Goal: Communication & Community: Connect with others

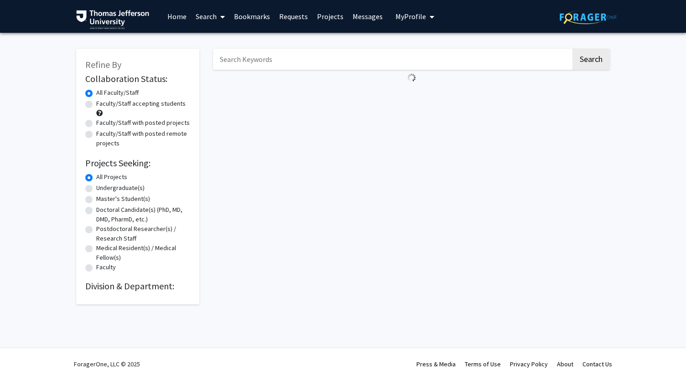
click at [420, 21] on button "My Profile" at bounding box center [414, 16] width 44 height 33
click at [424, 41] on span "[PERSON_NAME]" at bounding box center [451, 42] width 55 height 10
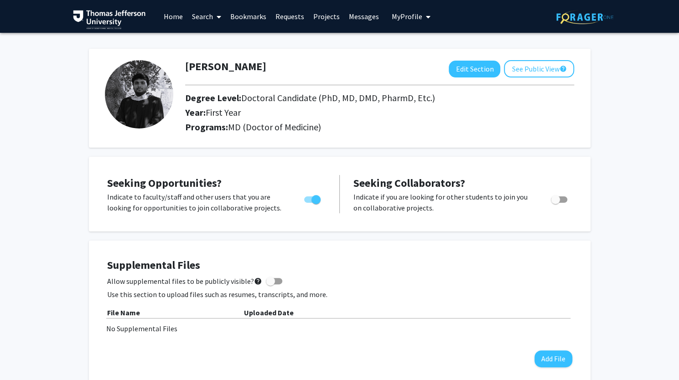
click at [284, 21] on link "Requests" at bounding box center [290, 16] width 38 height 32
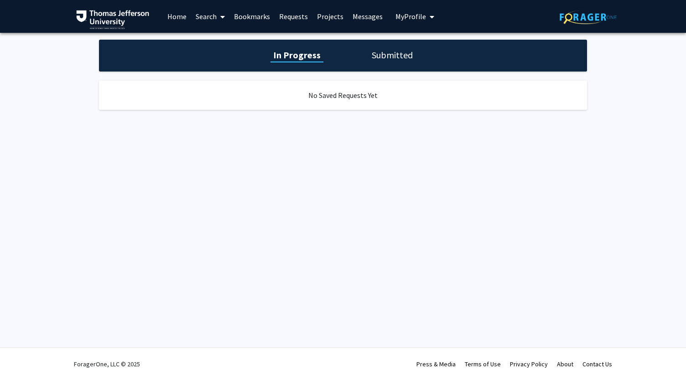
click at [331, 21] on link "Projects" at bounding box center [330, 16] width 36 height 32
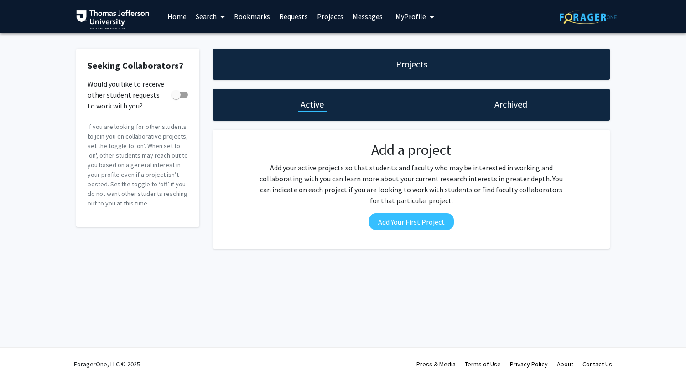
click at [202, 18] on link "Search" at bounding box center [210, 16] width 38 height 32
click at [203, 41] on span "Faculty/Staff" at bounding box center [224, 42] width 67 height 18
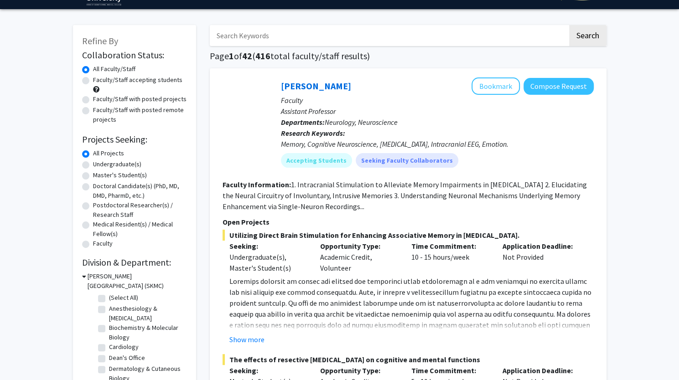
scroll to position [40, 0]
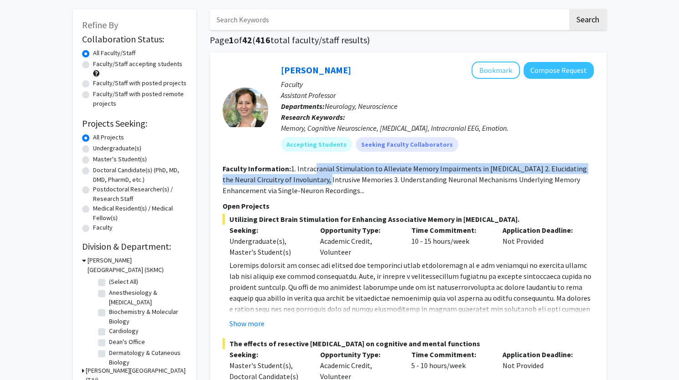
drag, startPoint x: 313, startPoint y: 184, endPoint x: 314, endPoint y: 165, distance: 18.2
click at [314, 165] on fg-read-more "1. Intracranial Stimulation to Alleviate Memory Impairments in [MEDICAL_DATA] 2…" at bounding box center [404, 179] width 364 height 31
drag, startPoint x: 314, startPoint y: 165, endPoint x: 343, endPoint y: 184, distance: 34.4
click at [343, 184] on fg-read-more "1. Intracranial Stimulation to Alleviate Memory Impairments in [MEDICAL_DATA] 2…" at bounding box center [404, 179] width 364 height 31
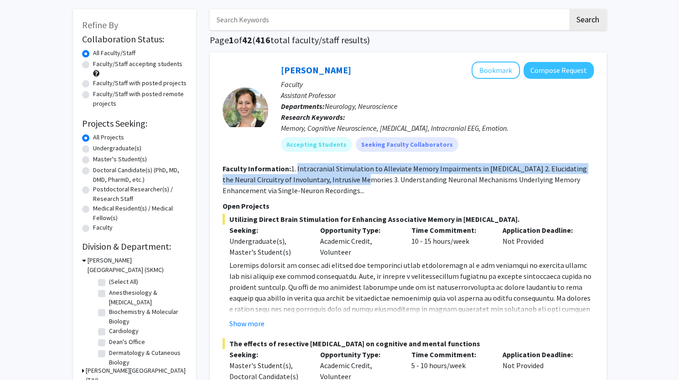
click at [343, 184] on fg-read-more "1. Intracranial Stimulation to Alleviate Memory Impairments in [MEDICAL_DATA] 2…" at bounding box center [404, 179] width 364 height 31
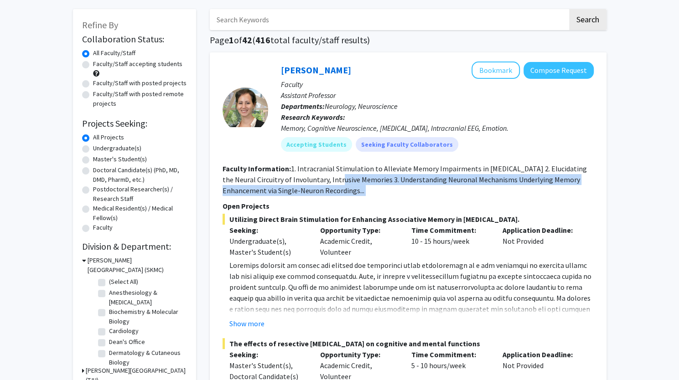
drag, startPoint x: 343, startPoint y: 184, endPoint x: 362, endPoint y: 188, distance: 20.1
click at [362, 188] on section "Faculty Information: 1. Intracranial Stimulation to Alleviate Memory Impairment…" at bounding box center [407, 179] width 371 height 33
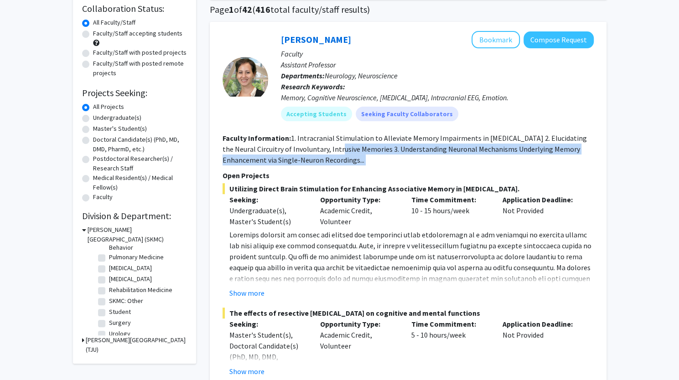
scroll to position [404, 0]
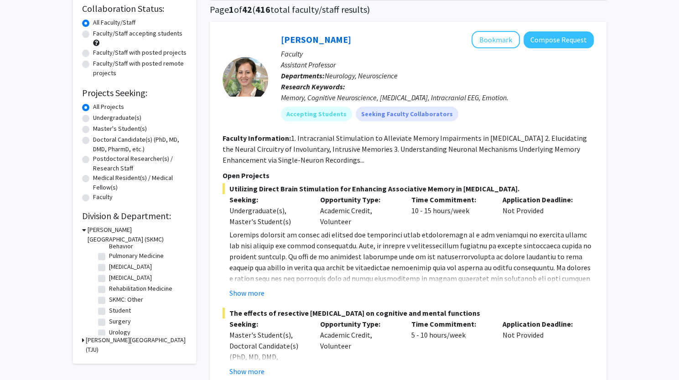
click at [109, 283] on label "Radiology" at bounding box center [130, 278] width 43 height 10
click at [109, 279] on input "Radiology" at bounding box center [112, 276] width 6 height 6
checkbox input "true"
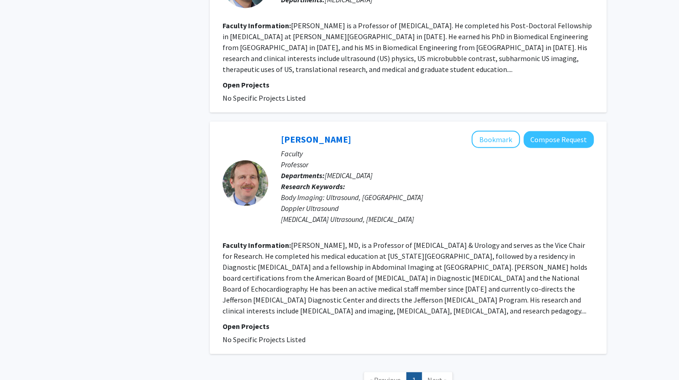
scroll to position [1376, 0]
drag, startPoint x: 347, startPoint y: 131, endPoint x: 293, endPoint y: 123, distance: 55.3
click at [293, 130] on div "Ethan Halpern Bookmark Compose Request" at bounding box center [437, 138] width 313 height 17
click at [264, 130] on div at bounding box center [245, 182] width 46 height 104
drag, startPoint x: 264, startPoint y: 129, endPoint x: 317, endPoint y: 126, distance: 52.9
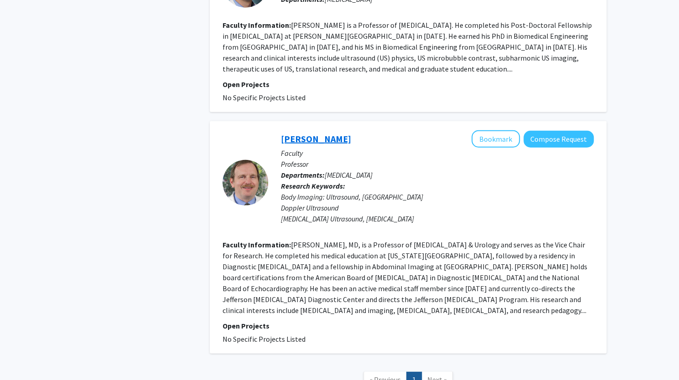
click at [317, 130] on section "Ethan Halpern Bookmark Compose Request Faculty Professor Departments: Radiology…" at bounding box center [407, 182] width 371 height 104
copy div "Ethan Halpern"
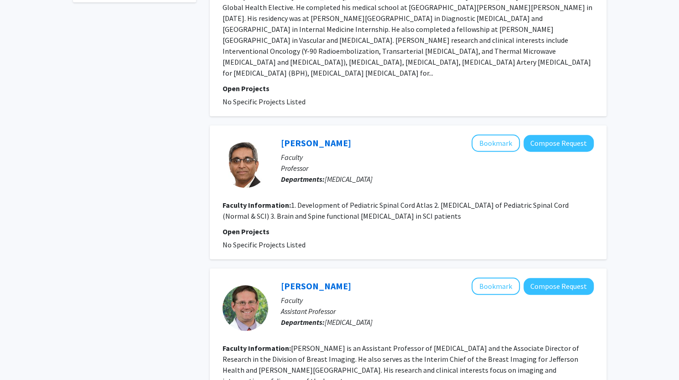
scroll to position [0, 0]
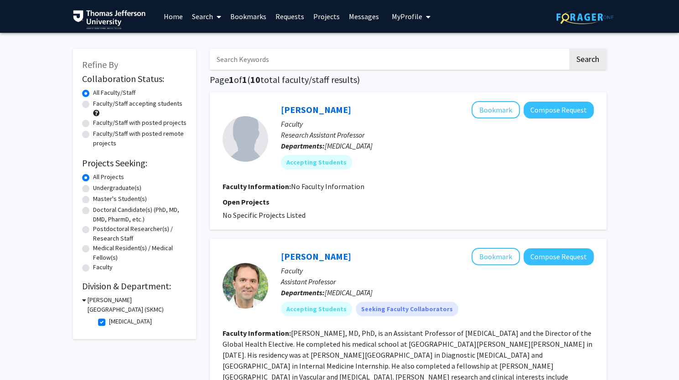
click at [93, 178] on label "All Projects" at bounding box center [108, 177] width 31 height 10
click at [93, 178] on input "All Projects" at bounding box center [96, 175] width 6 height 6
click at [109, 322] on label "Radiology" at bounding box center [130, 322] width 43 height 10
click at [109, 322] on input "Radiology" at bounding box center [112, 320] width 6 height 6
checkbox input "false"
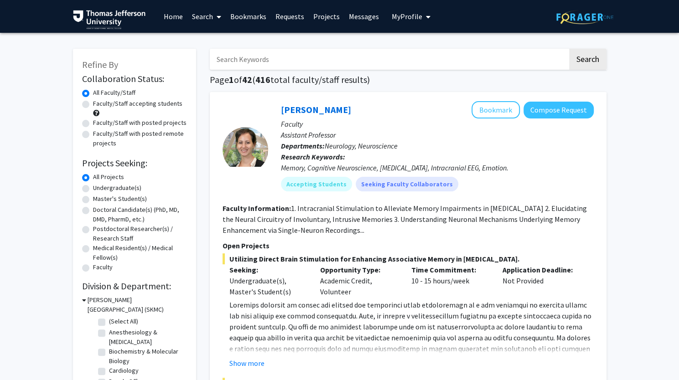
drag, startPoint x: 101, startPoint y: 322, endPoint x: 127, endPoint y: 304, distance: 32.0
click at [127, 304] on div "Sidney Kimmel Medical College (SKMC) (Select All) (Select All) Anesthesiology &…" at bounding box center [134, 350] width 105 height 110
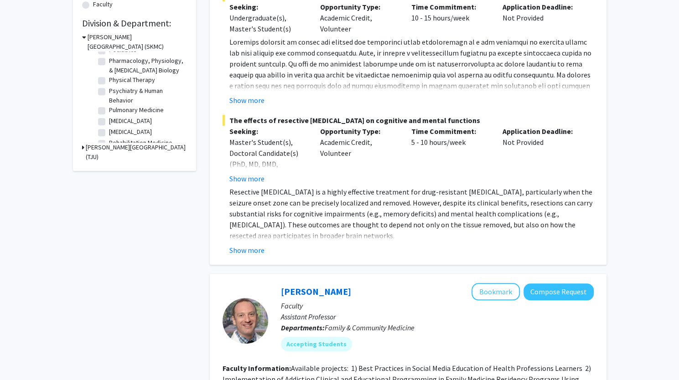
scroll to position [428, 0]
click at [109, 124] on label "Surgery" at bounding box center [120, 124] width 22 height 10
click at [109, 124] on input "Surgery" at bounding box center [112, 122] width 6 height 6
checkbox input "true"
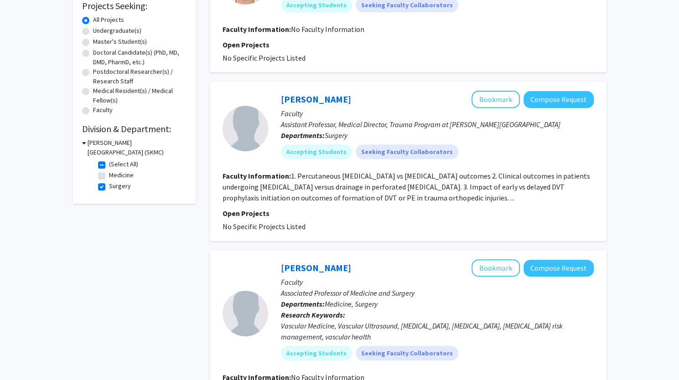
scroll to position [159, 0]
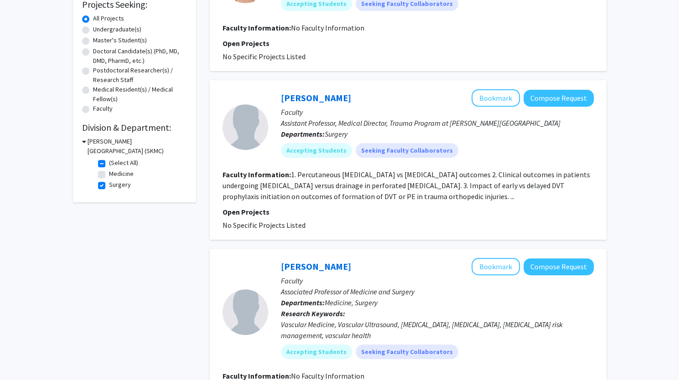
click at [307, 173] on fg-read-more "1. Percutaneous cholecystostomy vs cholecystectomy outcomes 2. Clinical outcome…" at bounding box center [405, 185] width 367 height 31
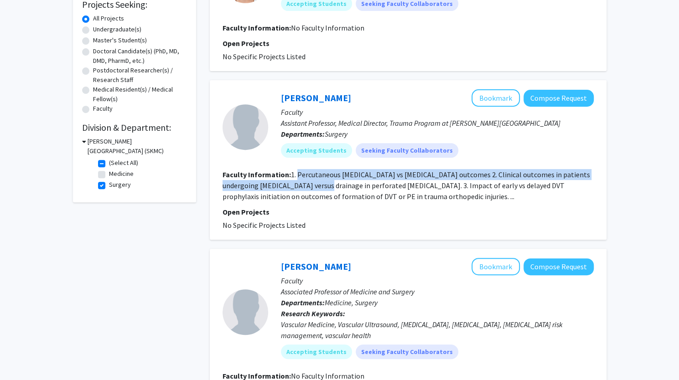
drag, startPoint x: 307, startPoint y: 173, endPoint x: 306, endPoint y: 185, distance: 11.9
click at [306, 185] on fg-read-more "1. Percutaneous cholecystostomy vs cholecystectomy outcomes 2. Clinical outcome…" at bounding box center [405, 185] width 367 height 31
drag, startPoint x: 306, startPoint y: 185, endPoint x: 402, endPoint y: 176, distance: 96.1
click at [402, 176] on fg-read-more "1. Percutaneous cholecystostomy vs cholecystectomy outcomes 2. Clinical outcome…" at bounding box center [405, 185] width 367 height 31
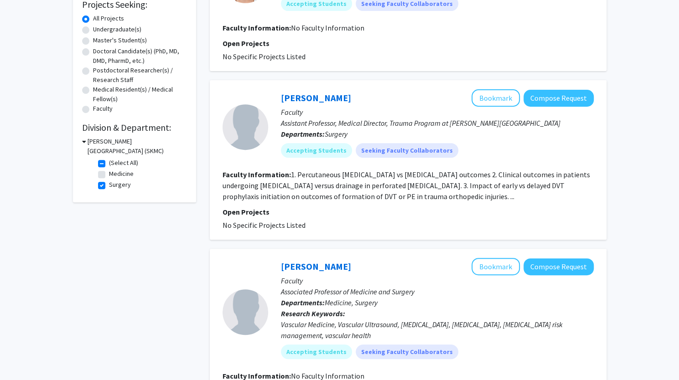
click at [410, 181] on fg-read-more "1. Percutaneous cholecystostomy vs cholecystectomy outcomes 2. Clinical outcome…" at bounding box center [405, 185] width 367 height 31
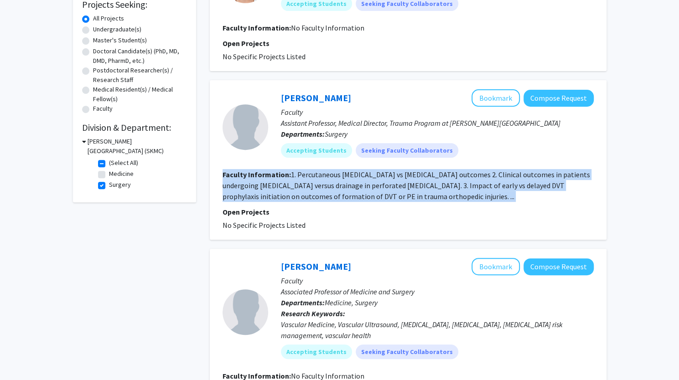
drag, startPoint x: 410, startPoint y: 181, endPoint x: 353, endPoint y: 181, distance: 57.0
click at [353, 181] on fg-read-more "1. Percutaneous cholecystostomy vs cholecystectomy outcomes 2. Clinical outcome…" at bounding box center [405, 185] width 367 height 31
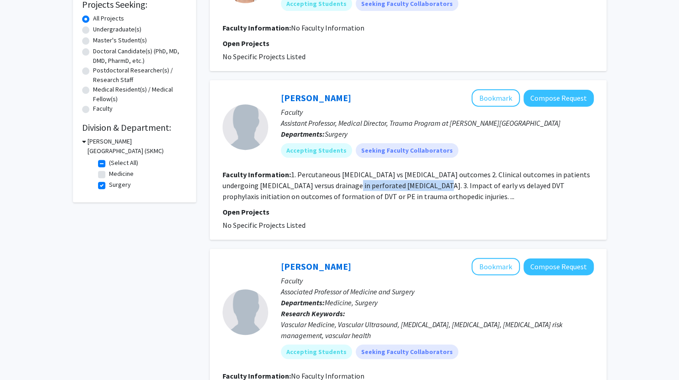
drag, startPoint x: 353, startPoint y: 181, endPoint x: 407, endPoint y: 184, distance: 53.8
click at [407, 184] on fg-read-more "1. Percutaneous cholecystostomy vs cholecystectomy outcomes 2. Clinical outcome…" at bounding box center [405, 185] width 367 height 31
drag, startPoint x: 407, startPoint y: 184, endPoint x: 253, endPoint y: 191, distance: 154.2
click at [253, 191] on section "Faculty Information: 1. Percutaneous cholecystostomy vs cholecystectomy outcome…" at bounding box center [407, 185] width 371 height 33
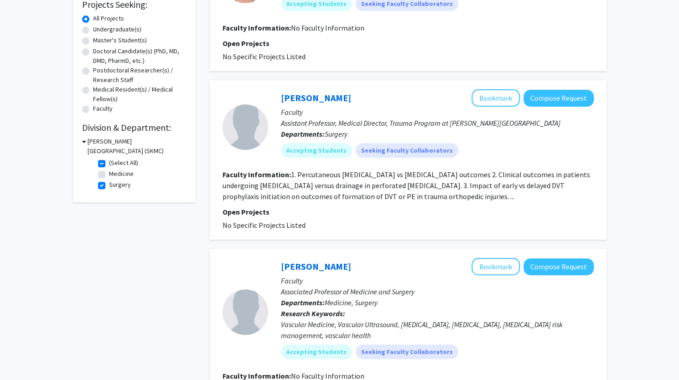
click at [452, 188] on fg-read-more "1. Percutaneous cholecystostomy vs cholecystectomy outcomes 2. Clinical outcome…" at bounding box center [405, 185] width 367 height 31
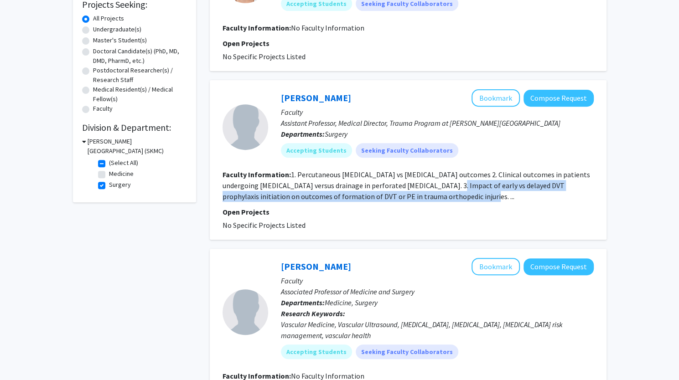
drag, startPoint x: 452, startPoint y: 188, endPoint x: 449, endPoint y: 196, distance: 8.4
click at [449, 196] on fg-read-more "1. Percutaneous cholecystostomy vs cholecystectomy outcomes 2. Clinical outcome…" at bounding box center [405, 185] width 367 height 31
drag, startPoint x: 449, startPoint y: 196, endPoint x: 457, endPoint y: 188, distance: 11.9
click at [457, 188] on fg-read-more "1. Percutaneous cholecystostomy vs cholecystectomy outcomes 2. Clinical outcome…" at bounding box center [405, 185] width 367 height 31
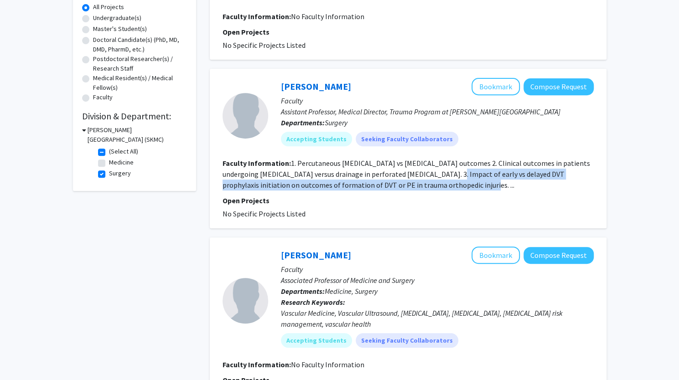
scroll to position [171, 0]
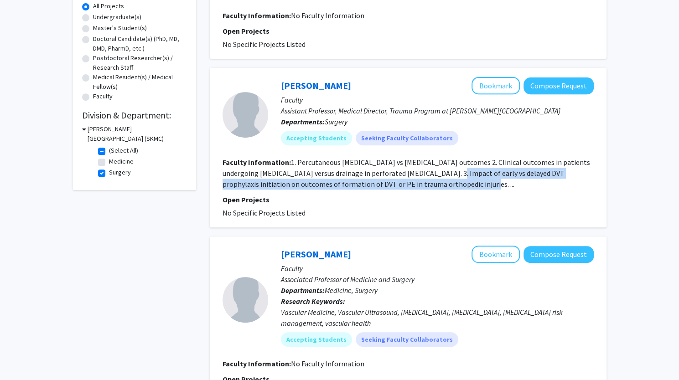
drag, startPoint x: 344, startPoint y: 83, endPoint x: 276, endPoint y: 85, distance: 67.5
click at [276, 85] on div "Anirrudh Kohil Bookmark Compose Request Faculty Assistant Professor, Medical Di…" at bounding box center [430, 114] width 325 height 75
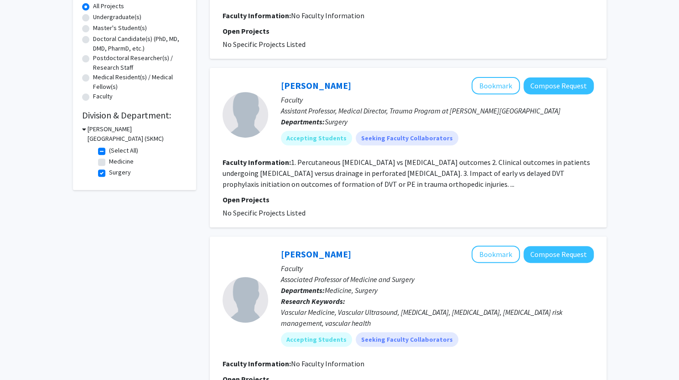
click at [394, 114] on p "Assistant Professor, Medical Director, Trauma Program at Lankenau Medical Center" at bounding box center [437, 110] width 313 height 11
drag, startPoint x: 394, startPoint y: 114, endPoint x: 455, endPoint y: 112, distance: 60.7
click at [455, 112] on p "Assistant Professor, Medical Director, Trauma Program at Lankenau Medical Center" at bounding box center [437, 110] width 313 height 11
drag, startPoint x: 455, startPoint y: 112, endPoint x: 510, endPoint y: 110, distance: 55.6
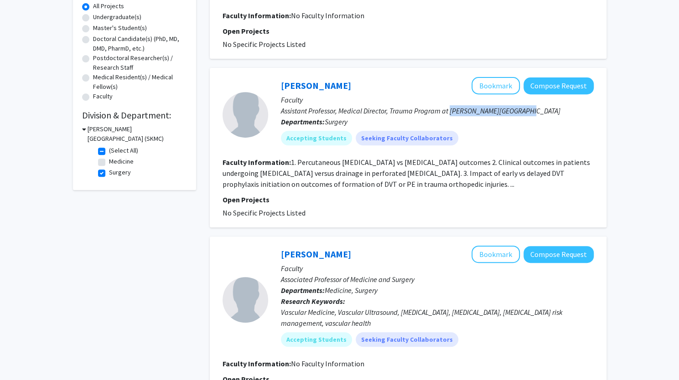
click at [510, 110] on p "Assistant Professor, Medical Director, Trauma Program at Lankenau Medical Center" at bounding box center [437, 110] width 313 height 11
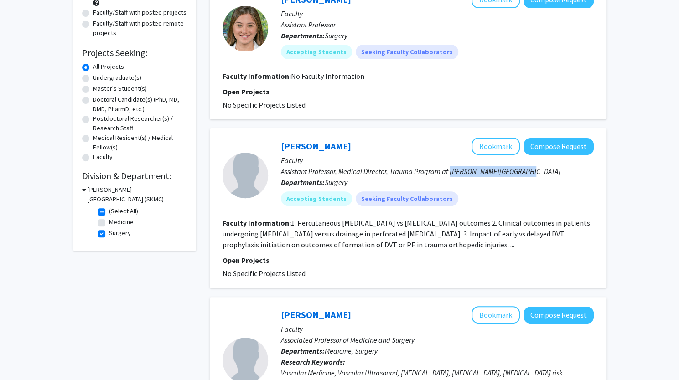
scroll to position [108, 0]
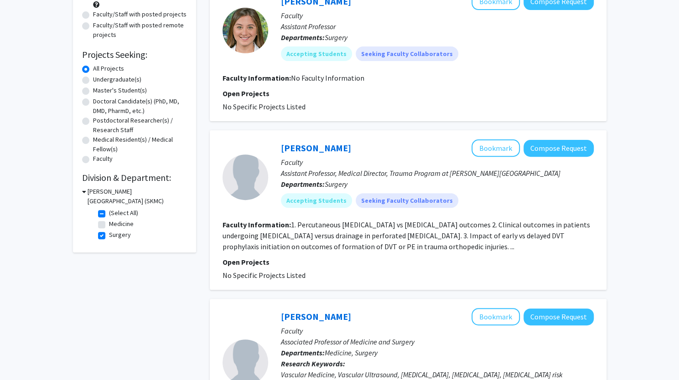
click at [96, 211] on fg-checkbox-list "(Select All) (Select All) Medicine Medicine Surgery Surgery" at bounding box center [141, 224] width 91 height 37
click at [109, 213] on label "(Select All)" at bounding box center [123, 213] width 29 height 10
click at [109, 213] on input "(Select All)" at bounding box center [112, 211] width 6 height 6
checkbox input "false"
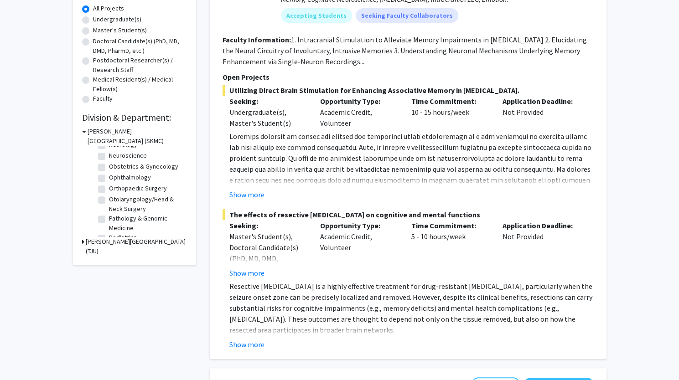
scroll to position [258, 0]
click at [109, 167] on label "Neuroscience" at bounding box center [128, 162] width 38 height 10
click at [109, 163] on input "Neuroscience" at bounding box center [112, 160] width 6 height 6
checkbox input "true"
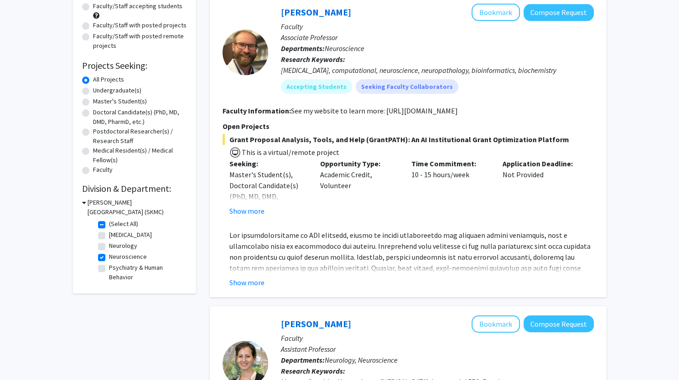
scroll to position [98, 0]
click at [245, 282] on button "Show more" at bounding box center [246, 282] width 35 height 11
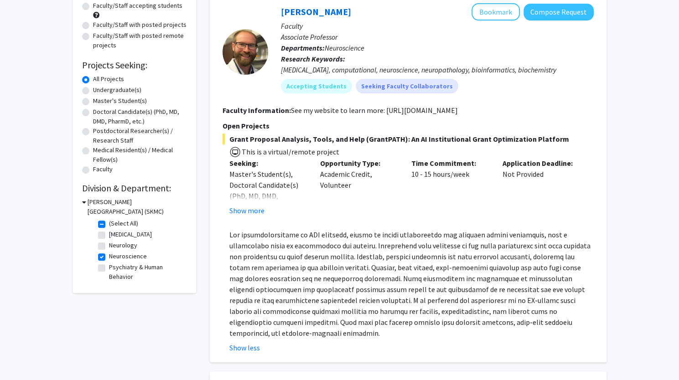
click at [255, 244] on p at bounding box center [411, 283] width 364 height 109
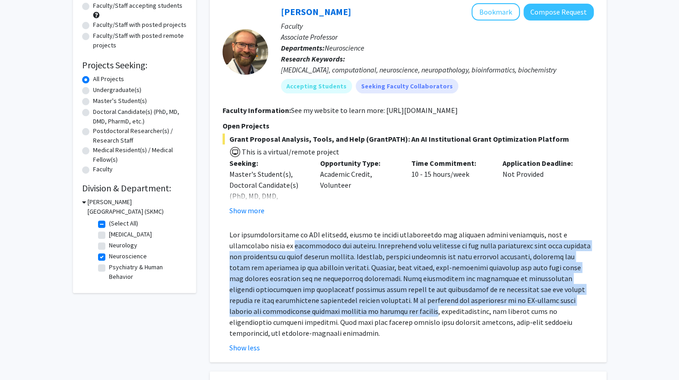
drag, startPoint x: 255, startPoint y: 244, endPoint x: 276, endPoint y: 307, distance: 66.4
click at [276, 307] on p at bounding box center [411, 283] width 364 height 109
click at [276, 299] on p at bounding box center [411, 283] width 364 height 109
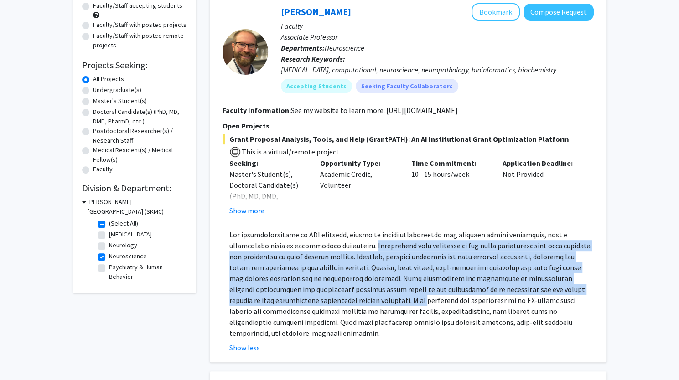
drag, startPoint x: 276, startPoint y: 299, endPoint x: 313, endPoint y: 250, distance: 60.9
click at [313, 250] on p at bounding box center [411, 283] width 364 height 109
drag, startPoint x: 313, startPoint y: 250, endPoint x: 273, endPoint y: 299, distance: 63.9
click at [273, 299] on p at bounding box center [411, 283] width 364 height 109
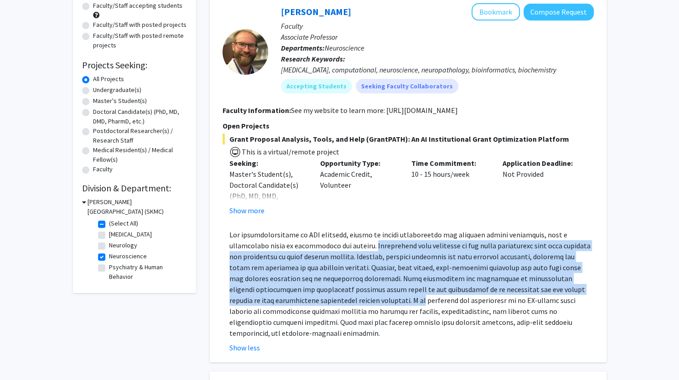
click at [273, 299] on p at bounding box center [411, 283] width 364 height 109
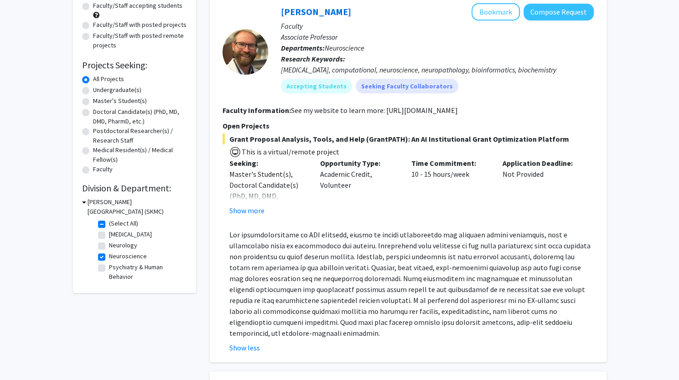
click at [280, 260] on p at bounding box center [411, 283] width 364 height 109
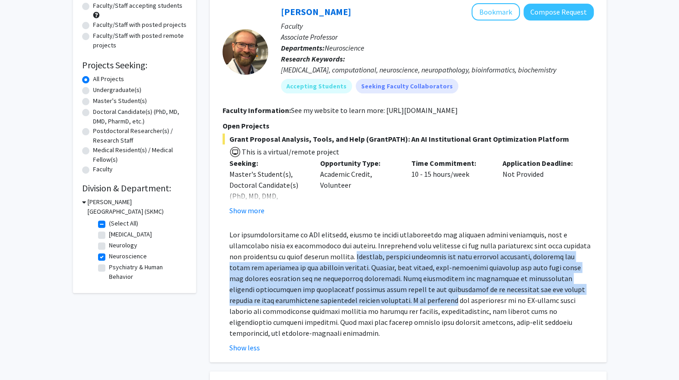
drag, startPoint x: 280, startPoint y: 260, endPoint x: 278, endPoint y: 303, distance: 42.5
click at [278, 303] on p at bounding box center [411, 283] width 364 height 109
click at [243, 211] on button "Show more" at bounding box center [246, 210] width 35 height 11
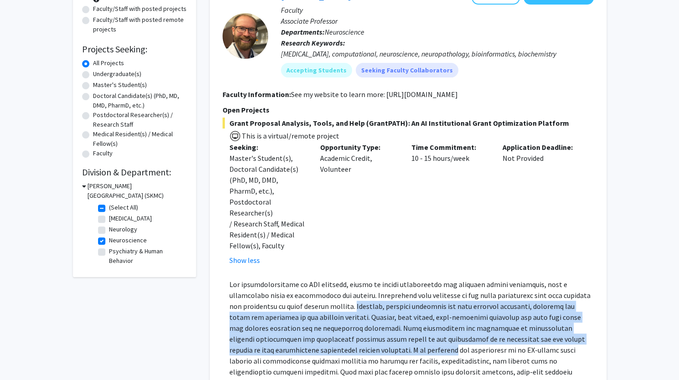
scroll to position [115, 0]
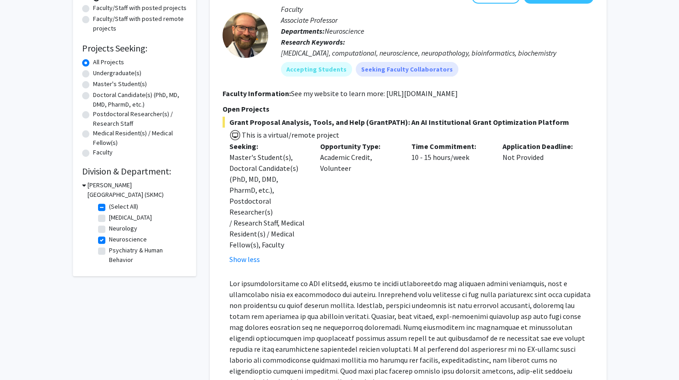
click at [270, 201] on div "Master's Student(s), Doctoral Candidate(s) (PhD, MD, DMD, PharmD, etc.), Postdo…" at bounding box center [267, 201] width 77 height 98
drag, startPoint x: 270, startPoint y: 201, endPoint x: 268, endPoint y: 165, distance: 37.0
click at [268, 165] on div "Master's Student(s), Doctoral Candidate(s) (PhD, MD, DMD, PharmD, etc.), Postdo…" at bounding box center [267, 201] width 77 height 98
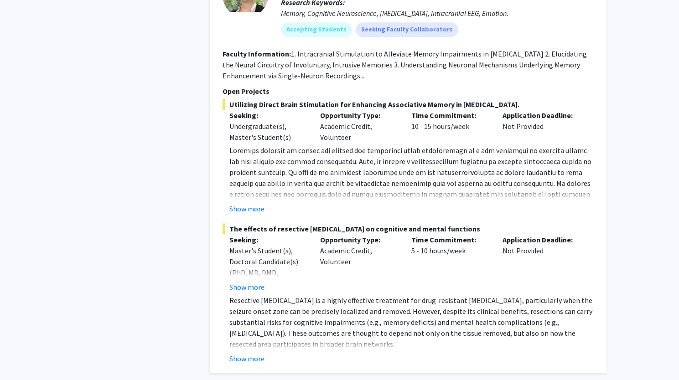
scroll to position [624, 0]
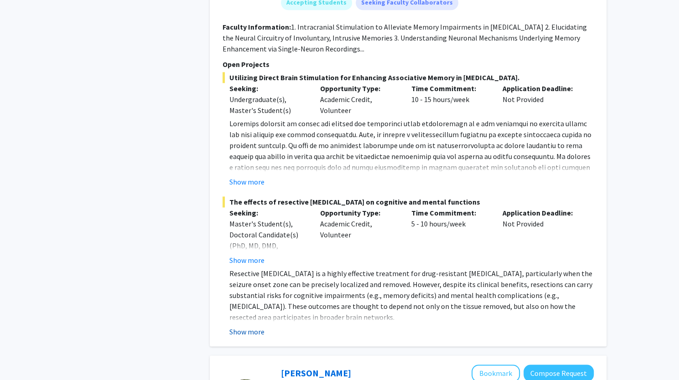
click at [256, 326] on button "Show more" at bounding box center [246, 331] width 35 height 11
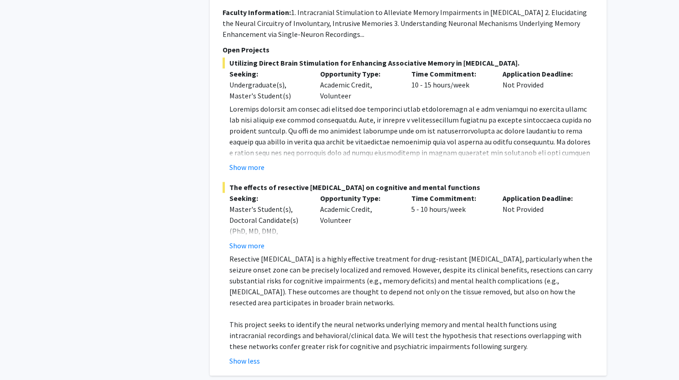
scroll to position [639, 0]
click at [313, 253] on p "Resective neurosurgery is a highly effective treatment for drug-resistant epile…" at bounding box center [411, 280] width 364 height 55
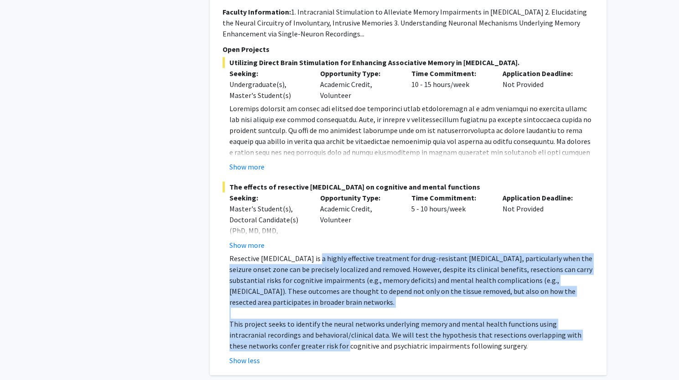
drag, startPoint x: 313, startPoint y: 241, endPoint x: 290, endPoint y: 328, distance: 90.1
click at [290, 328] on div "Resective neurosurgery is a highly effective treatment for drug-resistant epile…" at bounding box center [411, 302] width 364 height 98
click at [290, 328] on p "This project seeks to identify the neural networks underlying memory and mental…" at bounding box center [411, 335] width 364 height 33
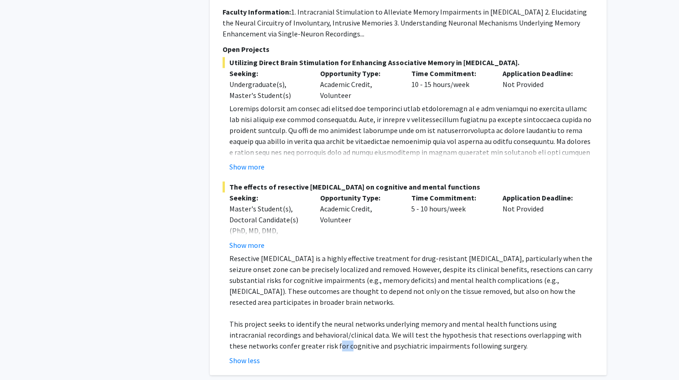
click at [290, 328] on p "This project seeks to identify the neural networks underlying memory and mental…" at bounding box center [411, 335] width 364 height 33
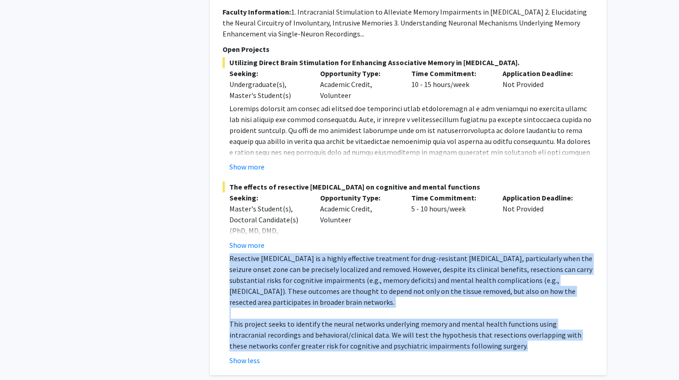
drag, startPoint x: 290, startPoint y: 328, endPoint x: 340, endPoint y: 261, distance: 83.8
click at [340, 261] on div "Resective neurosurgery is a highly effective treatment for drug-resistant epile…" at bounding box center [411, 302] width 364 height 98
click at [340, 261] on p "Resective neurosurgery is a highly effective treatment for drug-resistant epile…" at bounding box center [411, 280] width 364 height 55
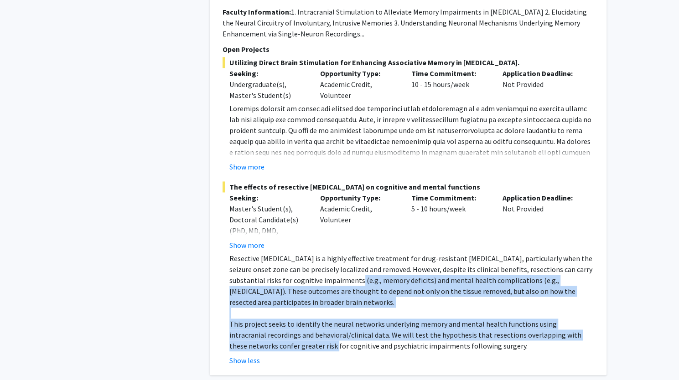
drag, startPoint x: 340, startPoint y: 261, endPoint x: 281, endPoint y: 325, distance: 86.8
click at [281, 325] on div "Resective neurosurgery is a highly effective treatment for drug-resistant epile…" at bounding box center [411, 302] width 364 height 98
click at [281, 325] on p "This project seeks to identify the neural networks underlying memory and mental…" at bounding box center [411, 335] width 364 height 33
drag, startPoint x: 281, startPoint y: 325, endPoint x: 281, endPoint y: 254, distance: 70.6
click at [281, 254] on div "Resective neurosurgery is a highly effective treatment for drug-resistant epile…" at bounding box center [411, 302] width 364 height 98
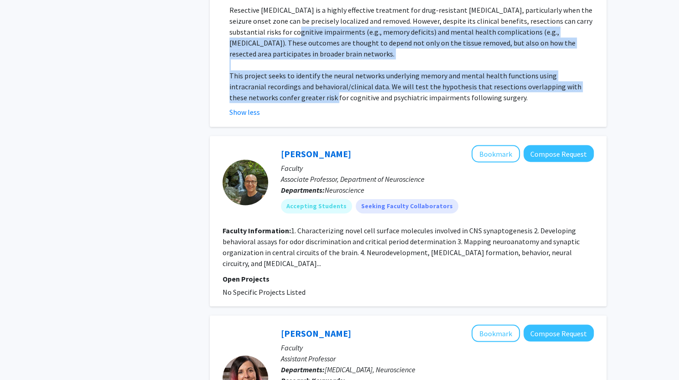
scroll to position [888, 0]
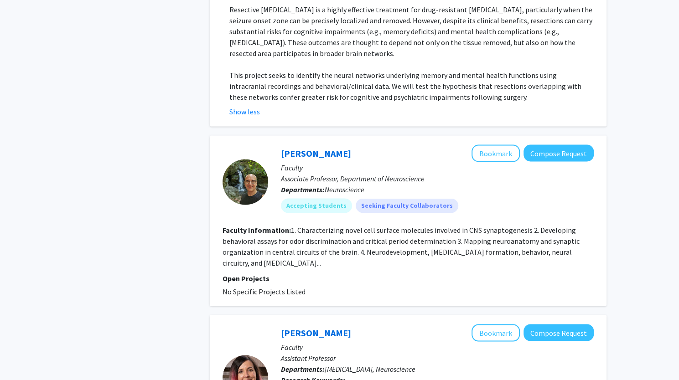
click at [288, 233] on fg-read-more "1. Characterizing novel cell surface molecules involved in CNS synaptogenesis 2…" at bounding box center [400, 246] width 357 height 42
click at [289, 230] on fg-read-more "1. Characterizing novel cell surface molecules involved in CNS synaptogenesis 2…" at bounding box center [400, 246] width 357 height 42
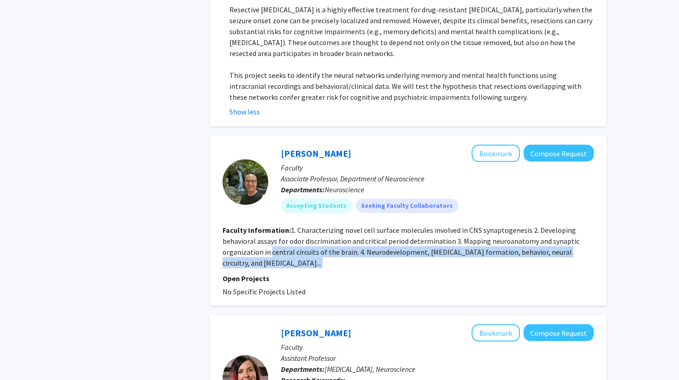
drag, startPoint x: 289, startPoint y: 230, endPoint x: 294, endPoint y: 243, distance: 14.1
click at [294, 243] on section "Faculty Information: 1. Characterizing novel cell surface molecules involved in…" at bounding box center [407, 246] width 371 height 44
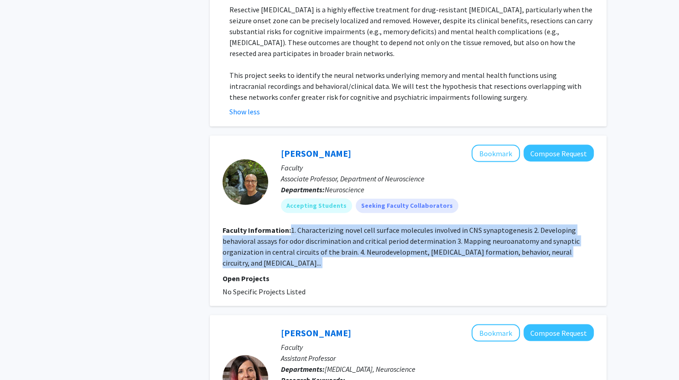
drag, startPoint x: 294, startPoint y: 243, endPoint x: 290, endPoint y: 210, distance: 33.5
click at [290, 224] on section "Faculty Information: 1. Characterizing novel cell surface molecules involved in…" at bounding box center [407, 246] width 371 height 44
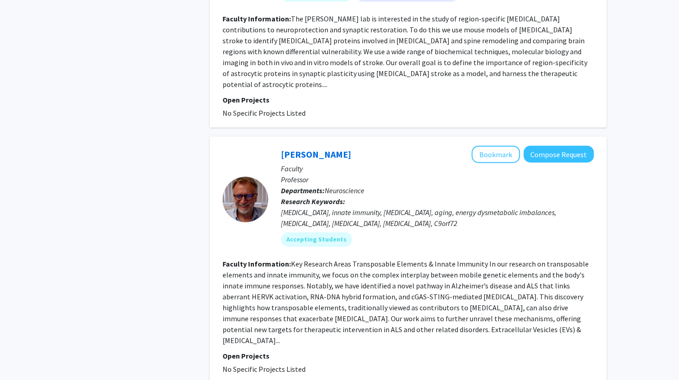
scroll to position [1315, 0]
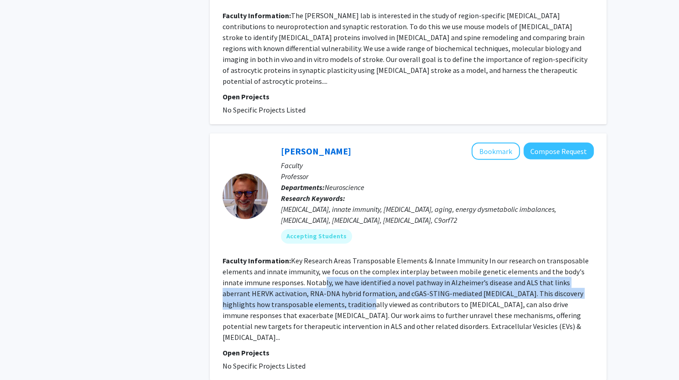
drag, startPoint x: 300, startPoint y: 245, endPoint x: 311, endPoint y: 276, distance: 33.3
click at [311, 276] on section "Faculty Information: Key Research Areas Transposable Elements & Innate Immunity…" at bounding box center [407, 299] width 371 height 88
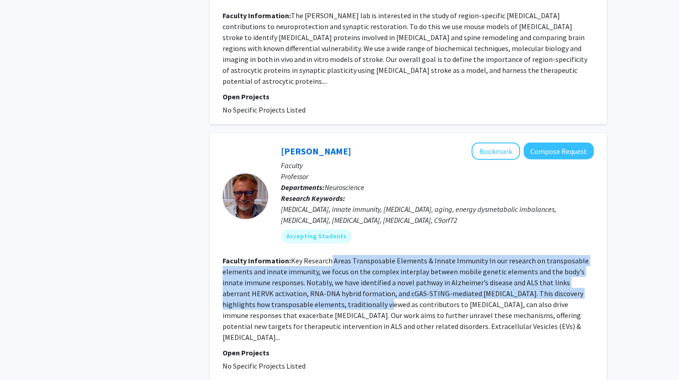
drag, startPoint x: 311, startPoint y: 276, endPoint x: 329, endPoint y: 229, distance: 50.4
click at [329, 255] on section "Faculty Information: Key Research Areas Transposable Elements & Innate Immunity…" at bounding box center [407, 299] width 371 height 88
click at [329, 256] on fg-read-more "Key Research Areas Transposable Elements & Innate Immunity In our research on t…" at bounding box center [405, 299] width 366 height 86
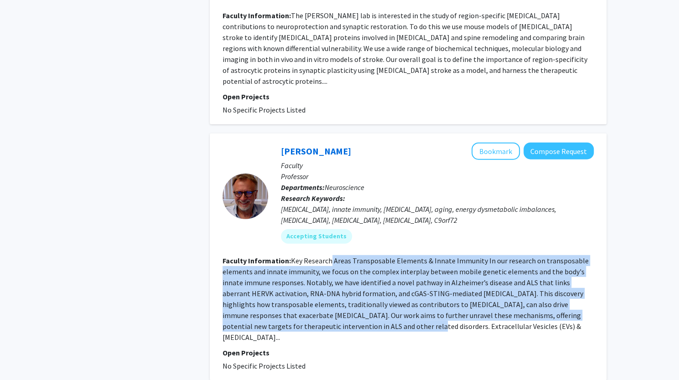
drag, startPoint x: 329, startPoint y: 229, endPoint x: 320, endPoint y: 292, distance: 63.6
click at [320, 292] on fg-read-more "Key Research Areas Transposable Elements & Innate Immunity In our research on t…" at bounding box center [405, 299] width 366 height 86
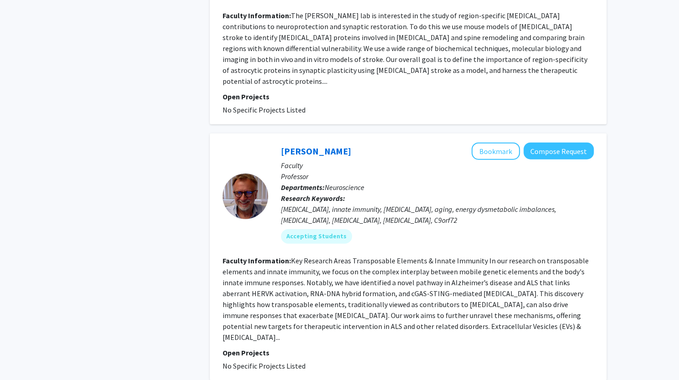
click at [331, 281] on fg-read-more "Key Research Areas Transposable Elements & Innate Immunity In our research on t…" at bounding box center [405, 299] width 366 height 86
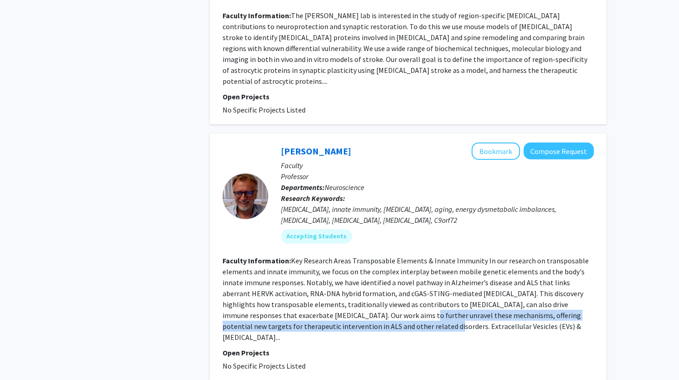
drag, startPoint x: 331, startPoint y: 281, endPoint x: 332, endPoint y: 299, distance: 17.8
click at [332, 299] on fg-search-faculty "Davide Trotti Bookmark Compose Request Faculty Professor Departments: Neuroscie…" at bounding box center [407, 257] width 371 height 229
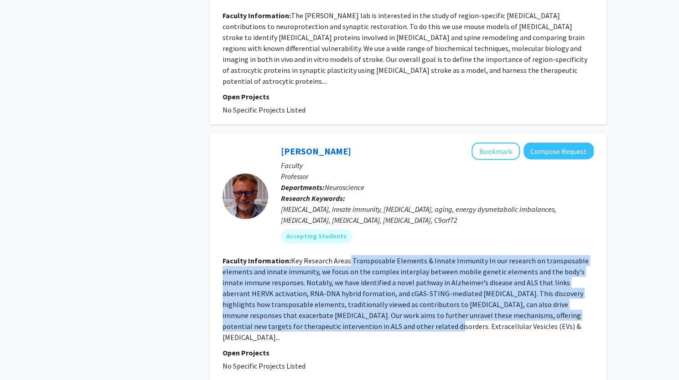
drag, startPoint x: 332, startPoint y: 299, endPoint x: 347, endPoint y: 226, distance: 74.1
click at [347, 226] on fg-search-faculty "Davide Trotti Bookmark Compose Request Faculty Professor Departments: Neuroscie…" at bounding box center [407, 257] width 371 height 229
drag, startPoint x: 339, startPoint y: 115, endPoint x: 279, endPoint y: 114, distance: 59.7
click at [279, 143] on div "Davide Trotti Bookmark Compose Request Faculty Professor Departments: Neuroscie…" at bounding box center [430, 197] width 325 height 108
copy link "Davide Trotti"
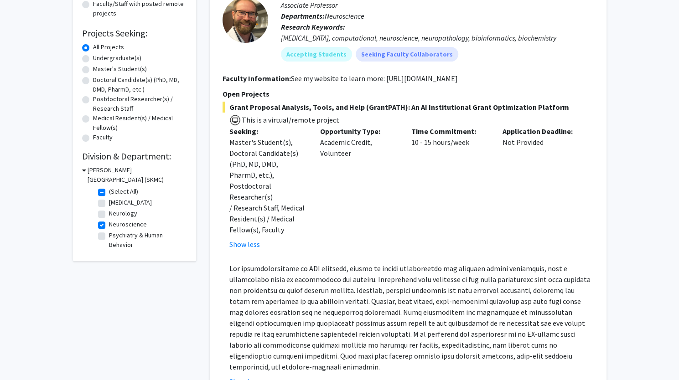
scroll to position [131, 0]
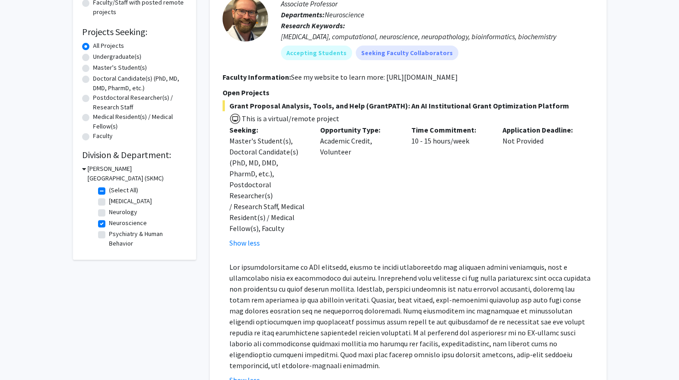
click at [109, 222] on label "Neuroscience" at bounding box center [128, 223] width 38 height 10
click at [109, 222] on input "Neuroscience" at bounding box center [112, 221] width 6 height 6
checkbox input "false"
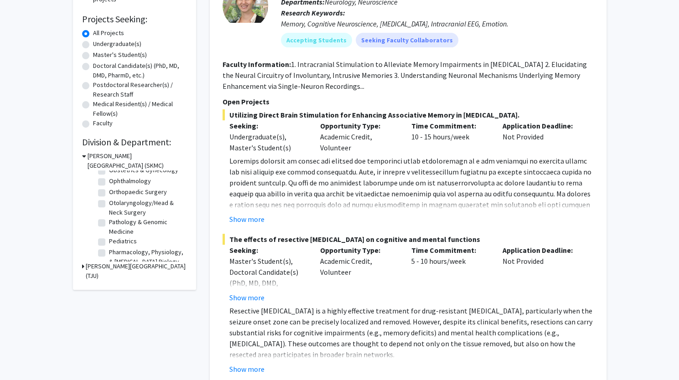
scroll to position [284, 0]
click at [109, 186] on label "Ophthalmology" at bounding box center [130, 182] width 42 height 10
click at [109, 183] on input "Ophthalmology" at bounding box center [112, 180] width 6 height 6
checkbox input "true"
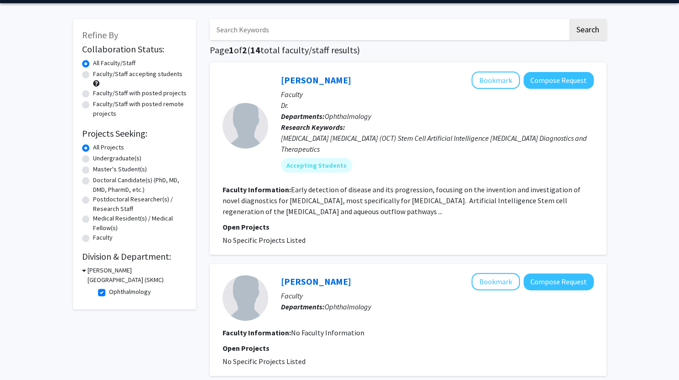
scroll to position [31, 0]
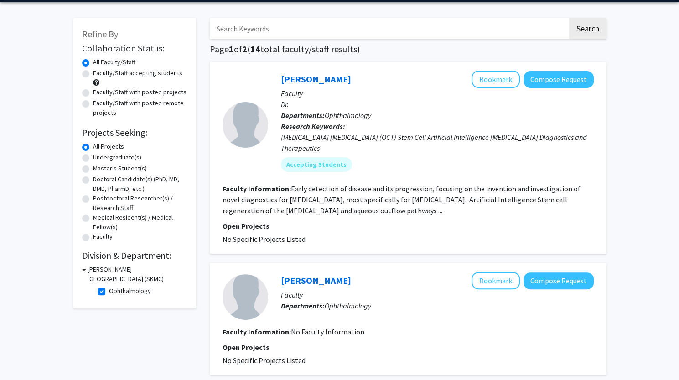
click at [310, 204] on fg-read-more "Early detection of disease and its progression, focusing on the invention and i…" at bounding box center [401, 199] width 358 height 31
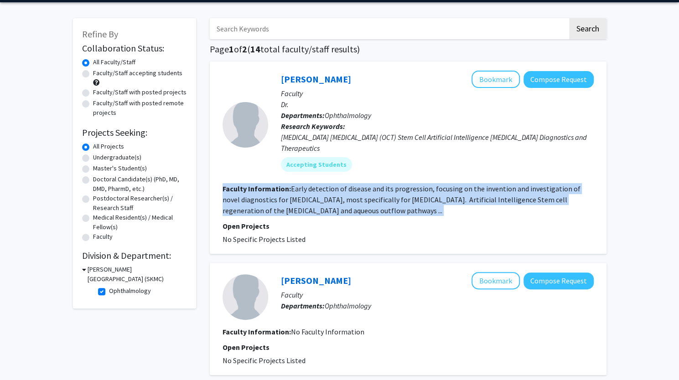
drag, startPoint x: 310, startPoint y: 204, endPoint x: 315, endPoint y: 206, distance: 6.1
click at [315, 206] on fg-read-more "Early detection of disease and its progression, focusing on the invention and i…" at bounding box center [401, 199] width 358 height 31
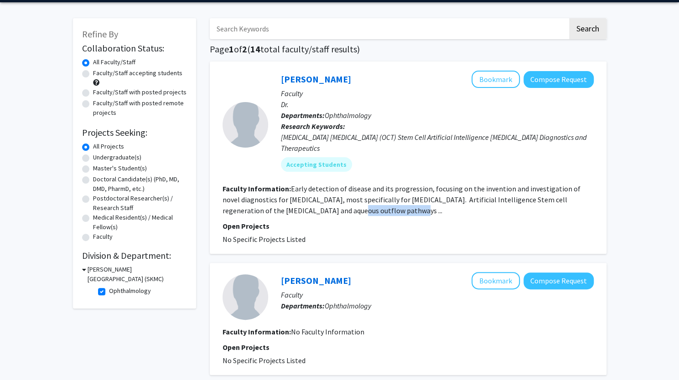
drag, startPoint x: 315, startPoint y: 206, endPoint x: 353, endPoint y: 217, distance: 39.3
click at [353, 217] on fg-search-faculty "Joel Schuman Bookmark Compose Request Faculty Dr. Departments: Ophthalmology Re…" at bounding box center [407, 158] width 371 height 174
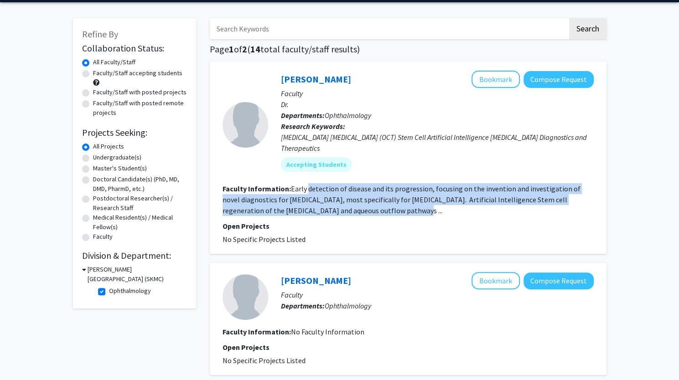
drag, startPoint x: 353, startPoint y: 217, endPoint x: 328, endPoint y: 194, distance: 34.2
click at [328, 194] on fg-search-faculty "Joel Schuman Bookmark Compose Request Faculty Dr. Departments: Ophthalmology Re…" at bounding box center [407, 158] width 371 height 174
click at [328, 194] on section "Faculty Information: Early detection of disease and its progression, focusing o…" at bounding box center [407, 199] width 371 height 33
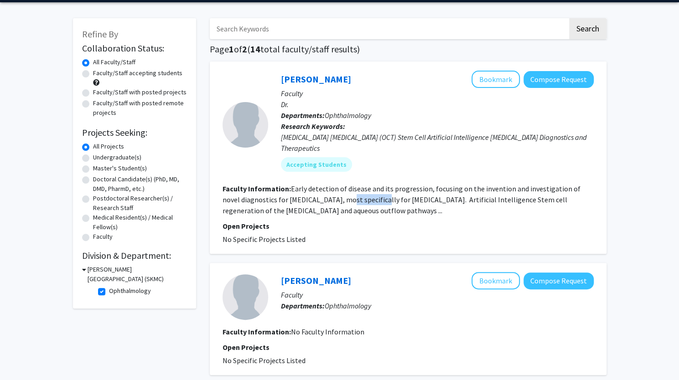
drag, startPoint x: 328, startPoint y: 194, endPoint x: 327, endPoint y: 202, distance: 8.3
click at [327, 202] on section "Faculty Information: Early detection of disease and its progression, focusing o…" at bounding box center [407, 199] width 371 height 33
click at [327, 202] on fg-read-more "Early detection of disease and its progression, focusing on the invention and i…" at bounding box center [401, 199] width 358 height 31
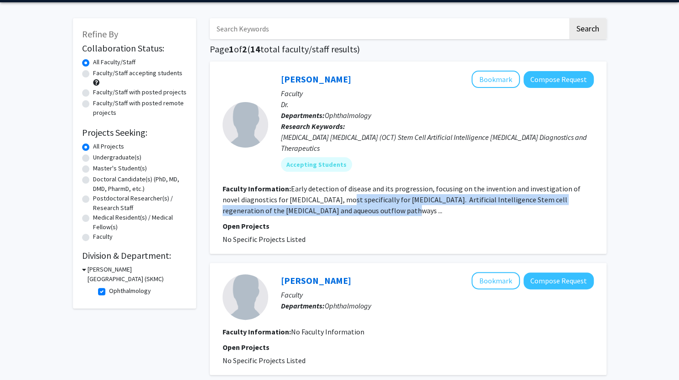
drag, startPoint x: 327, startPoint y: 202, endPoint x: 337, endPoint y: 211, distance: 13.9
click at [337, 211] on fg-read-more "Early detection of disease and its progression, focusing on the invention and i…" at bounding box center [401, 199] width 358 height 31
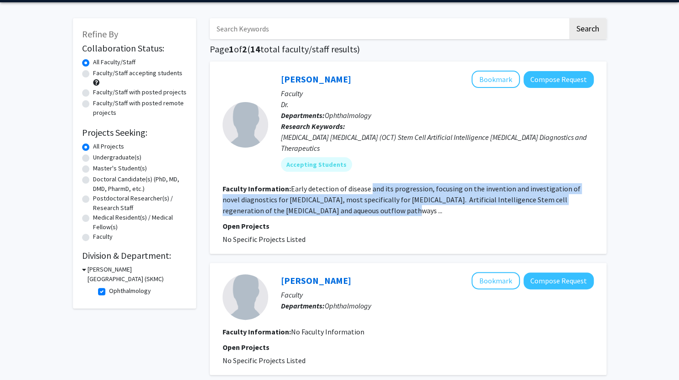
drag, startPoint x: 337, startPoint y: 211, endPoint x: 369, endPoint y: 191, distance: 38.3
click at [369, 191] on fg-read-more "Early detection of disease and its progression, focusing on the invention and i…" at bounding box center [401, 199] width 358 height 31
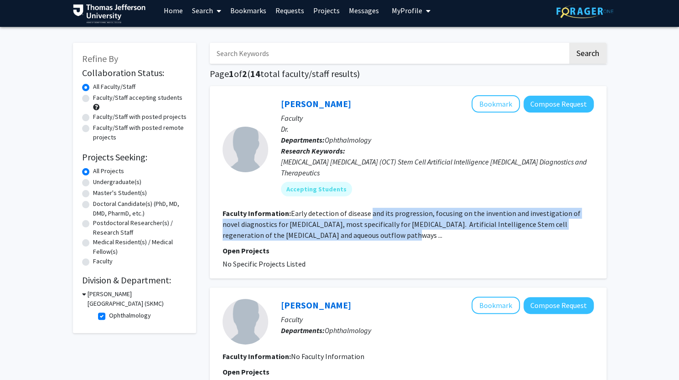
scroll to position [0, 0]
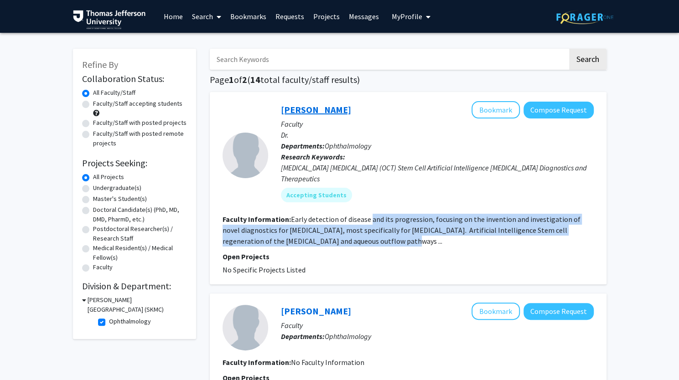
click at [321, 108] on link "Joel Schuman" at bounding box center [316, 109] width 70 height 11
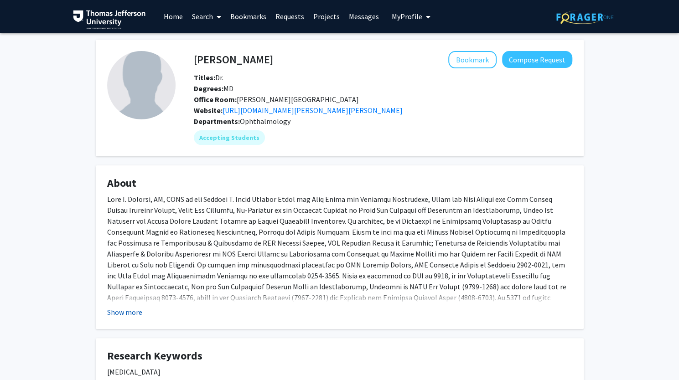
click at [119, 316] on button "Show more" at bounding box center [124, 312] width 35 height 11
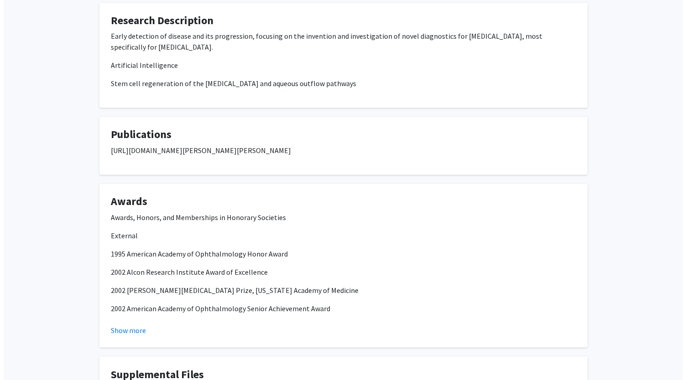
scroll to position [758, 0]
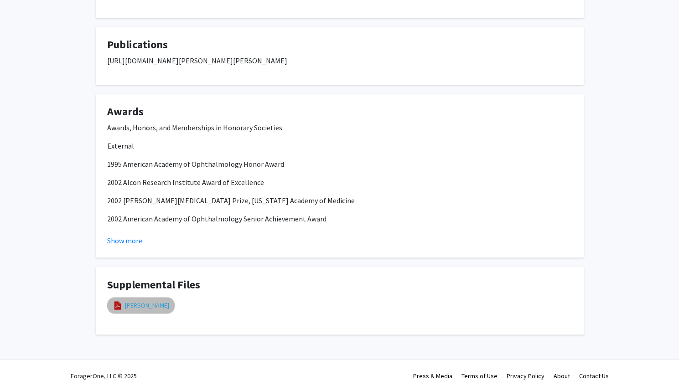
click at [149, 300] on link "j schuman cv" at bounding box center [147, 305] width 44 height 10
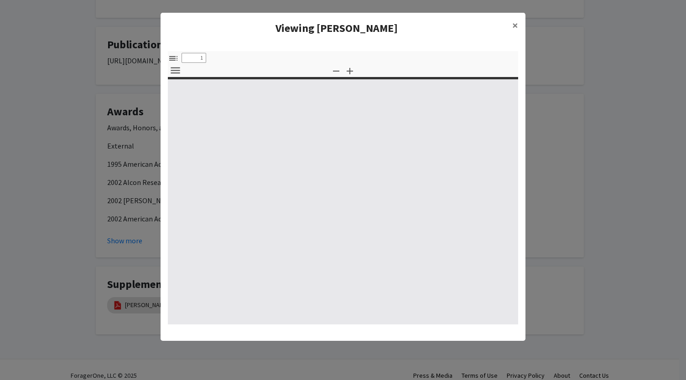
select select "custom"
type input "0"
select select "custom"
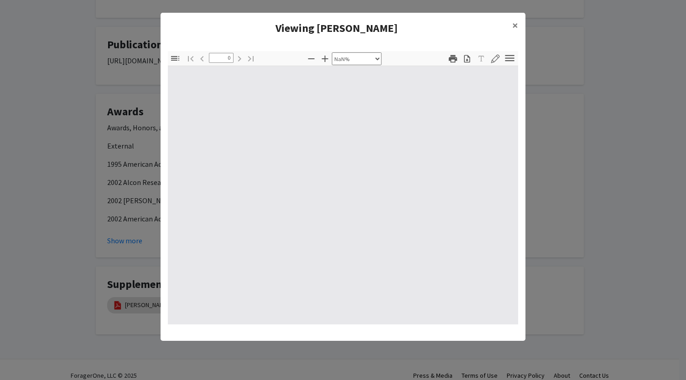
type input "1"
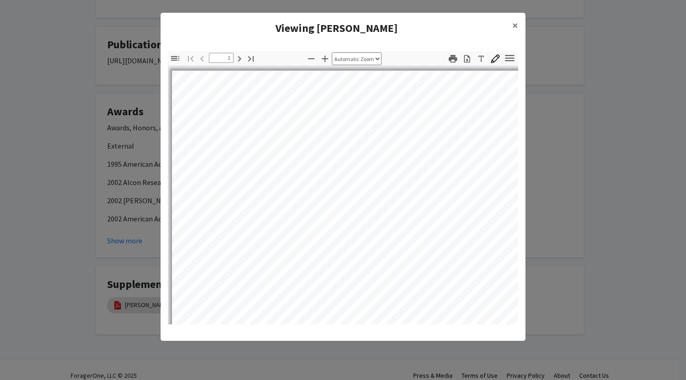
scroll to position [0, 0]
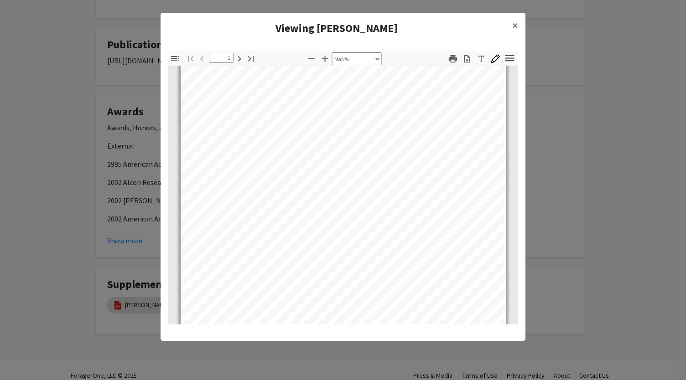
select select "custom"
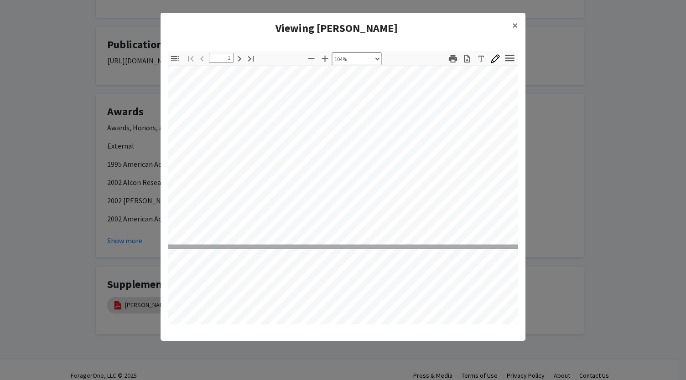
scroll to position [329, 32]
type input "2"
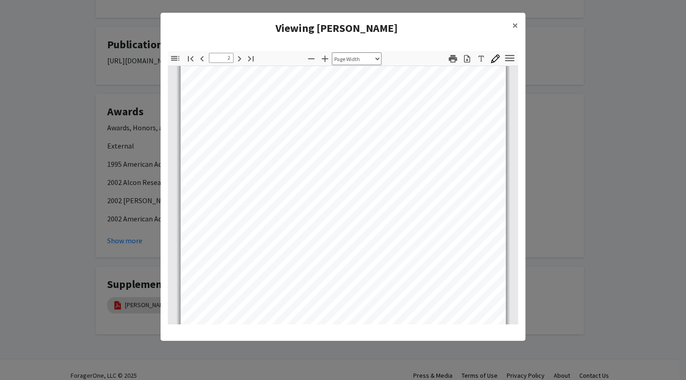
scroll to position [462, 0]
select select "custom"
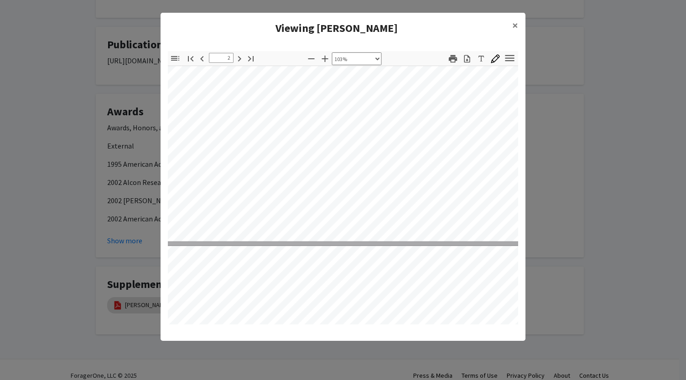
scroll to position [828, 30]
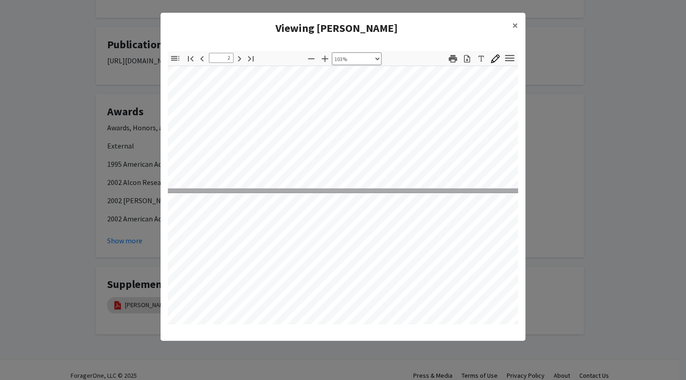
type input "3"
select select "custom"
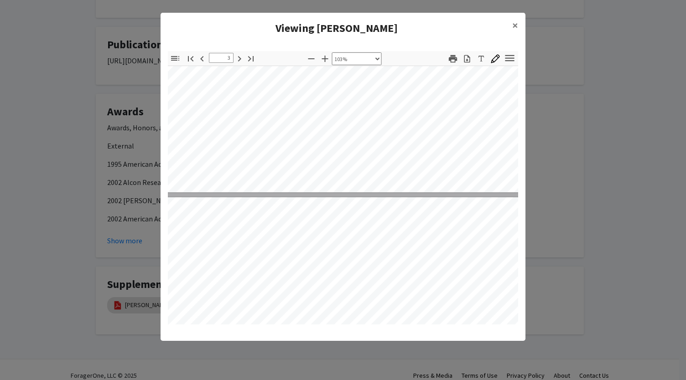
type input "4"
select select "custom"
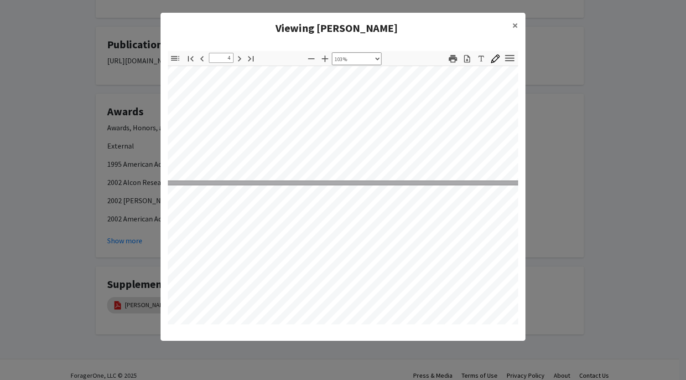
scroll to position [1390, 18]
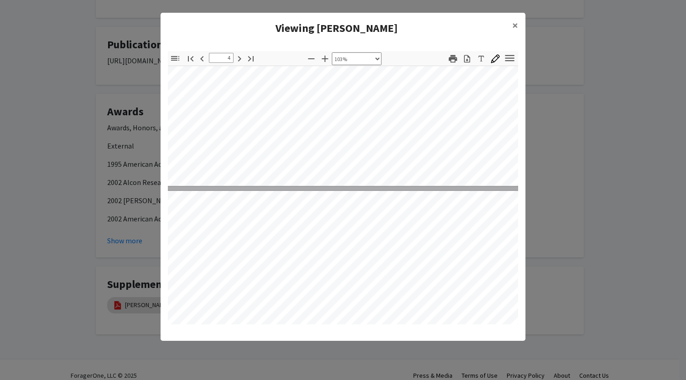
type input "3"
select select "custom"
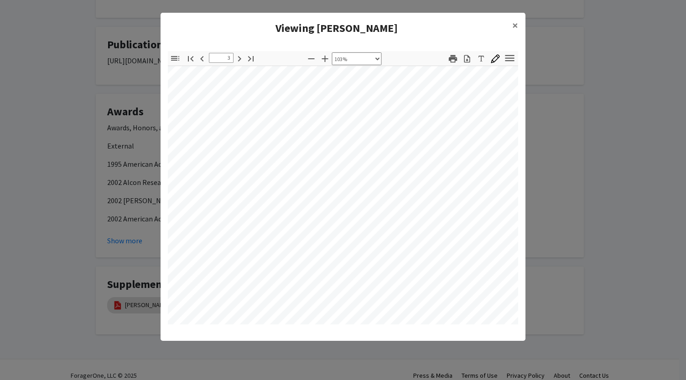
scroll to position [1207, 35]
type input "4"
select select "custom"
type input "5"
select select "custom"
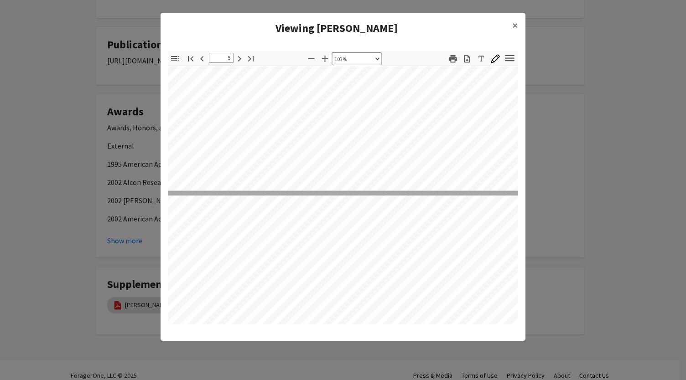
type input "6"
select select "custom"
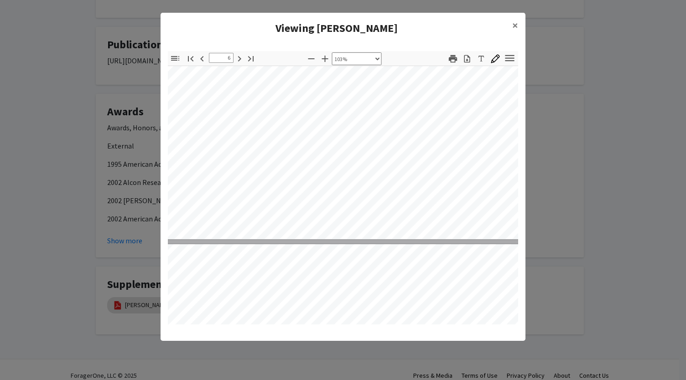
scroll to position [2844, 22]
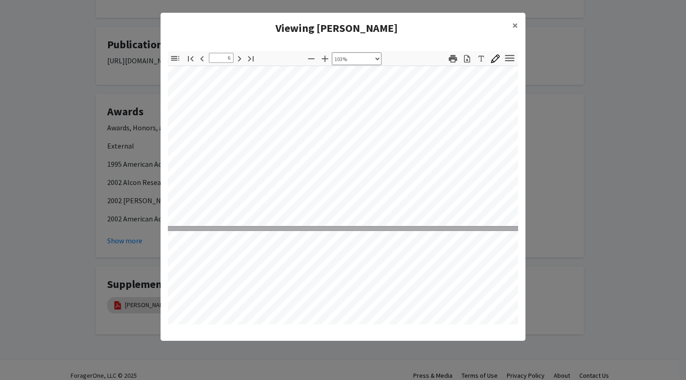
type input "7"
select select "custom"
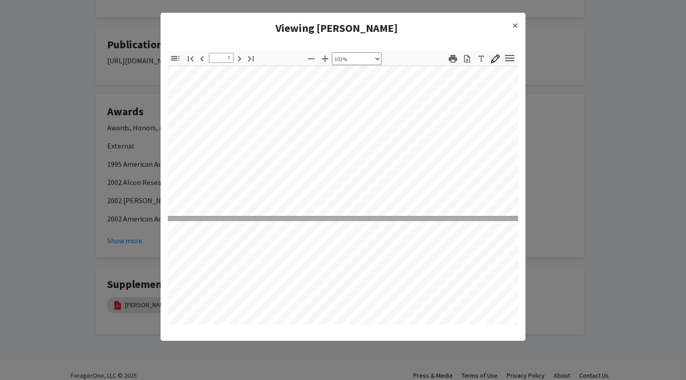
type input "8"
select select "custom"
type input "9"
select select "custom"
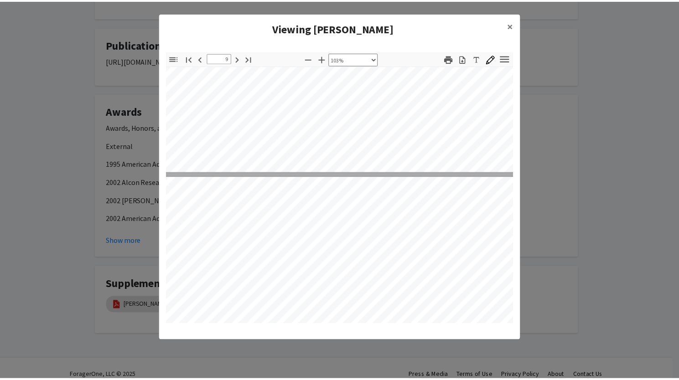
scroll to position [3899, 25]
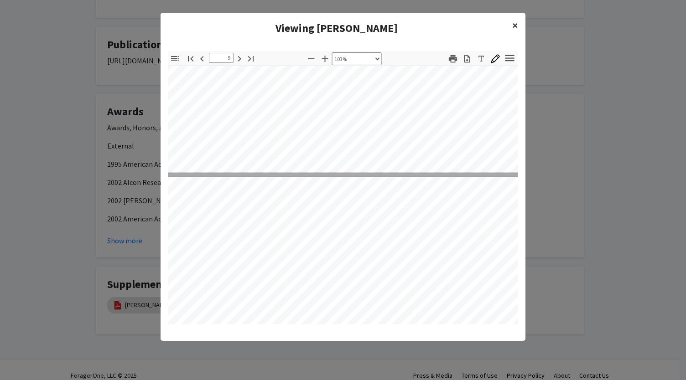
click at [519, 25] on button "×" at bounding box center [515, 26] width 21 height 26
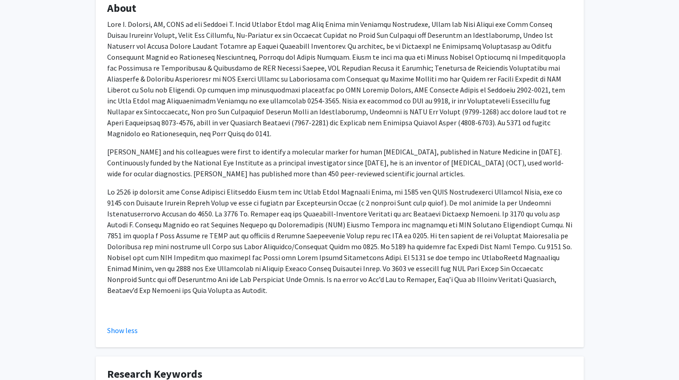
scroll to position [0, 0]
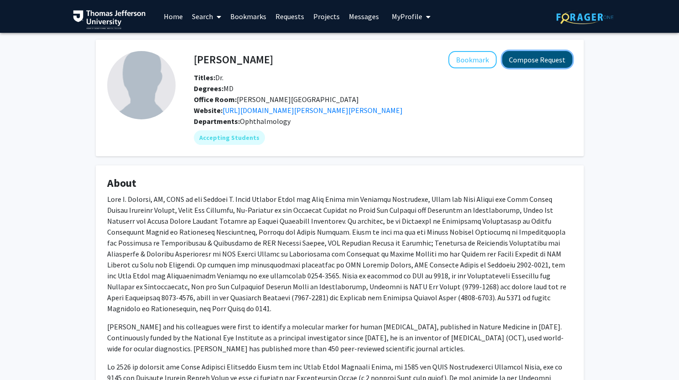
click at [526, 62] on button "Compose Request" at bounding box center [537, 59] width 70 height 17
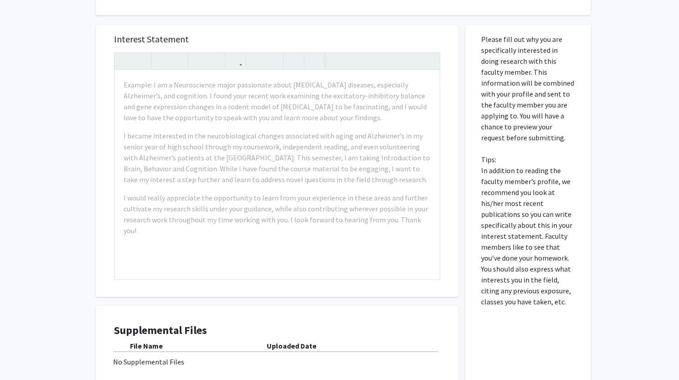
scroll to position [320, 0]
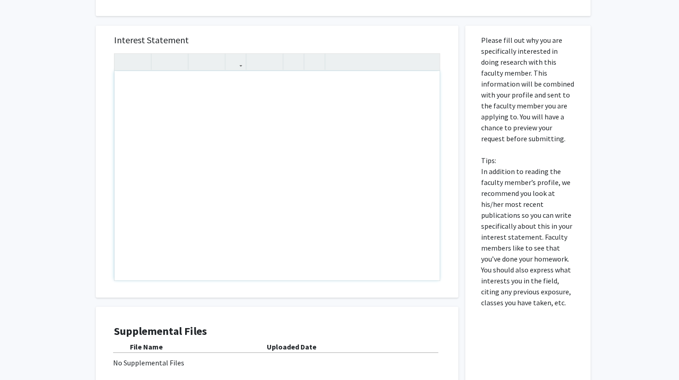
click at [230, 101] on div "Note to users with screen readers: Please press Alt+0 or Option+0 to deactivate…" at bounding box center [276, 175] width 325 height 209
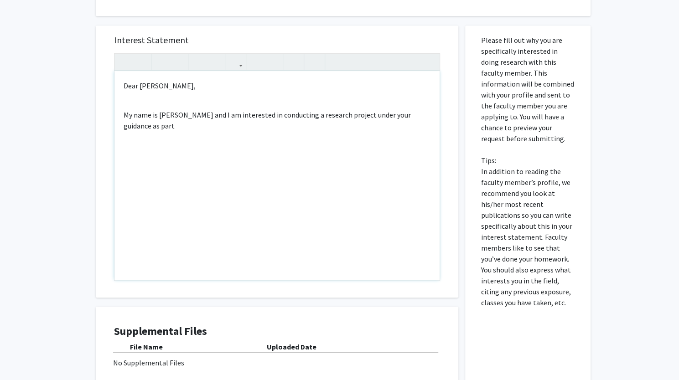
click at [230, 116] on p "My name is Romanch Shah and I am interested in conducting a research project un…" at bounding box center [277, 120] width 307 height 22
click at [313, 132] on div "Dear Dr. Schuman, My name is Romanch Shah and I am a first year medical student…" at bounding box center [276, 175] width 325 height 209
drag, startPoint x: 313, startPoint y: 132, endPoint x: 284, endPoint y: 133, distance: 29.6
click at [284, 133] on div "Dear Dr. Schuman, My name is Romanch Shah and I am a first year medical student…" at bounding box center [276, 175] width 325 height 209
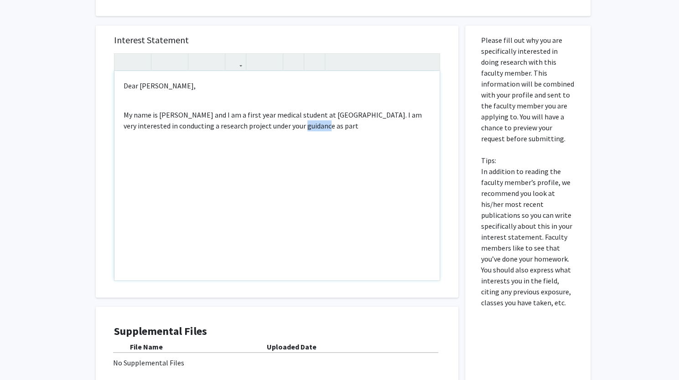
drag, startPoint x: 284, startPoint y: 133, endPoint x: 295, endPoint y: 132, distance: 11.9
click at [295, 132] on div "Dear Dr. Schuman, My name is Romanch Shah and I am a first year medical student…" at bounding box center [276, 175] width 325 height 209
drag, startPoint x: 289, startPoint y: 120, endPoint x: 291, endPoint y: 128, distance: 7.9
click at [291, 128] on p "My name is Romanch Shah and I am a first year medical student at Jefferson. I a…" at bounding box center [277, 120] width 307 height 22
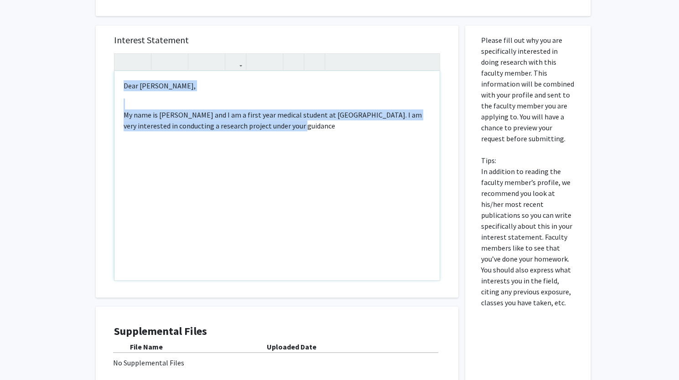
drag, startPoint x: 291, startPoint y: 128, endPoint x: 123, endPoint y: 82, distance: 173.9
click at [123, 82] on div "Dear Dr. Schuman, My name is Romanch Shah and I am a first year medical student…" at bounding box center [276, 175] width 325 height 209
copy div "Dear Dr. Schuman, My name is Romanch Shah and I am a first year medical student…"
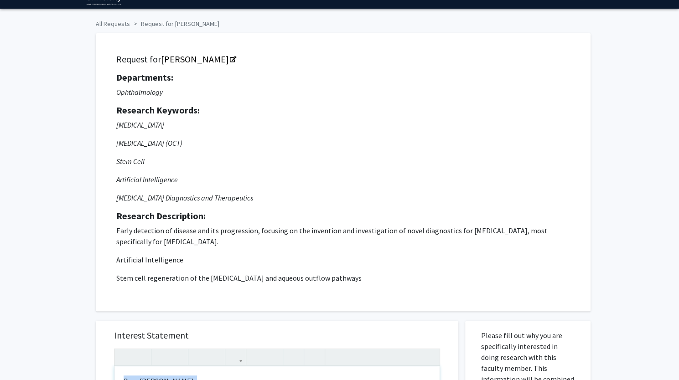
scroll to position [0, 0]
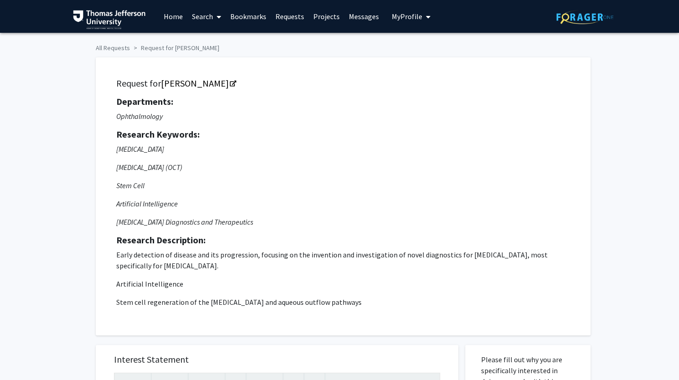
click at [218, 259] on p "Early detection of disease and its progression, focusing on the invention and i…" at bounding box center [343, 260] width 454 height 22
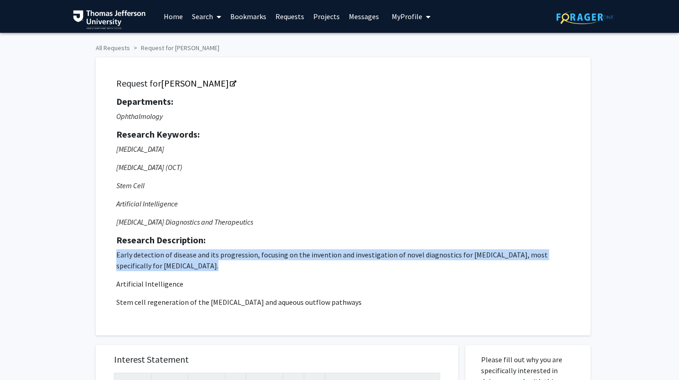
click at [218, 259] on p "Early detection of disease and its progression, focusing on the invention and i…" at bounding box center [343, 260] width 454 height 22
copy p "Early detection of disease and its progression, focusing on the invention and i…"
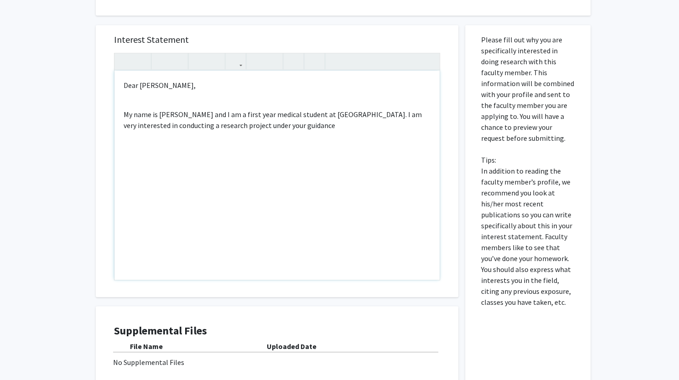
scroll to position [319, 0]
click at [282, 128] on p "My name is Romanch Shah and I am a first year medical student at Jefferson. I a…" at bounding box center [277, 121] width 307 height 22
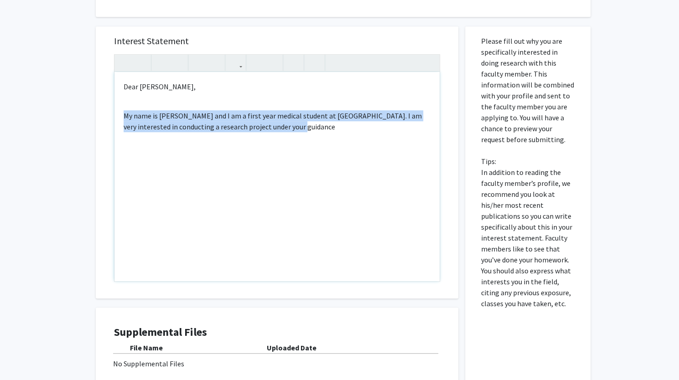
click at [282, 128] on p "My name is Romanch Shah and I am a first year medical student at Jefferson. I a…" at bounding box center [277, 121] width 307 height 22
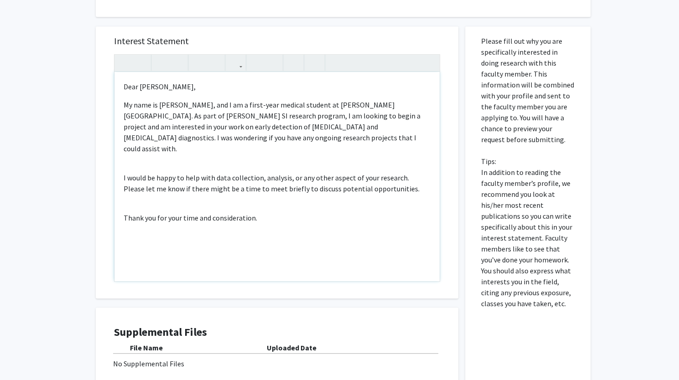
click at [139, 153] on div "Dear Dr. Schuman, My name is Romanch Shah, and I am a first-year medical studen…" at bounding box center [276, 176] width 325 height 209
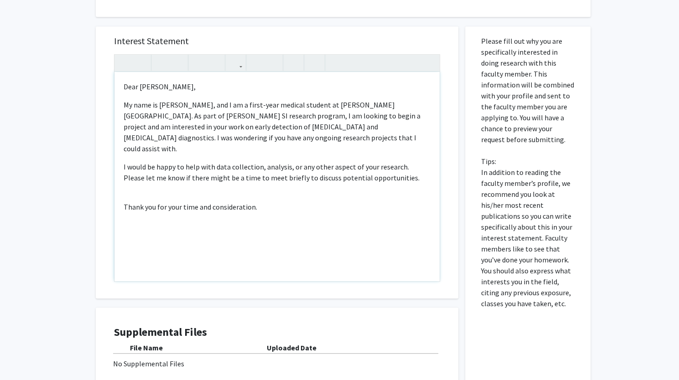
click at [131, 186] on div "Dear Dr. Schuman, My name is Romanch Shah, and I am a first-year medical studen…" at bounding box center [276, 176] width 325 height 209
click at [271, 191] on p "Thank you for your time and consideration." at bounding box center [277, 196] width 307 height 11
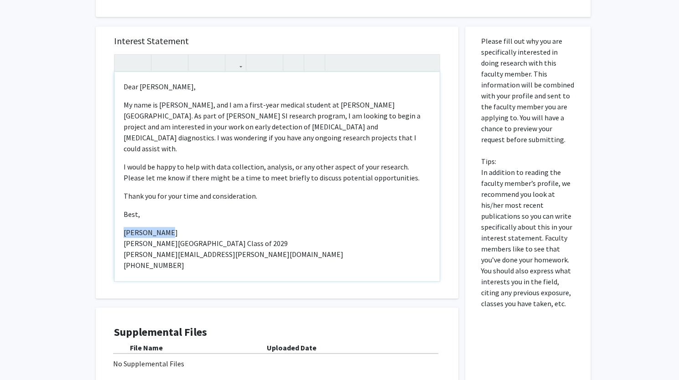
drag, startPoint x: 204, startPoint y: 221, endPoint x: 93, endPoint y: 227, distance: 110.4
click at [93, 227] on div "Interest Statement <p>Dear Dr. Schuman,</p><p>My name is Romanch Shah, and I am…" at bounding box center [277, 223] width 376 height 412
type textarea "<p>Dear Dr. Schuman,</p><p>My name is Romanch Shah, and I am a first-year medic…"
click at [190, 232] on p "Romanch Shah Sidney Kimmel Medical College Class of 2029 romanch.shah@students.…" at bounding box center [277, 249] width 307 height 44
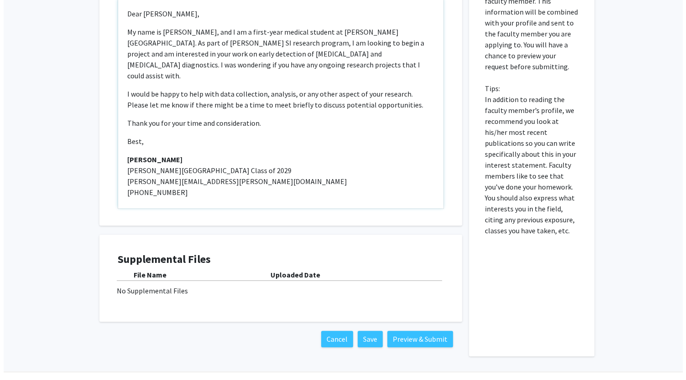
scroll to position [392, 0]
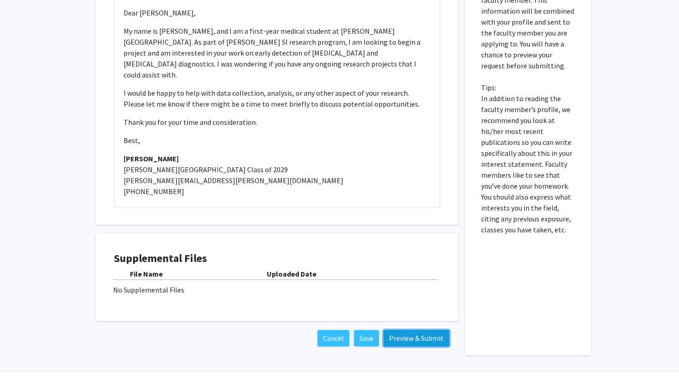
click at [402, 334] on button "Preview & Submit" at bounding box center [416, 338] width 66 height 16
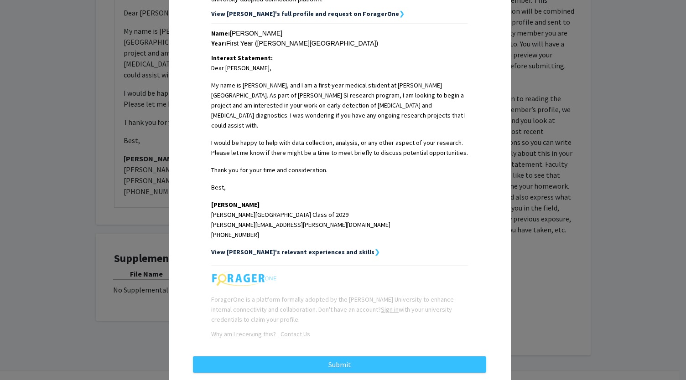
scroll to position [200, 0]
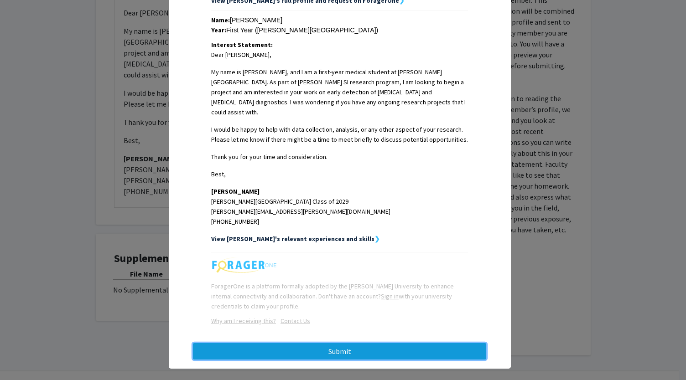
click at [331, 343] on button "Submit" at bounding box center [339, 351] width 293 height 16
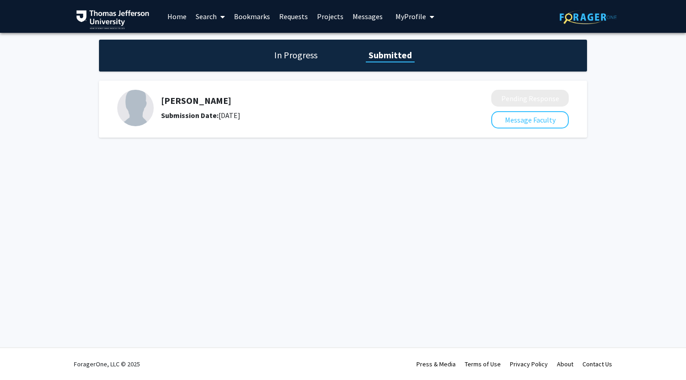
click at [287, 20] on link "Requests" at bounding box center [293, 16] width 38 height 32
click at [315, 18] on link "Projects" at bounding box center [330, 16] width 36 height 32
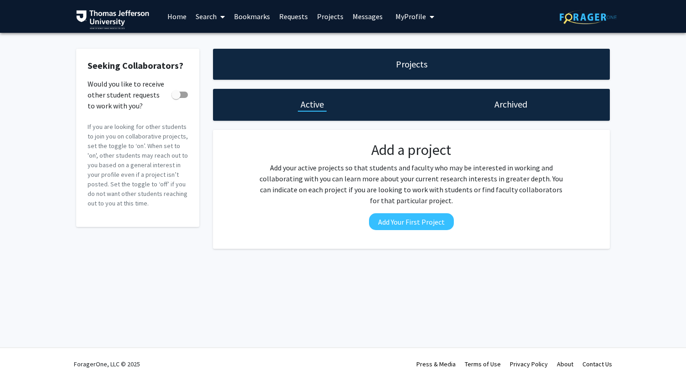
click at [210, 20] on link "Search" at bounding box center [210, 16] width 38 height 32
click at [209, 47] on span "Faculty/Staff" at bounding box center [224, 42] width 67 height 18
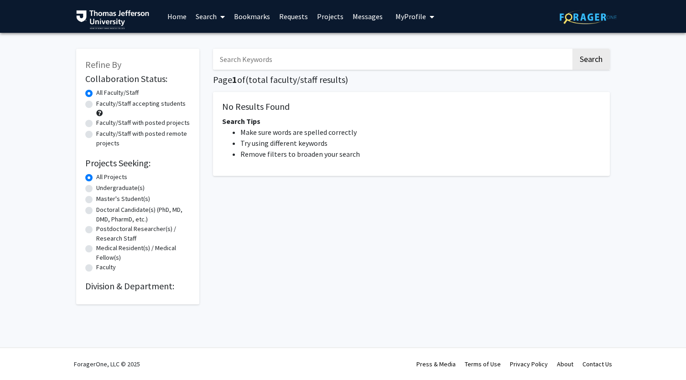
click at [84, 177] on div "Refine By Collaboration Status: Collaboration Status All Faculty/Staff Collabor…" at bounding box center [137, 177] width 123 height 256
click at [96, 189] on label "Undergraduate(s)" at bounding box center [120, 188] width 48 height 10
click at [96, 189] on input "Undergraduate(s)" at bounding box center [99, 186] width 6 height 6
radio input "true"
click at [96, 178] on label "All Projects" at bounding box center [111, 177] width 31 height 10
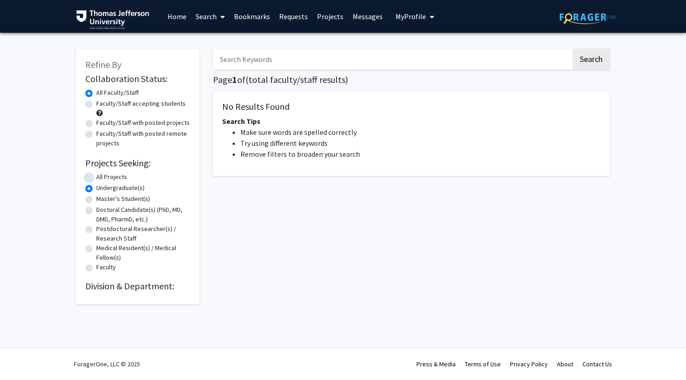
click at [96, 178] on input "All Projects" at bounding box center [99, 175] width 6 height 6
radio input "true"
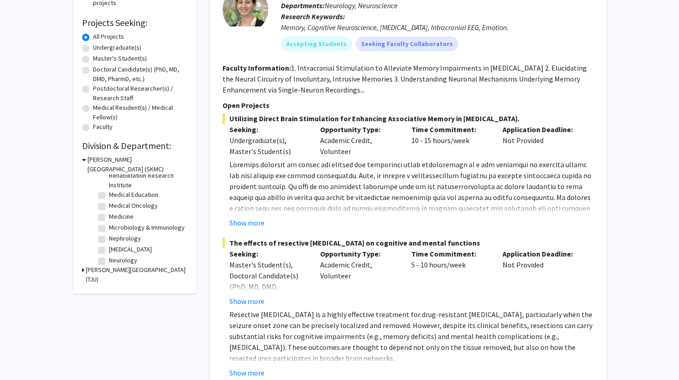
scroll to position [188, 0]
click at [109, 243] on label "[MEDICAL_DATA]" at bounding box center [130, 238] width 43 height 10
click at [109, 239] on input "[MEDICAL_DATA]" at bounding box center [112, 236] width 6 height 6
checkbox input "true"
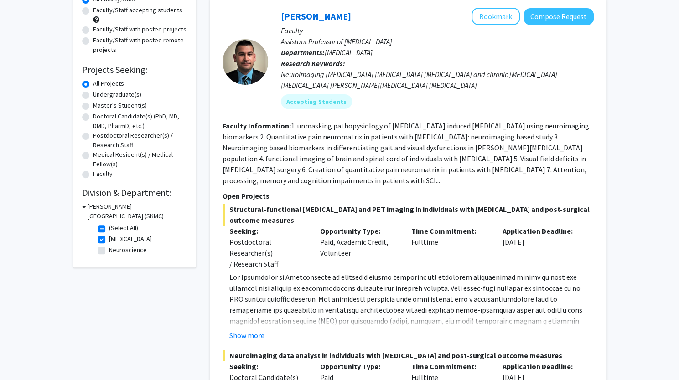
scroll to position [154, 0]
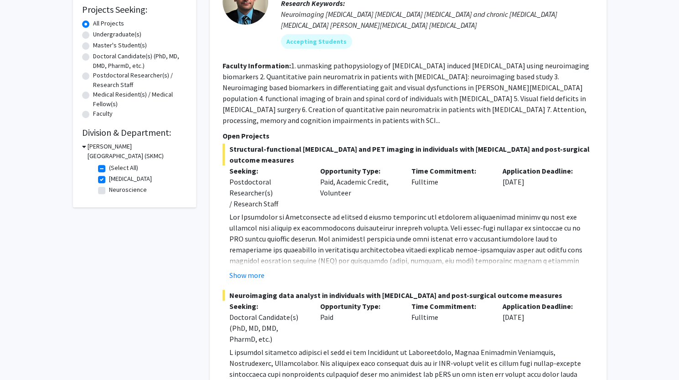
click at [341, 103] on fg-read-more "1. unmasking pathopysiology of [MEDICAL_DATA] induced [MEDICAL_DATA] using neur…" at bounding box center [405, 93] width 366 height 64
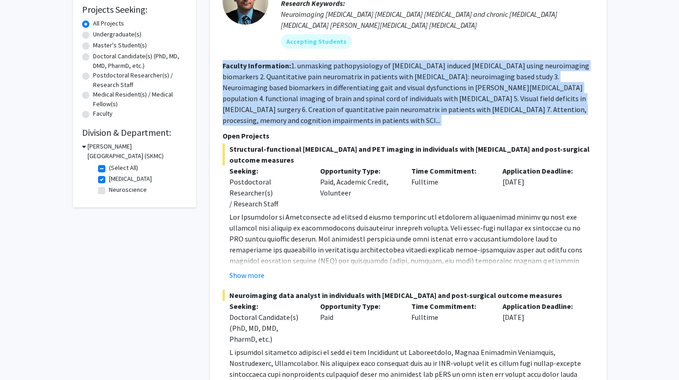
drag, startPoint x: 341, startPoint y: 103, endPoint x: 341, endPoint y: 85, distance: 17.3
click at [341, 85] on fg-read-more "1. unmasking pathopysiology of [MEDICAL_DATA] induced [MEDICAL_DATA] using neur…" at bounding box center [405, 93] width 366 height 64
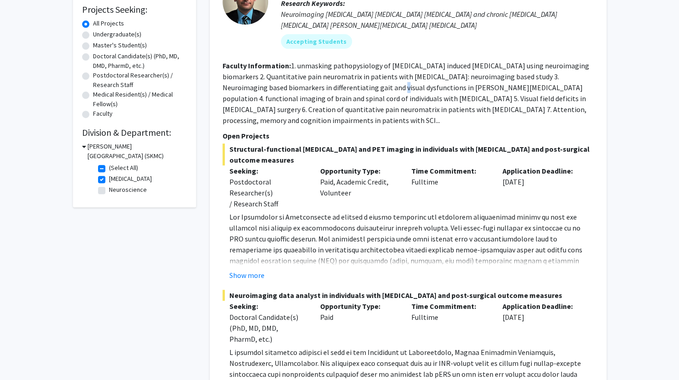
click at [341, 85] on fg-read-more "1. unmasking pathopysiology of [MEDICAL_DATA] induced [MEDICAL_DATA] using neur…" at bounding box center [405, 93] width 366 height 64
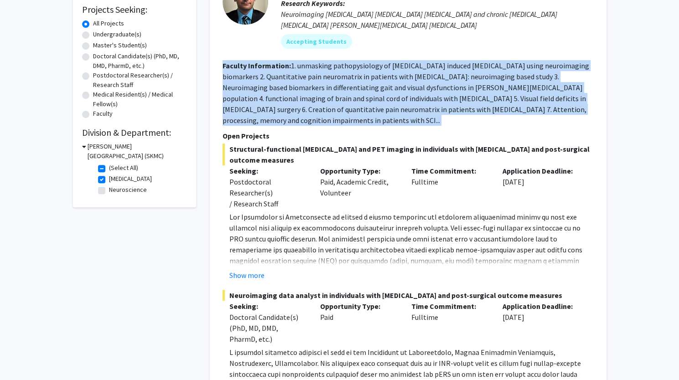
drag, startPoint x: 341, startPoint y: 85, endPoint x: 378, endPoint y: 121, distance: 51.3
click at [378, 121] on section "Faculty Information: 1. unmasking pathopysiology of spinal cord injury induced …" at bounding box center [407, 93] width 371 height 66
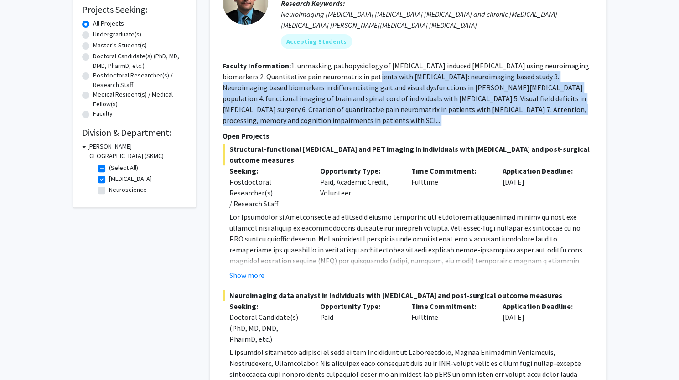
drag, startPoint x: 378, startPoint y: 121, endPoint x: 360, endPoint y: 77, distance: 47.2
click at [360, 77] on section "Faculty Information: 1. unmasking pathopysiology of spinal cord injury induced …" at bounding box center [407, 93] width 371 height 66
click at [360, 77] on fg-read-more "1. unmasking pathopysiology of [MEDICAL_DATA] induced [MEDICAL_DATA] using neur…" at bounding box center [405, 93] width 366 height 64
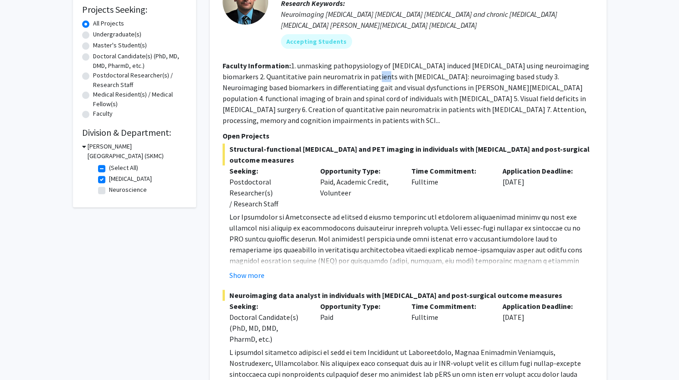
click at [360, 77] on fg-read-more "1. unmasking pathopysiology of [MEDICAL_DATA] induced [MEDICAL_DATA] using neur…" at bounding box center [405, 93] width 366 height 64
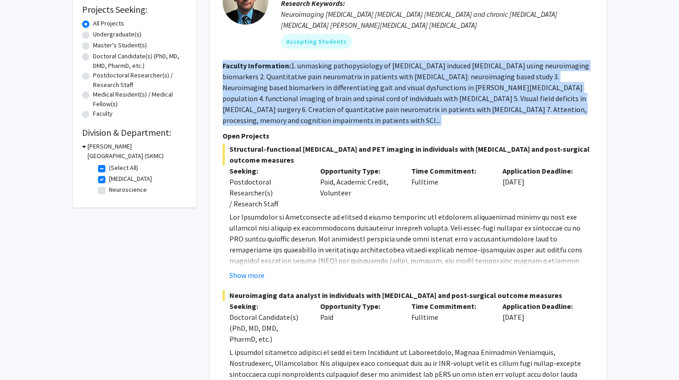
drag, startPoint x: 360, startPoint y: 77, endPoint x: 370, endPoint y: 107, distance: 31.1
click at [370, 107] on fg-read-more "1. unmasking pathopysiology of [MEDICAL_DATA] induced [MEDICAL_DATA] using neur…" at bounding box center [405, 93] width 366 height 64
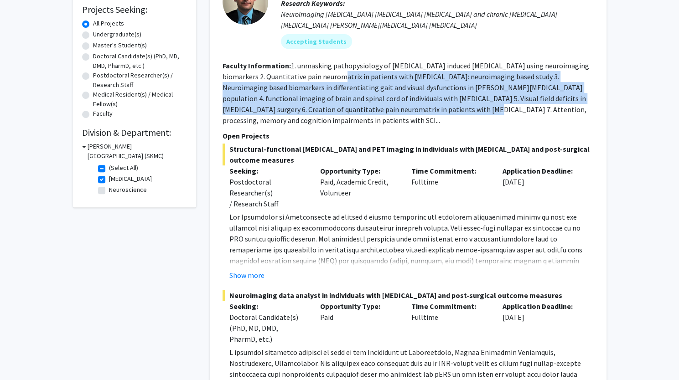
drag, startPoint x: 370, startPoint y: 107, endPoint x: 351, endPoint y: 77, distance: 34.8
click at [351, 77] on fg-read-more "1. unmasking pathopysiology of [MEDICAL_DATA] induced [MEDICAL_DATA] using neur…" at bounding box center [405, 93] width 366 height 64
drag, startPoint x: 351, startPoint y: 77, endPoint x: 312, endPoint y: 123, distance: 60.1
click at [312, 123] on fg-read-more "1. unmasking pathopysiology of [MEDICAL_DATA] induced [MEDICAL_DATA] using neur…" at bounding box center [405, 93] width 366 height 64
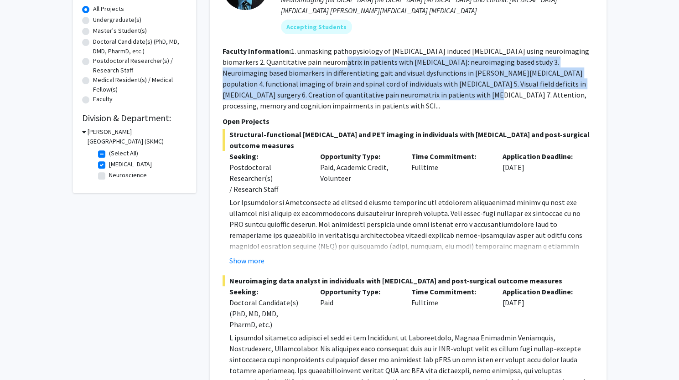
scroll to position [175, 0]
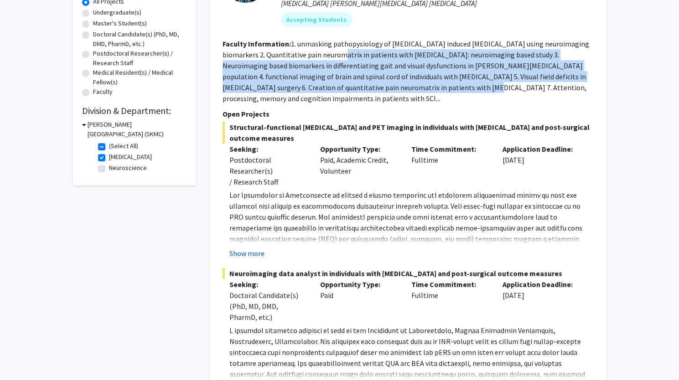
click at [248, 248] on button "Show more" at bounding box center [246, 253] width 35 height 11
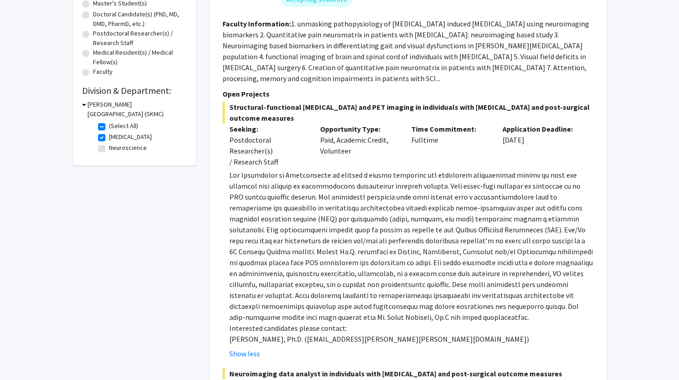
click at [268, 220] on p at bounding box center [411, 246] width 364 height 153
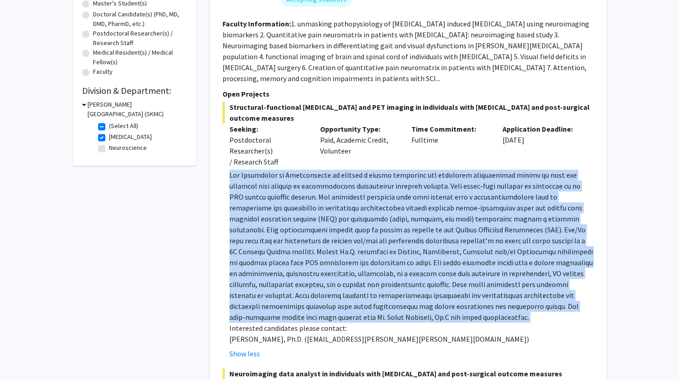
click at [268, 220] on p at bounding box center [411, 246] width 364 height 153
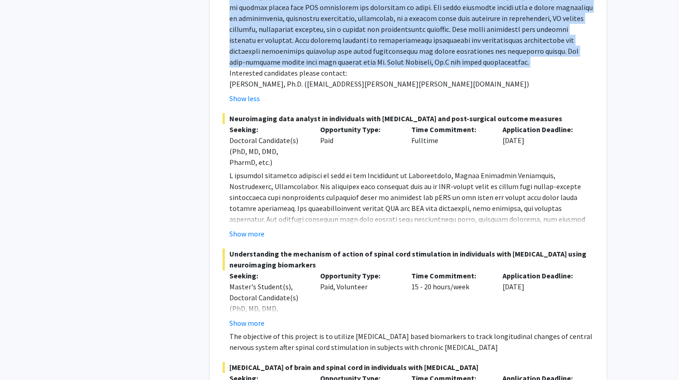
scroll to position [451, 0]
click at [255, 230] on button "Show more" at bounding box center [246, 233] width 35 height 11
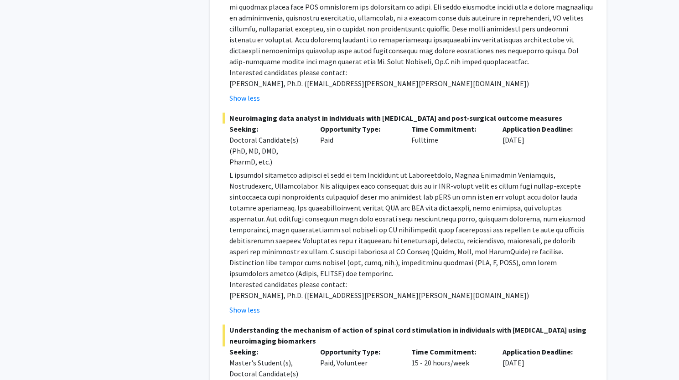
click at [266, 263] on p at bounding box center [411, 224] width 364 height 109
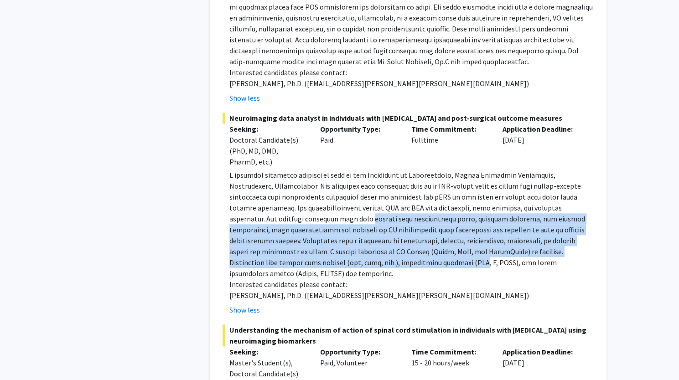
drag, startPoint x: 266, startPoint y: 263, endPoint x: 273, endPoint y: 218, distance: 45.2
click at [273, 218] on p at bounding box center [411, 224] width 364 height 109
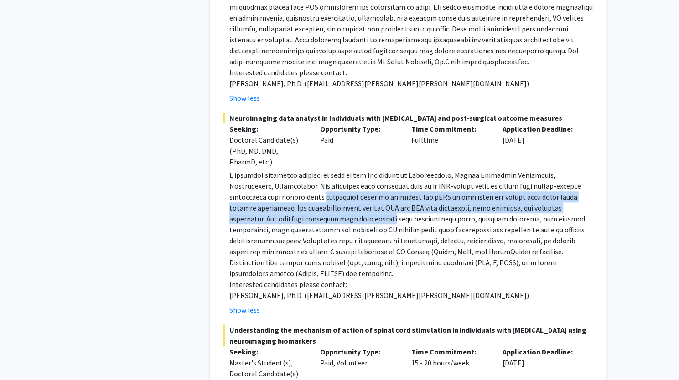
drag, startPoint x: 273, startPoint y: 218, endPoint x: 277, endPoint y: 191, distance: 28.2
click at [277, 191] on p at bounding box center [411, 224] width 364 height 109
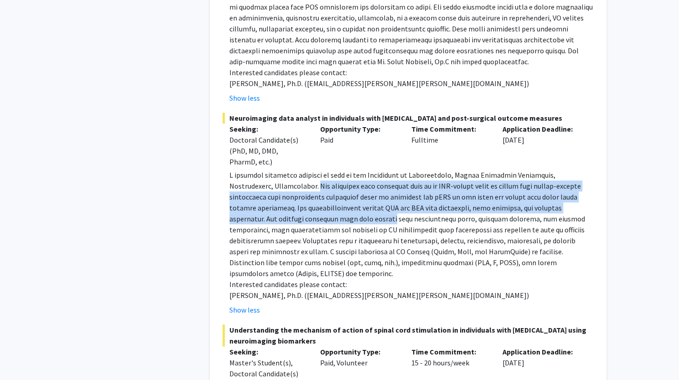
click at [277, 191] on p at bounding box center [411, 224] width 364 height 109
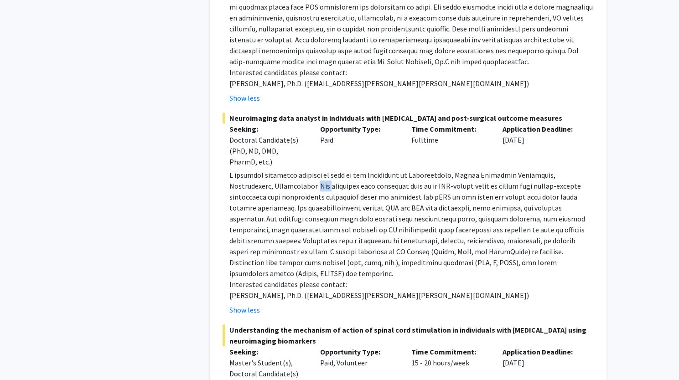
click at [277, 191] on p at bounding box center [411, 224] width 364 height 109
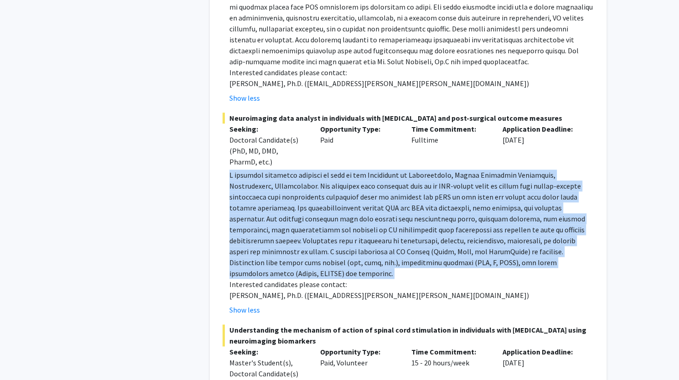
drag, startPoint x: 277, startPoint y: 191, endPoint x: 277, endPoint y: 219, distance: 28.3
click at [277, 219] on p at bounding box center [411, 224] width 364 height 109
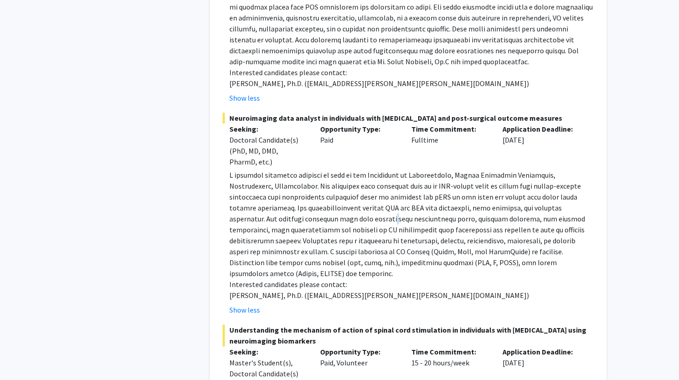
click at [277, 219] on p at bounding box center [411, 224] width 364 height 109
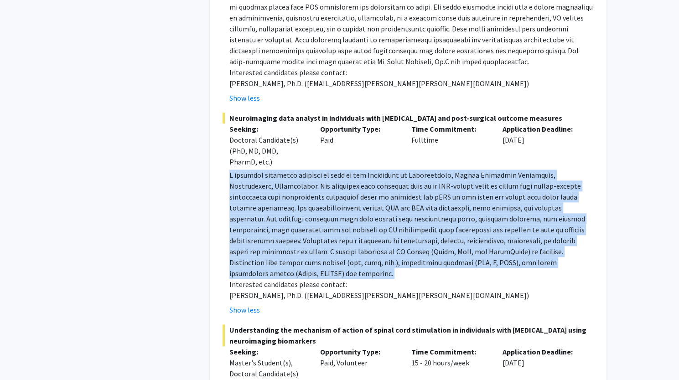
drag, startPoint x: 277, startPoint y: 219, endPoint x: 293, endPoint y: 224, distance: 16.3
click at [293, 224] on p at bounding box center [411, 224] width 364 height 109
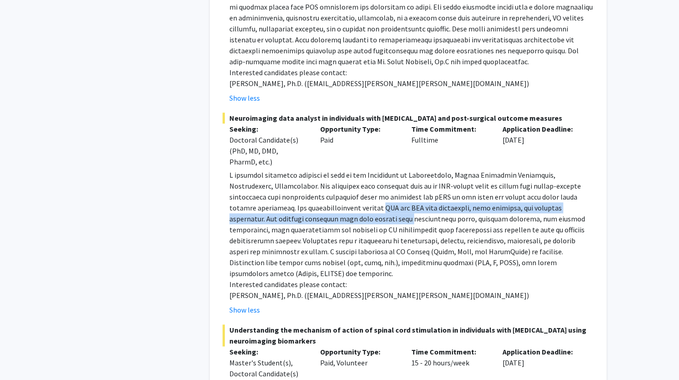
drag, startPoint x: 293, startPoint y: 224, endPoint x: 306, endPoint y: 204, distance: 24.3
click at [306, 204] on p at bounding box center [411, 224] width 364 height 109
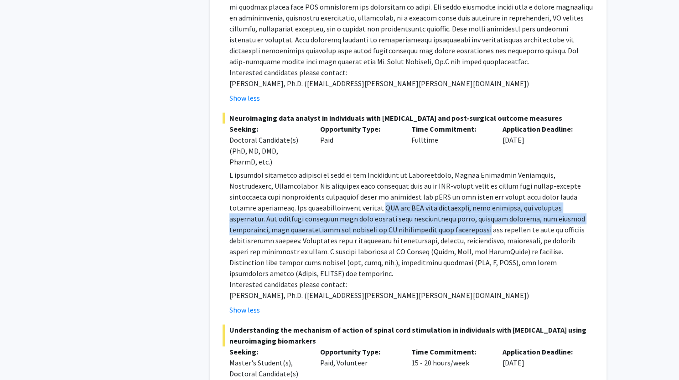
drag, startPoint x: 306, startPoint y: 204, endPoint x: 301, endPoint y: 225, distance: 21.7
click at [301, 225] on p at bounding box center [411, 224] width 364 height 109
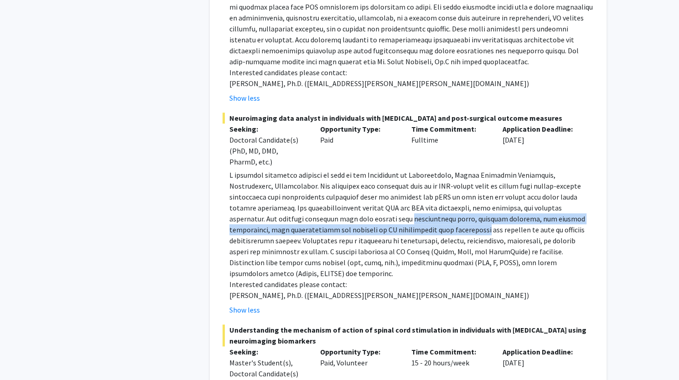
drag, startPoint x: 301, startPoint y: 225, endPoint x: 320, endPoint y: 219, distance: 19.5
click at [320, 219] on p at bounding box center [411, 224] width 364 height 109
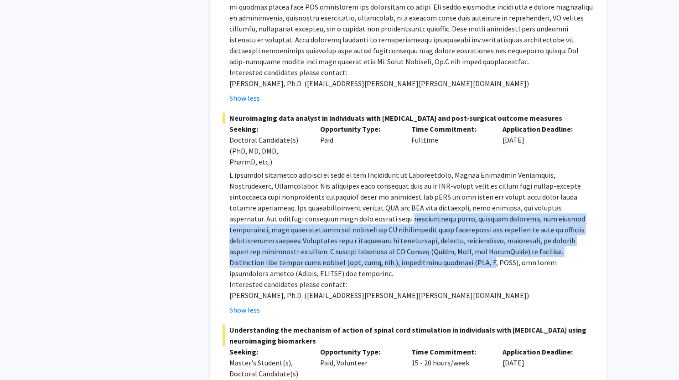
drag, startPoint x: 320, startPoint y: 219, endPoint x: 275, endPoint y: 257, distance: 58.2
click at [275, 257] on p at bounding box center [411, 224] width 364 height 109
drag, startPoint x: 275, startPoint y: 257, endPoint x: 289, endPoint y: 218, distance: 40.9
click at [289, 218] on p at bounding box center [411, 224] width 364 height 109
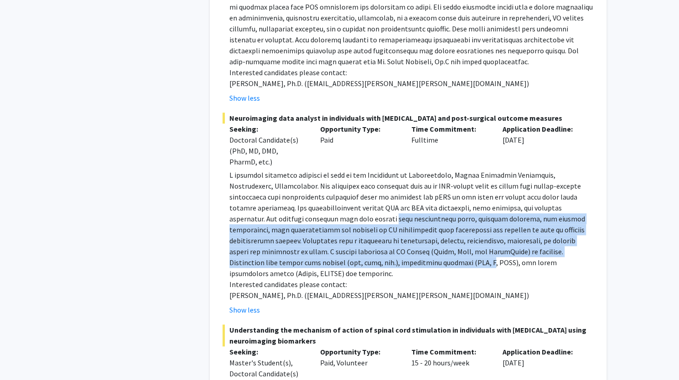
click at [289, 218] on p at bounding box center [411, 224] width 364 height 109
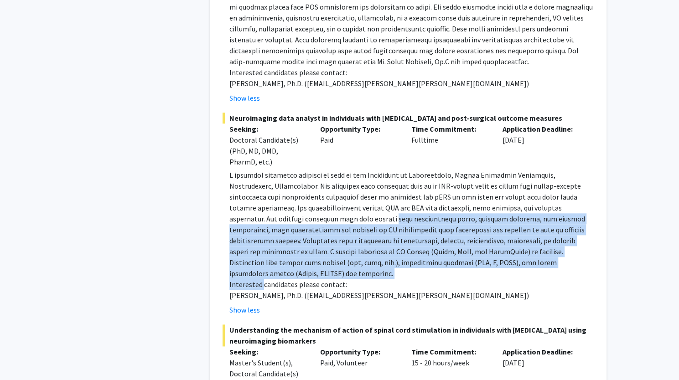
drag, startPoint x: 289, startPoint y: 218, endPoint x: 258, endPoint y: 269, distance: 58.9
click at [258, 269] on div "Interested candidates please contact: Mahdi Alizadeh, Ph.D. (mahdi.alizadeh.2@j…" at bounding box center [411, 235] width 364 height 131
click at [258, 279] on p "Interested candidates please contact:" at bounding box center [411, 284] width 364 height 11
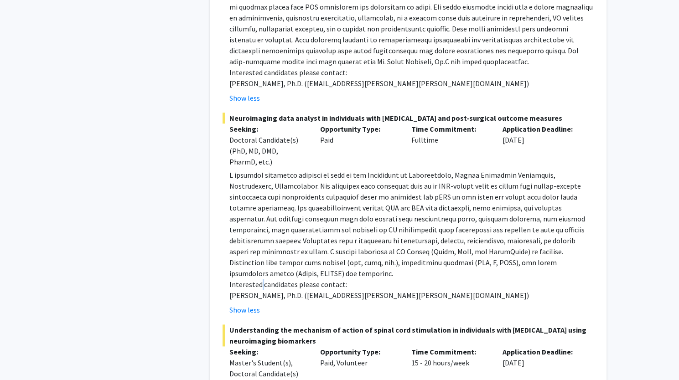
click at [258, 279] on p "Interested candidates please contact:" at bounding box center [411, 284] width 364 height 11
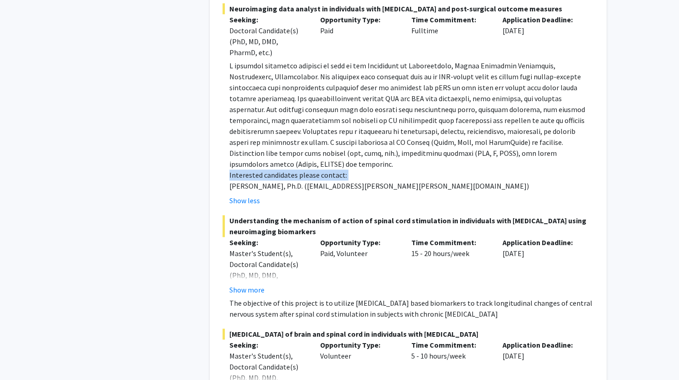
scroll to position [576, 0]
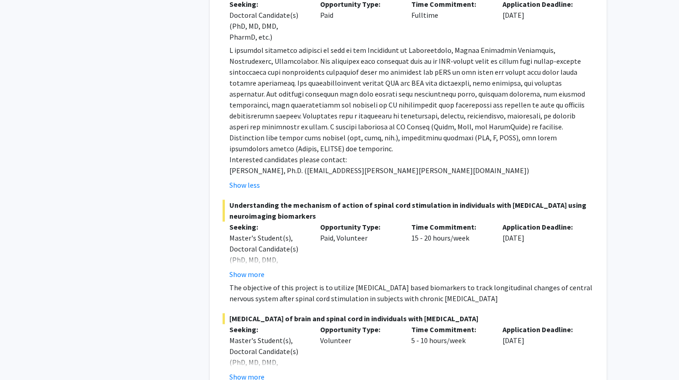
click at [257, 282] on p "The objective of this project is to utilize [MEDICAL_DATA] based biomarkers to …" at bounding box center [411, 293] width 364 height 22
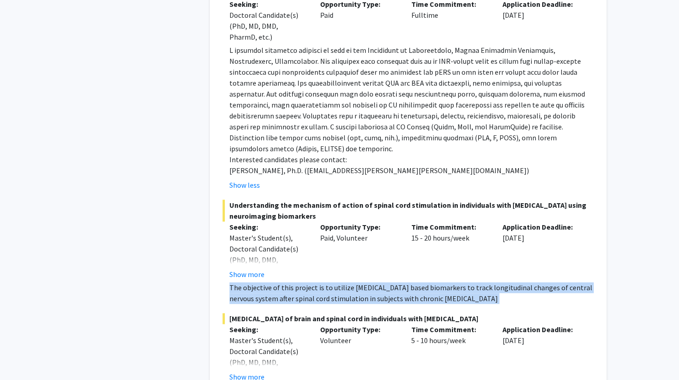
click at [257, 282] on p "The objective of this project is to utilize [MEDICAL_DATA] based biomarkers to …" at bounding box center [411, 293] width 364 height 22
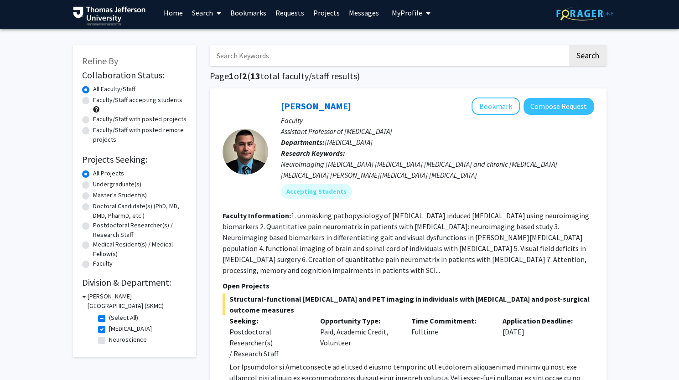
scroll to position [0, 0]
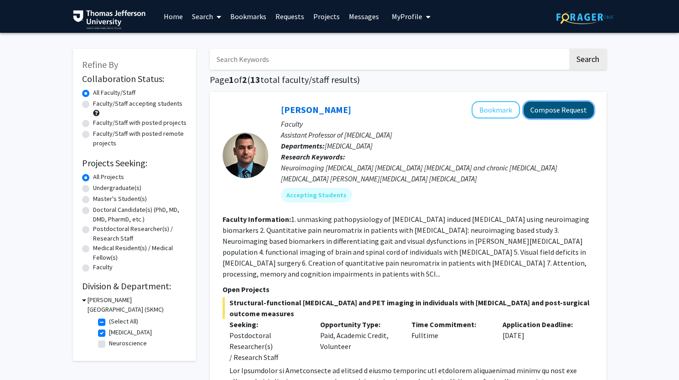
click at [546, 110] on button "Compose Request" at bounding box center [558, 110] width 70 height 17
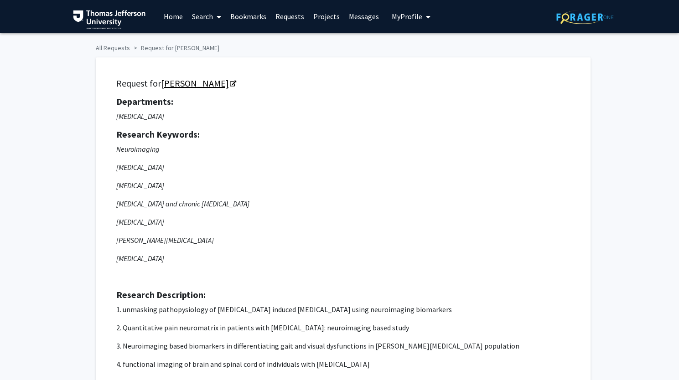
click at [161, 79] on div "Request for Mahdi Alizedah Departments: Neurological Surgery Research Keywords:…" at bounding box center [343, 255] width 472 height 372
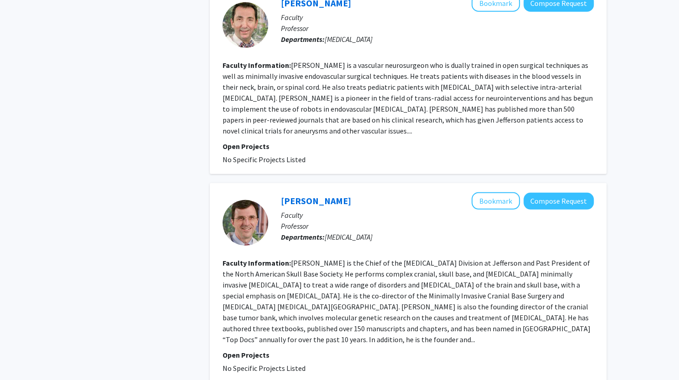
scroll to position [1368, 0]
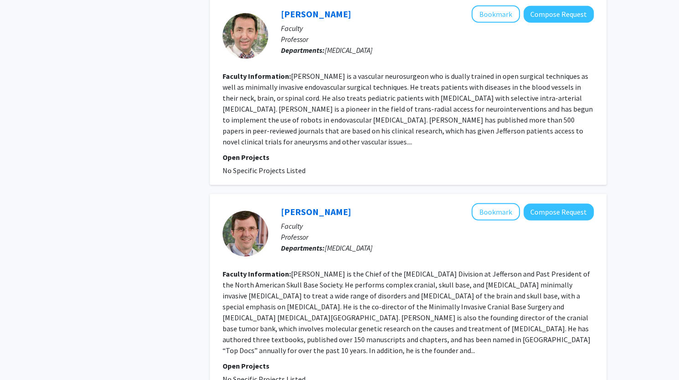
click at [366, 271] on fg-read-more "Dr. James J. Evans is the Chief of the Brain Tumor Division at Jefferson and Pa…" at bounding box center [406, 312] width 368 height 86
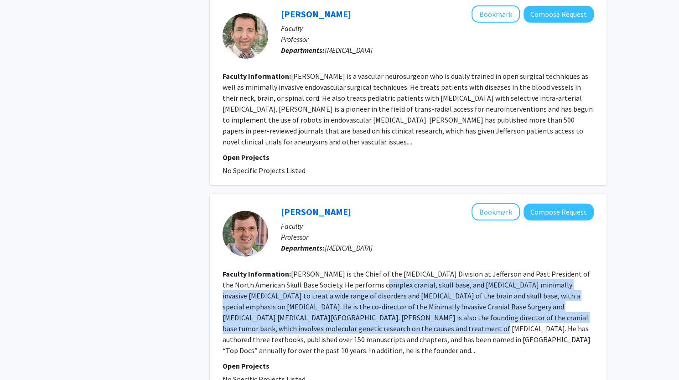
drag, startPoint x: 366, startPoint y: 271, endPoint x: 376, endPoint y: 321, distance: 51.4
click at [376, 321] on fg-read-more "Dr. James J. Evans is the Chief of the Brain Tumor Division at Jefferson and Pa…" at bounding box center [406, 312] width 368 height 86
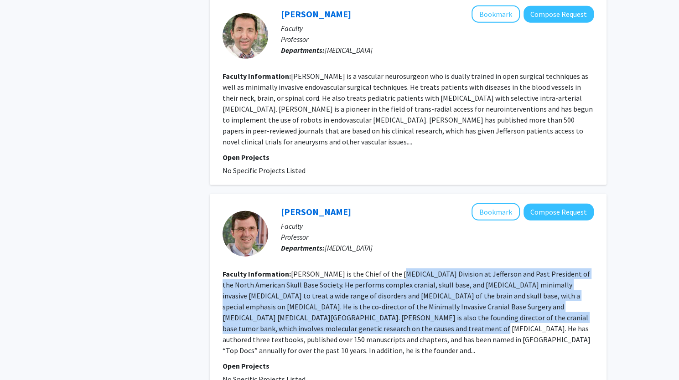
drag, startPoint x: 376, startPoint y: 321, endPoint x: 390, endPoint y: 268, distance: 55.7
click at [390, 268] on section "Faculty Information: Dr. James J. Evans is the Chief of the Brain Tumor Divisio…" at bounding box center [407, 312] width 371 height 88
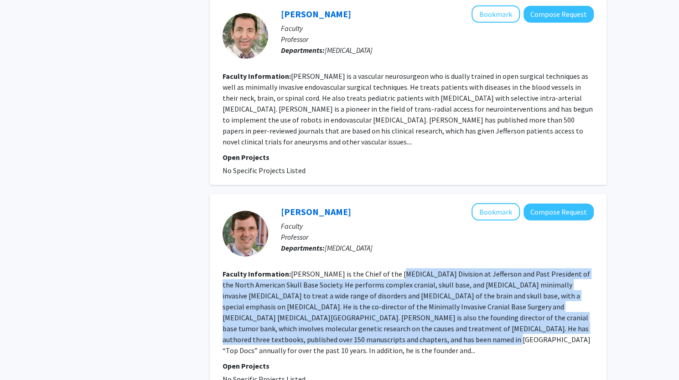
drag, startPoint x: 390, startPoint y: 268, endPoint x: 373, endPoint y: 329, distance: 63.5
click at [373, 329] on section "Faculty Information: Dr. James J. Evans is the Chief of the Brain Tumor Divisio…" at bounding box center [407, 312] width 371 height 88
click at [373, 329] on fg-read-more "Dr. James J. Evans is the Chief of the Brain Tumor Division at Jefferson and Pa…" at bounding box center [406, 312] width 368 height 86
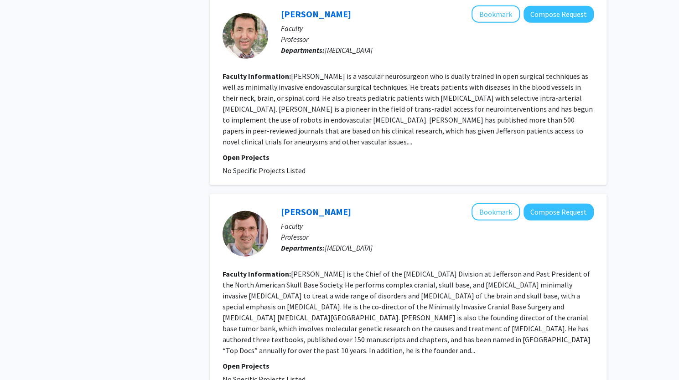
click at [373, 329] on fg-read-more "Dr. James J. Evans is the Chief of the Brain Tumor Division at Jefferson and Pa…" at bounding box center [406, 312] width 368 height 86
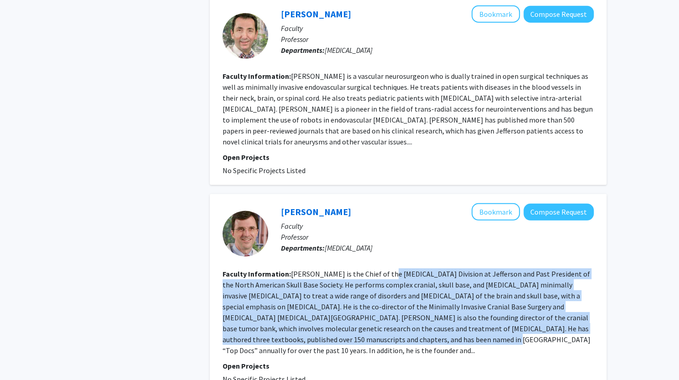
drag, startPoint x: 373, startPoint y: 329, endPoint x: 385, endPoint y: 260, distance: 69.8
click at [385, 269] on fg-read-more "Dr. James J. Evans is the Chief of the Brain Tumor Division at Jefferson and Pa…" at bounding box center [406, 312] width 368 height 86
drag, startPoint x: 385, startPoint y: 260, endPoint x: 375, endPoint y: 323, distance: 64.1
click at [375, 323] on section "Faculty Information: Dr. James J. Evans is the Chief of the Brain Tumor Divisio…" at bounding box center [407, 312] width 371 height 88
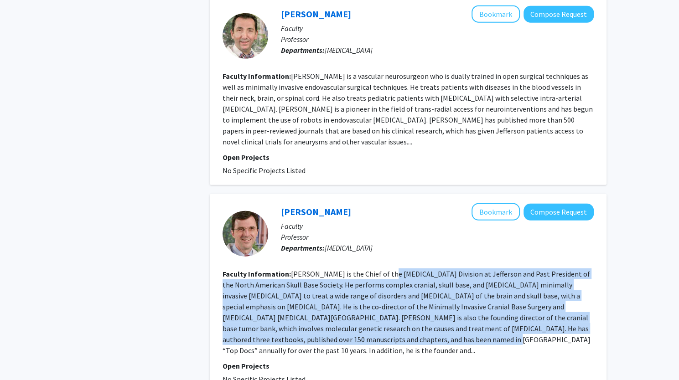
click at [375, 323] on section "Faculty Information: Dr. James J. Evans is the Chief of the Brain Tumor Divisio…" at bounding box center [407, 312] width 371 height 88
drag, startPoint x: 375, startPoint y: 323, endPoint x: 391, endPoint y: 261, distance: 64.0
click at [391, 268] on section "Faculty Information: Dr. James J. Evans is the Chief of the Brain Tumor Divisio…" at bounding box center [407, 312] width 371 height 88
click at [535, 204] on button "Compose Request" at bounding box center [558, 212] width 70 height 17
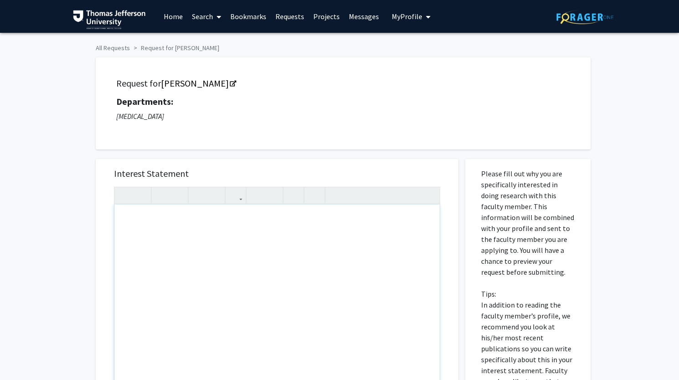
click at [234, 228] on div "Note to users with screen readers: Please press Alt+0 or Option+0 to deactivate…" at bounding box center [276, 309] width 325 height 209
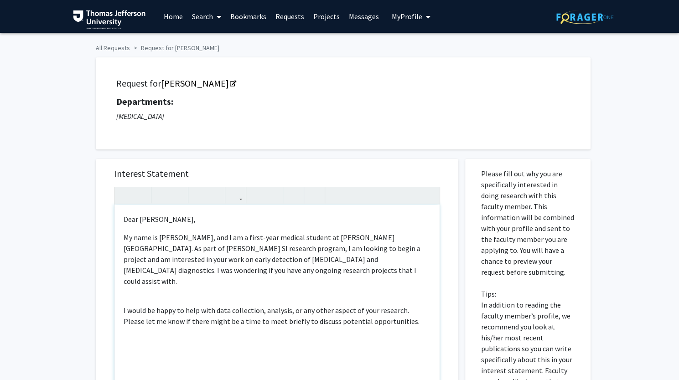
click at [184, 282] on div "Dear Dr. Evans, My name is Romanch Shah, and I am a first-year medical student …" at bounding box center [276, 309] width 325 height 209
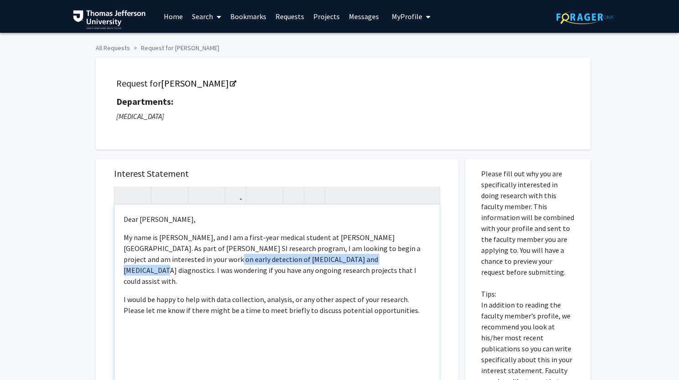
drag, startPoint x: 149, startPoint y: 260, endPoint x: 317, endPoint y: 264, distance: 168.2
click at [317, 264] on p "My name is Romanch Shah, and I am a first-year medical student at Sidney Kimmel…" at bounding box center [277, 259] width 307 height 55
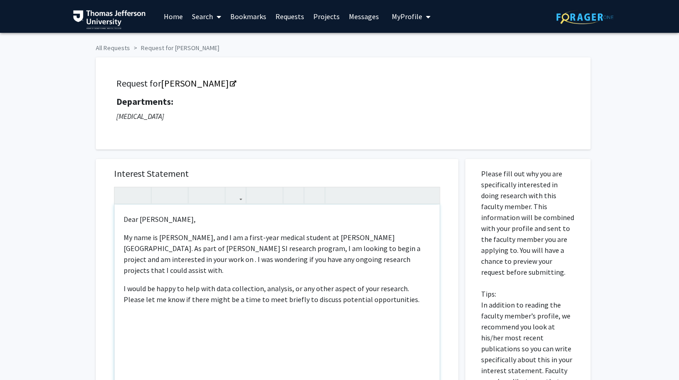
click at [150, 259] on p "My name is Romanch Shah, and I am a first-year medical student at Sidney Kimmel…" at bounding box center [277, 254] width 307 height 44
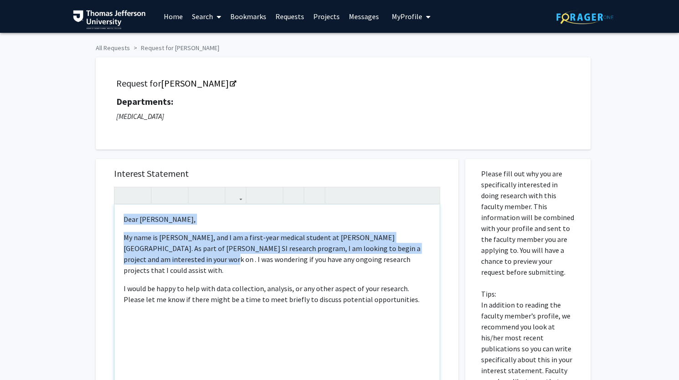
drag, startPoint x: 147, startPoint y: 258, endPoint x: 121, endPoint y: 220, distance: 45.9
click at [121, 220] on div "Dear Dr. Evans, My name is Romanch Shah, and I am a first-year medical student …" at bounding box center [276, 309] width 325 height 209
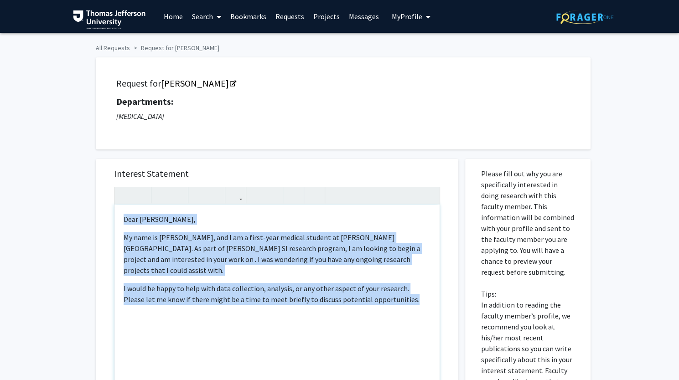
drag, startPoint x: 121, startPoint y: 220, endPoint x: 391, endPoint y: 293, distance: 279.5
click at [391, 293] on div "Dear Dr. Evans, My name is Romanch Shah, and I am a first-year medical student …" at bounding box center [276, 309] width 325 height 209
copy div "Dear Dr. Evans, My name is Romanch Shah, and I am a first-year medical student …"
click at [148, 266] on div "Dear Dr. Evans, My name is Romanch Shah, and I am a first-year medical student …" at bounding box center [276, 309] width 325 height 209
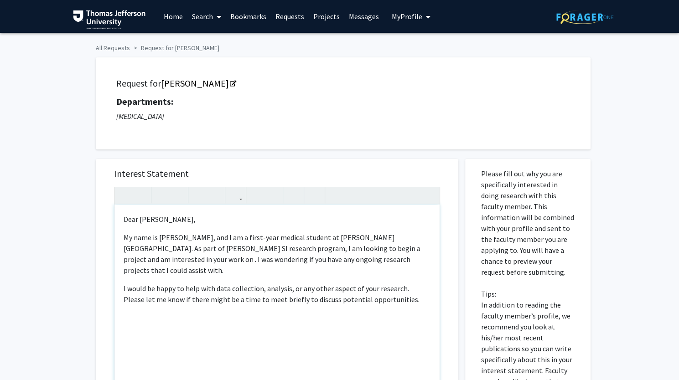
click at [146, 260] on p "My name is Romanch Shah, and I am a first-year medical student at Sidney Kimmel…" at bounding box center [277, 254] width 307 height 44
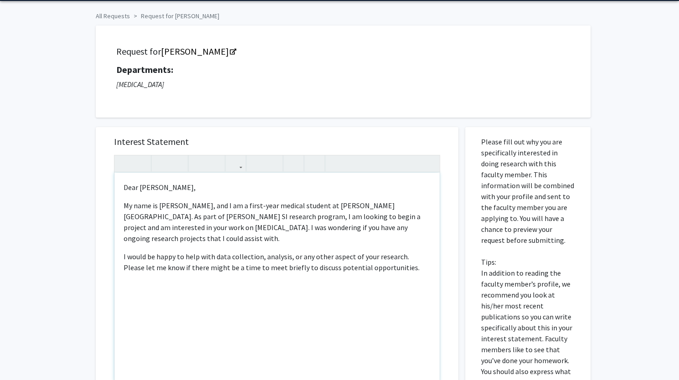
scroll to position [64, 0]
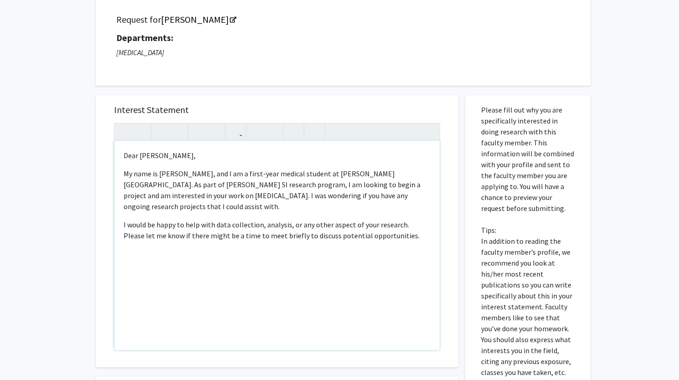
click at [383, 238] on p "I would be happy to help with data collection, analysis, or any other aspect of…" at bounding box center [277, 230] width 307 height 22
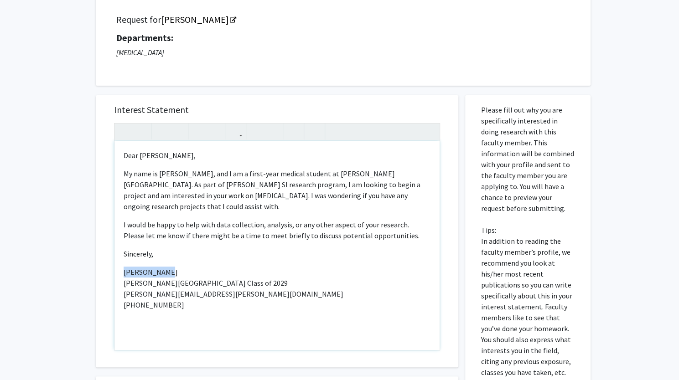
drag, startPoint x: 195, startPoint y: 270, endPoint x: 119, endPoint y: 277, distance: 76.0
click at [119, 277] on div "Dear Dr. Evans, My name is Romanch Shah, and I am a first-year medical student …" at bounding box center [276, 245] width 325 height 209
type textarea "<p>Dear Dr. Evans,</p><p>My name is Romanch Shah, and I am a first-year medical…"
click at [203, 273] on p "Romanch Shah Sidney Kimmel Medical College Class of 2029 romanch.shah@students.…" at bounding box center [277, 289] width 307 height 44
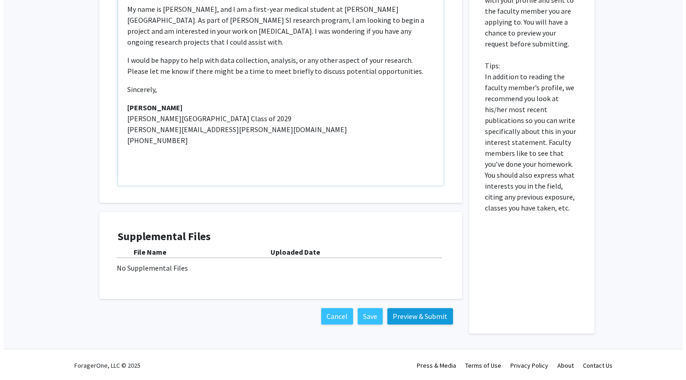
scroll to position [229, 0]
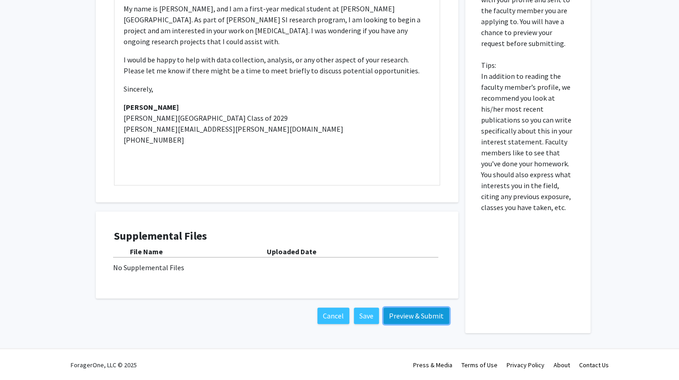
click at [407, 315] on button "Preview & Submit" at bounding box center [416, 316] width 66 height 16
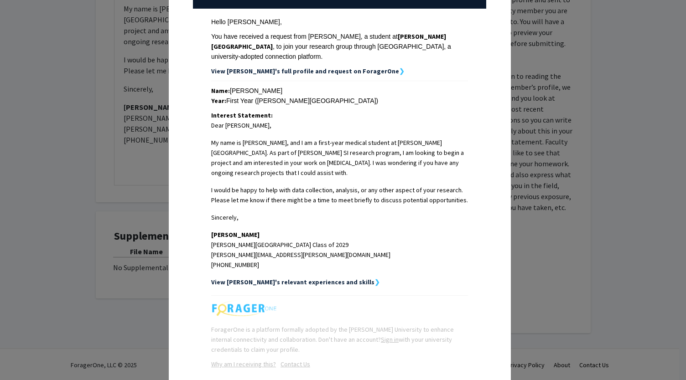
scroll to position [182, 0]
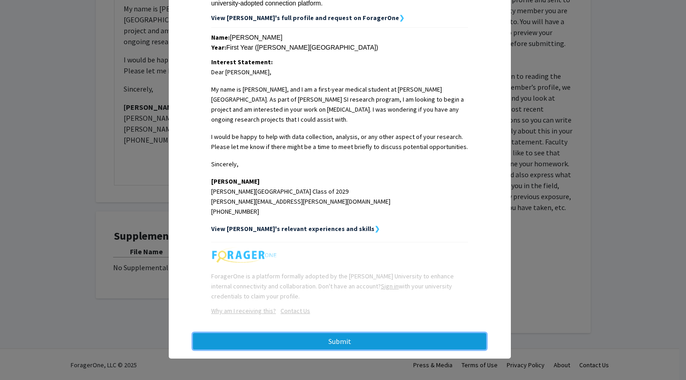
click at [350, 342] on button "Submit" at bounding box center [339, 341] width 293 height 16
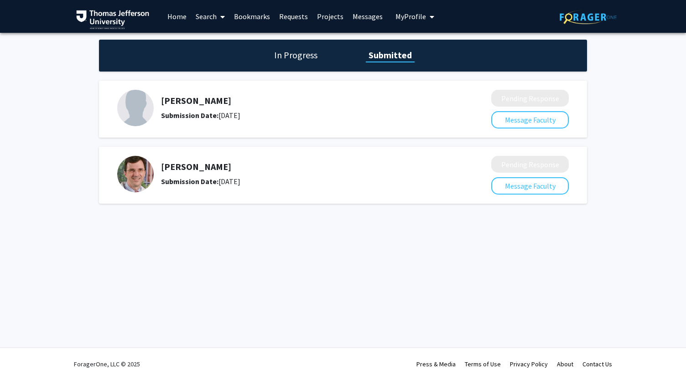
click at [326, 15] on link "Projects" at bounding box center [330, 16] width 36 height 32
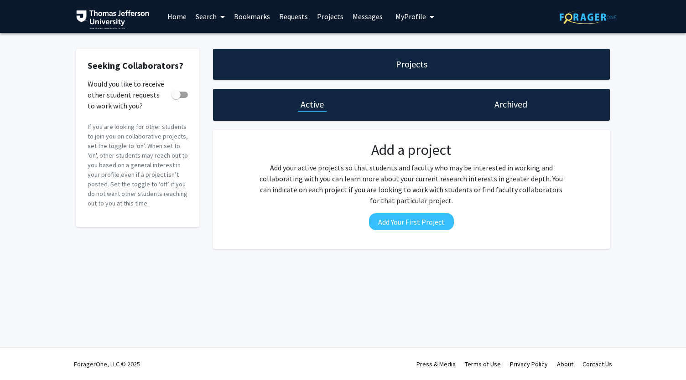
click at [196, 22] on link "Search" at bounding box center [210, 16] width 38 height 32
click at [226, 43] on span "Faculty/Staff" at bounding box center [224, 42] width 67 height 18
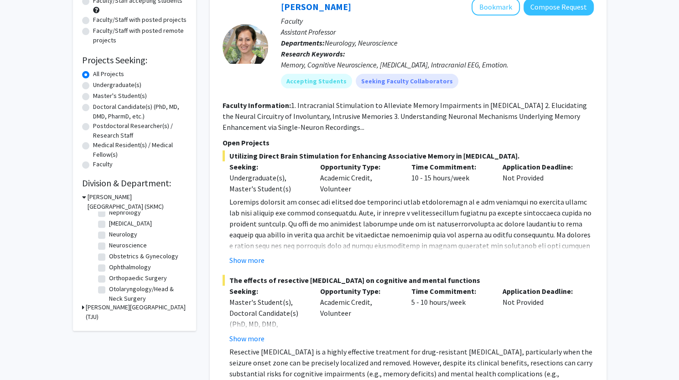
scroll to position [234, 0]
click at [129, 245] on label "Neurology" at bounding box center [123, 241] width 28 height 10
click at [115, 242] on input "Neurology" at bounding box center [112, 239] width 6 height 6
checkbox input "true"
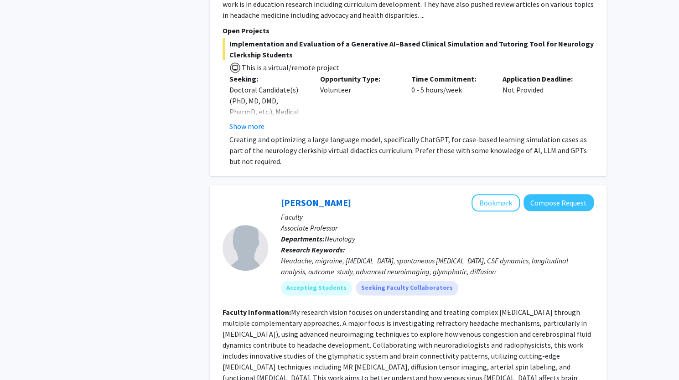
scroll to position [601, 0]
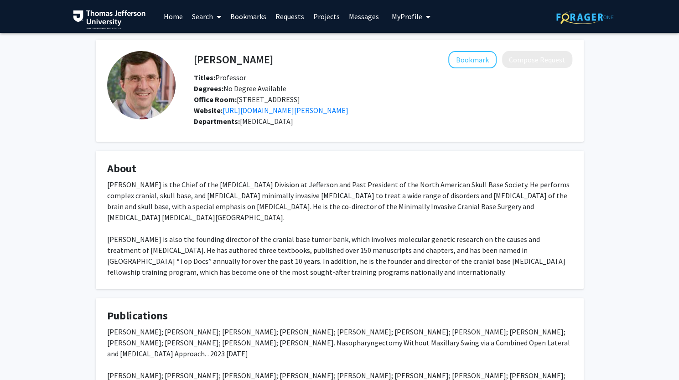
click at [221, 195] on div "Dr. James J. Evans is the Chief of the Brain Tumor Division at Jefferson and Pa…" at bounding box center [339, 228] width 465 height 98
drag, startPoint x: 221, startPoint y: 195, endPoint x: 273, endPoint y: 195, distance: 52.0
click at [273, 195] on div "Dr. James J. Evans is the Chief of the Brain Tumor Division at Jefferson and Pa…" at bounding box center [339, 228] width 465 height 98
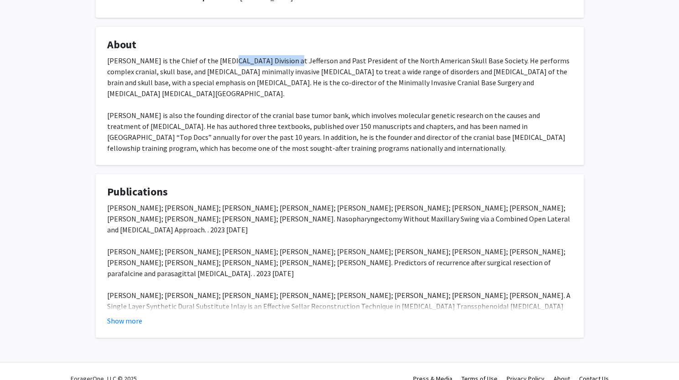
scroll to position [124, 0]
click at [129, 317] on button "Show more" at bounding box center [124, 320] width 35 height 11
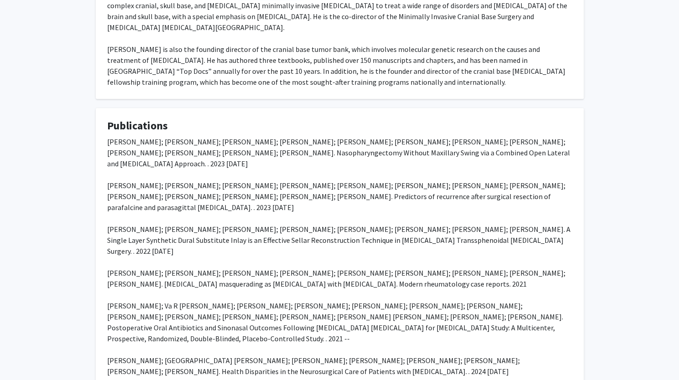
scroll to position [0, 0]
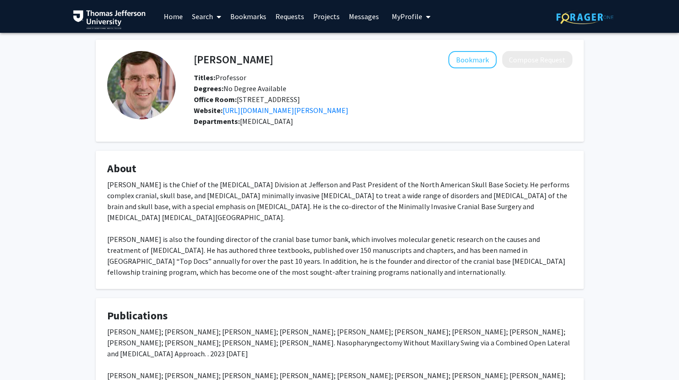
click at [197, 22] on link "Search" at bounding box center [206, 16] width 38 height 32
click at [209, 42] on span "Faculty/Staff" at bounding box center [220, 42] width 67 height 18
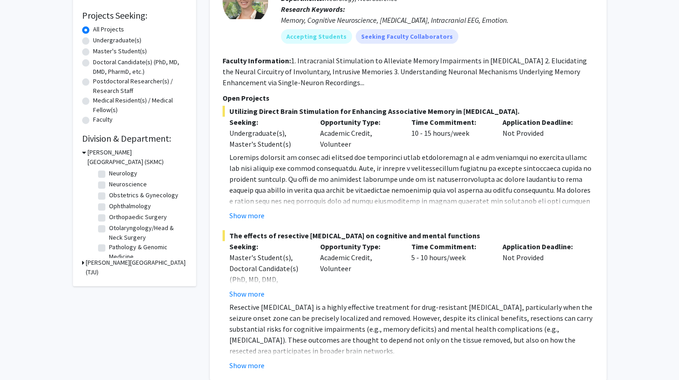
scroll to position [213, 0]
click at [120, 184] on label "Microbiology & Immunology" at bounding box center [147, 184] width 76 height 10
click at [115, 184] on input "Microbiology & Immunology" at bounding box center [112, 182] width 6 height 6
checkbox input "true"
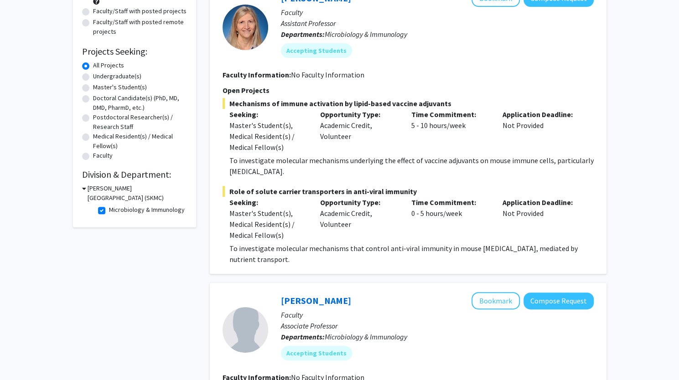
scroll to position [113, 0]
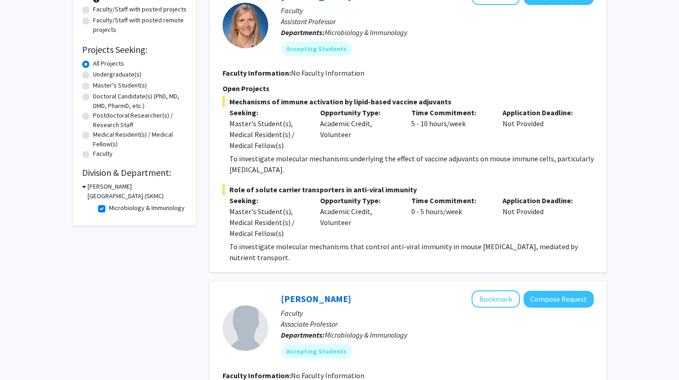
click at [322, 249] on p "To investigate molecular mechanisms that control anti-viral immunity in mouse […" at bounding box center [411, 252] width 364 height 22
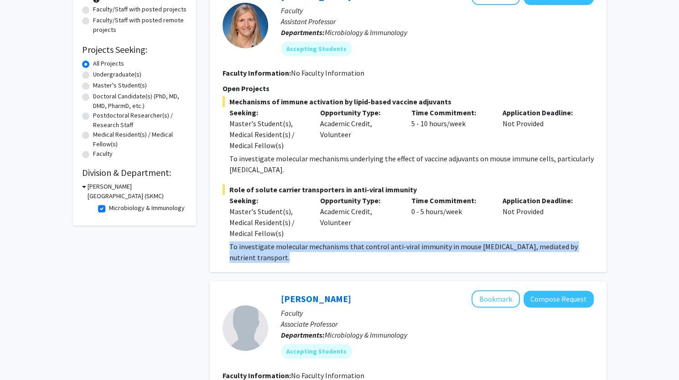
drag, startPoint x: 322, startPoint y: 249, endPoint x: 329, endPoint y: 246, distance: 7.5
click at [329, 246] on p "To investigate molecular mechanisms that control anti-viral immunity in mouse d…" at bounding box center [411, 252] width 364 height 22
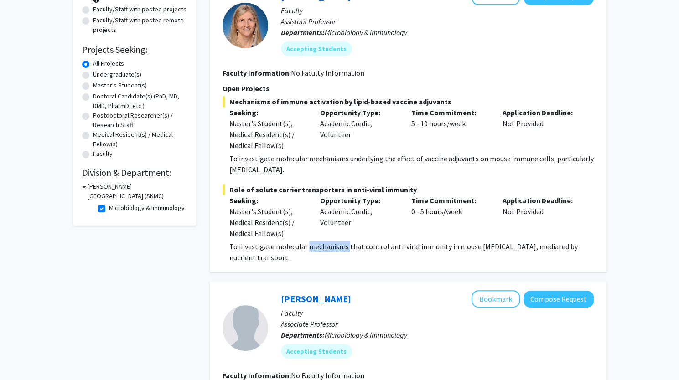
click at [329, 246] on p "To investigate molecular mechanisms that control anti-viral immunity in mouse d…" at bounding box center [411, 252] width 364 height 22
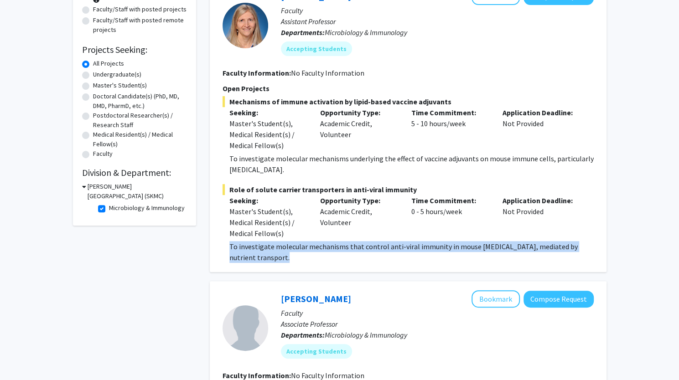
click at [329, 246] on p "To investigate molecular mechanisms that control anti-viral immunity in mouse d…" at bounding box center [411, 252] width 364 height 22
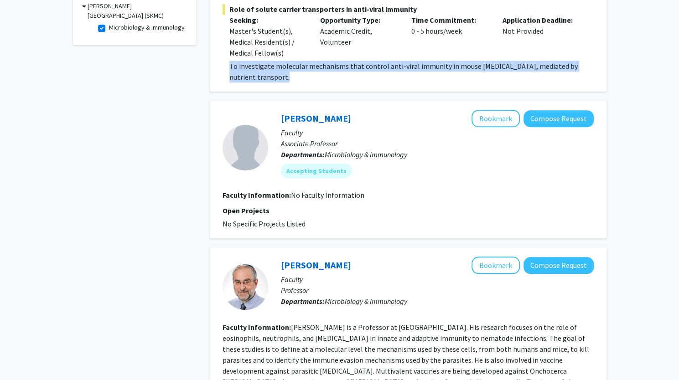
scroll to position [358, 0]
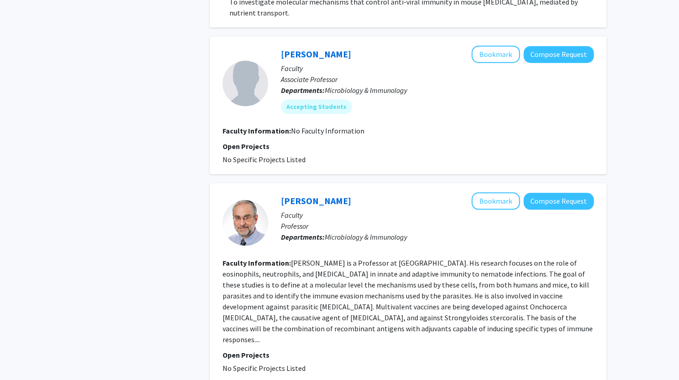
click at [333, 278] on fg-read-more "David Abraham is a Professor at Jefferson University. His research focuses on t…" at bounding box center [407, 301] width 370 height 86
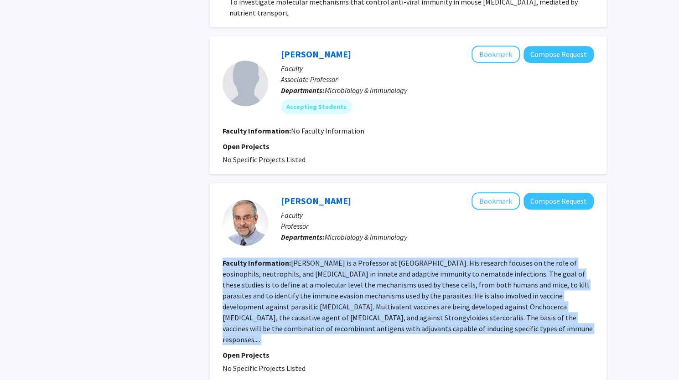
drag, startPoint x: 333, startPoint y: 278, endPoint x: 350, endPoint y: 302, distance: 29.4
click at [350, 302] on fg-read-more "David Abraham is a Professor at Jefferson University. His research focuses on t…" at bounding box center [407, 301] width 370 height 86
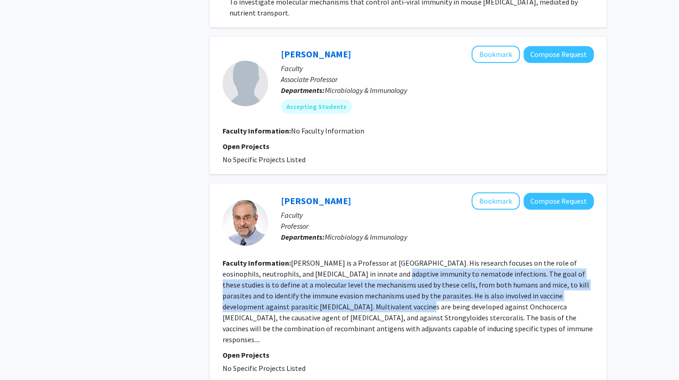
drag, startPoint x: 350, startPoint y: 302, endPoint x: 361, endPoint y: 274, distance: 30.5
click at [361, 274] on fg-read-more "David Abraham is a Professor at Jefferson University. His research focuses on t…" at bounding box center [407, 301] width 370 height 86
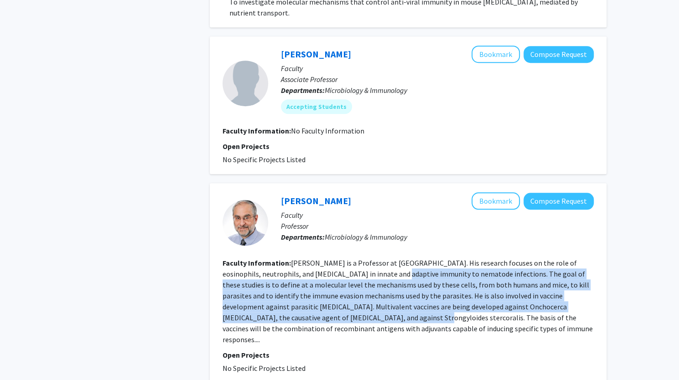
drag, startPoint x: 361, startPoint y: 274, endPoint x: 330, endPoint y: 314, distance: 50.6
click at [330, 314] on fg-read-more "David Abraham is a Professor at Jefferson University. His research focuses on t…" at bounding box center [407, 301] width 370 height 86
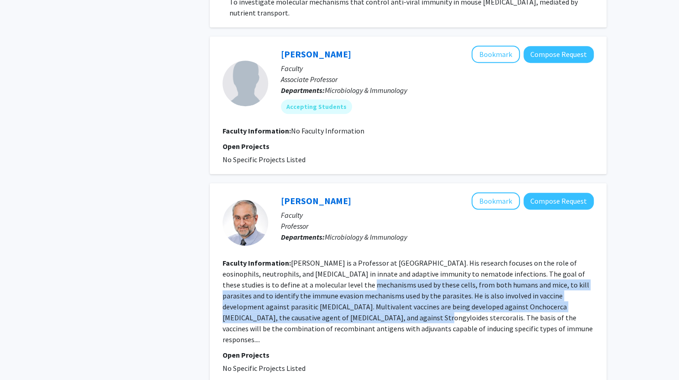
drag, startPoint x: 330, startPoint y: 314, endPoint x: 345, endPoint y: 284, distance: 33.2
click at [345, 284] on fg-read-more "David Abraham is a Professor at Jefferson University. His research focuses on t…" at bounding box center [407, 301] width 370 height 86
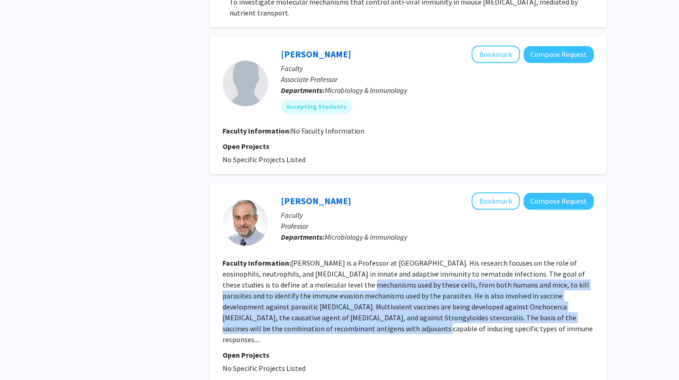
drag, startPoint x: 345, startPoint y: 284, endPoint x: 323, endPoint y: 325, distance: 46.7
click at [323, 325] on fg-read-more "David Abraham is a Professor at Jefferson University. His research focuses on t…" at bounding box center [407, 301] width 370 height 86
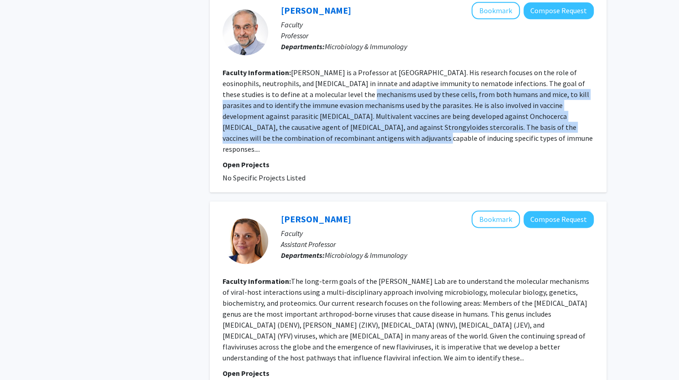
scroll to position [554, 0]
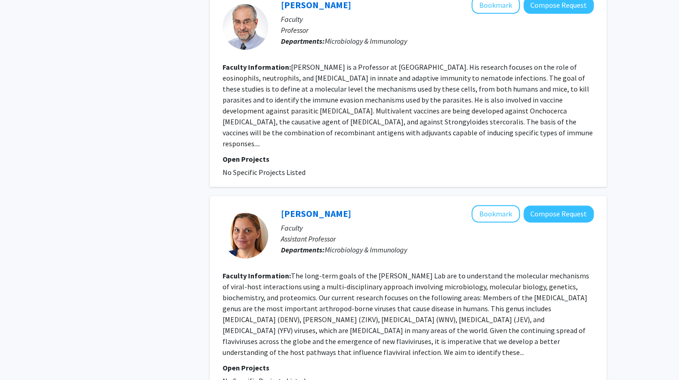
click at [323, 325] on section "Faculty Information: The long-term goals of the Ramage Lab are to understand th…" at bounding box center [407, 314] width 371 height 88
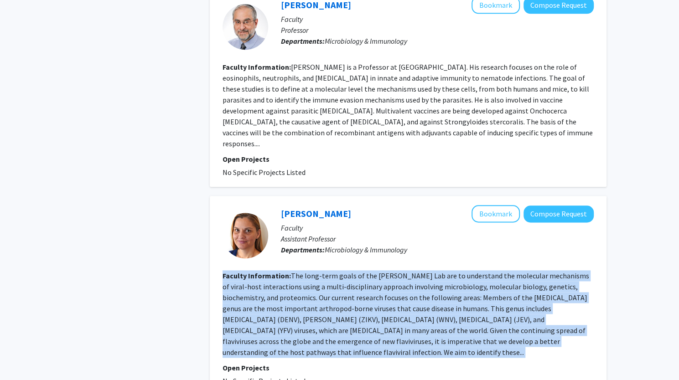
drag, startPoint x: 323, startPoint y: 325, endPoint x: 331, endPoint y: 282, distance: 43.6
click at [331, 282] on section "Faculty Information: The long-term goals of the Ramage Lab are to understand th…" at bounding box center [407, 314] width 371 height 88
click at [331, 282] on fg-read-more "The long-term goals of the Ramage Lab are to understand the molecular mechanism…" at bounding box center [405, 314] width 366 height 86
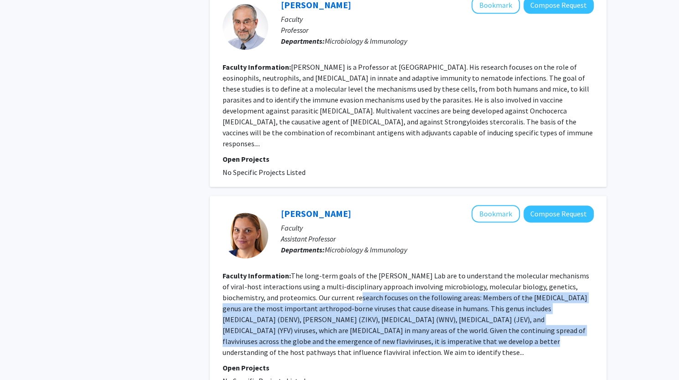
drag, startPoint x: 331, startPoint y: 282, endPoint x: 322, endPoint y: 330, distance: 48.3
click at [322, 330] on fg-read-more "The long-term goals of the Ramage Lab are to understand the molecular mechanism…" at bounding box center [405, 314] width 366 height 86
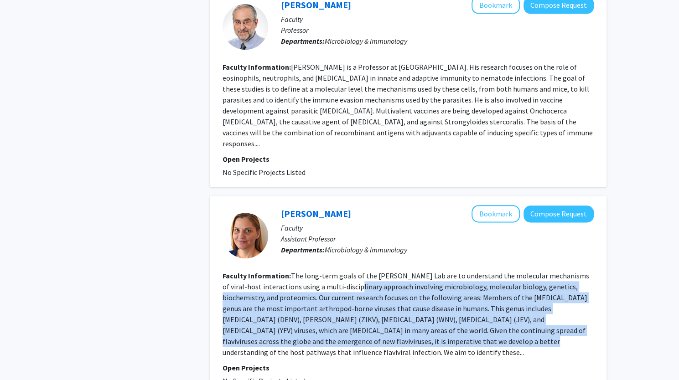
drag, startPoint x: 322, startPoint y: 330, endPoint x: 365, endPoint y: 279, distance: 66.2
click at [365, 279] on fg-read-more "The long-term goals of the Ramage Lab are to understand the molecular mechanism…" at bounding box center [405, 314] width 366 height 86
click at [367, 299] on fg-read-more "The long-term goals of the Ramage Lab are to understand the molecular mechanism…" at bounding box center [405, 314] width 366 height 86
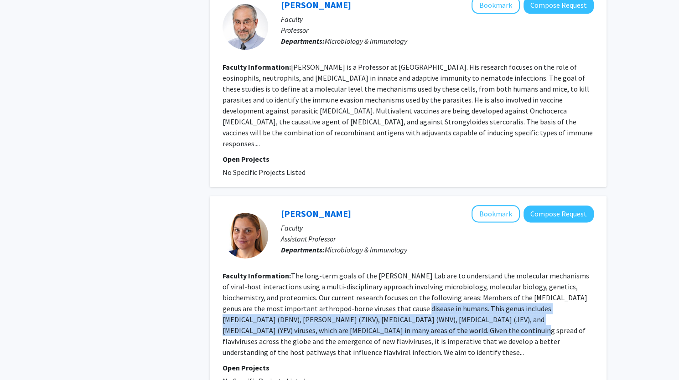
drag, startPoint x: 367, startPoint y: 299, endPoint x: 348, endPoint y: 319, distance: 27.4
click at [348, 319] on fg-read-more "The long-term goals of the Ramage Lab are to understand the molecular mechanism…" at bounding box center [405, 314] width 366 height 86
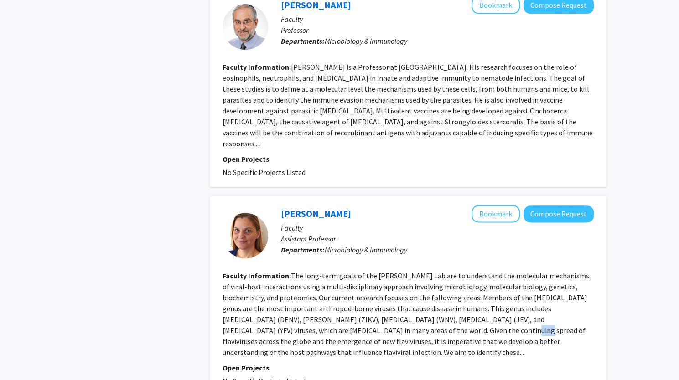
click at [348, 319] on fg-read-more "The long-term goals of the Ramage Lab are to understand the molecular mechanism…" at bounding box center [405, 314] width 366 height 86
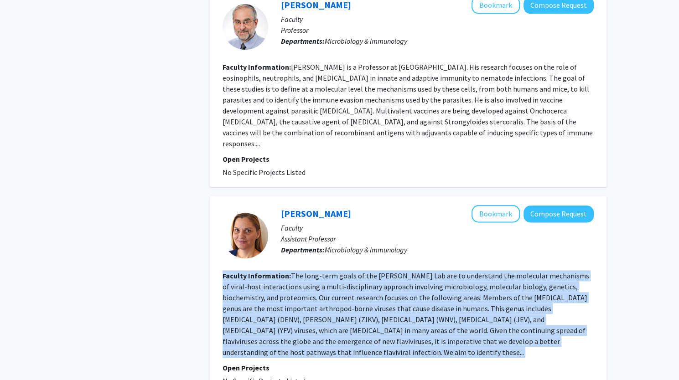
drag, startPoint x: 348, startPoint y: 319, endPoint x: 351, endPoint y: 274, distance: 44.7
click at [351, 274] on fg-read-more "The long-term goals of the Ramage Lab are to understand the molecular mechanism…" at bounding box center [405, 314] width 366 height 86
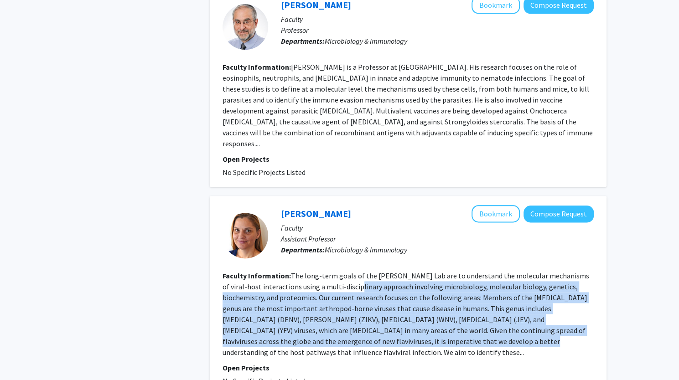
drag, startPoint x: 351, startPoint y: 274, endPoint x: 326, endPoint y: 325, distance: 56.9
click at [326, 325] on fg-read-more "The long-term goals of the Ramage Lab are to understand the molecular mechanism…" at bounding box center [405, 314] width 366 height 86
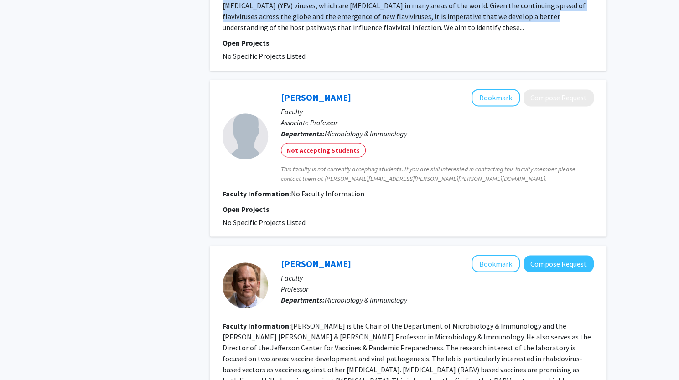
scroll to position [899, 0]
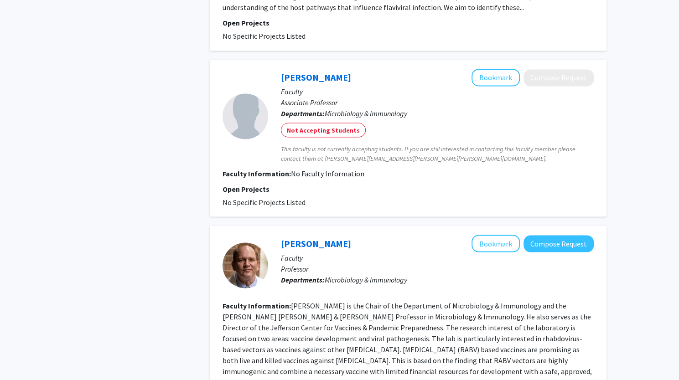
click at [326, 325] on fg-read-more "Matthias J. Schnell is the Chair of the Department of Microbiology & Immunology…" at bounding box center [406, 344] width 369 height 86
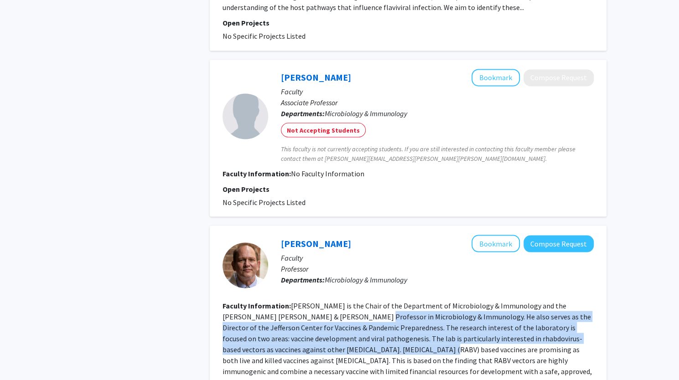
drag, startPoint x: 326, startPoint y: 325, endPoint x: 334, endPoint y: 299, distance: 27.9
click at [334, 301] on fg-read-more "Matthias J. Schnell is the Chair of the Department of Microbiology & Immunology…" at bounding box center [406, 344] width 369 height 86
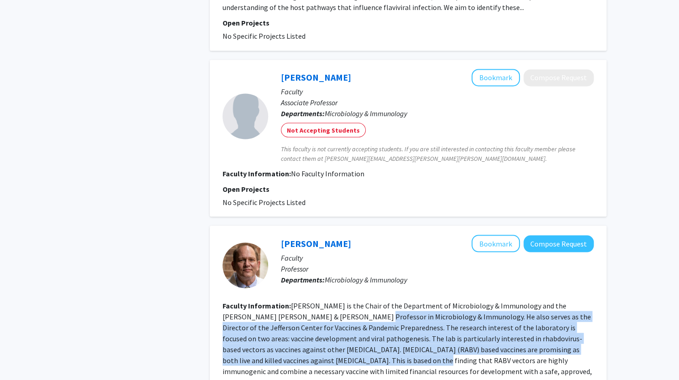
drag, startPoint x: 334, startPoint y: 299, endPoint x: 297, endPoint y: 335, distance: 51.6
click at [297, 335] on fg-read-more "Matthias J. Schnell is the Chair of the Department of Microbiology & Immunology…" at bounding box center [406, 344] width 369 height 86
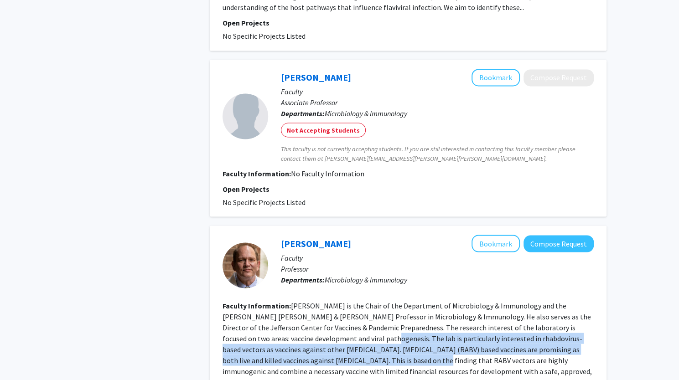
drag, startPoint x: 297, startPoint y: 335, endPoint x: 314, endPoint y: 313, distance: 28.3
click at [314, 313] on fg-read-more "Matthias J. Schnell is the Chair of the Department of Microbiology & Immunology…" at bounding box center [406, 344] width 369 height 86
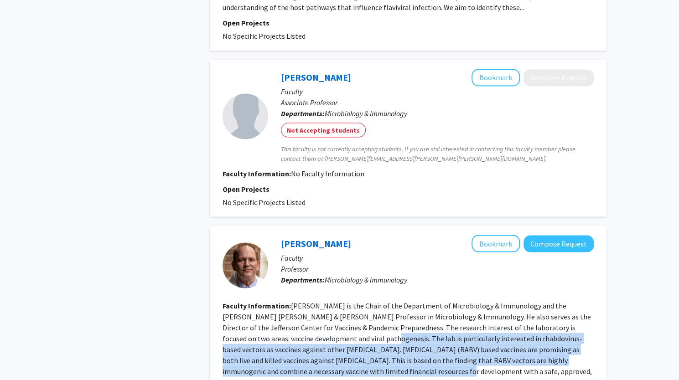
drag, startPoint x: 314, startPoint y: 313, endPoint x: 302, endPoint y: 349, distance: 38.1
click at [302, 349] on fg-read-more "Matthias J. Schnell is the Chair of the Department of Microbiology & Immunology…" at bounding box center [406, 344] width 369 height 86
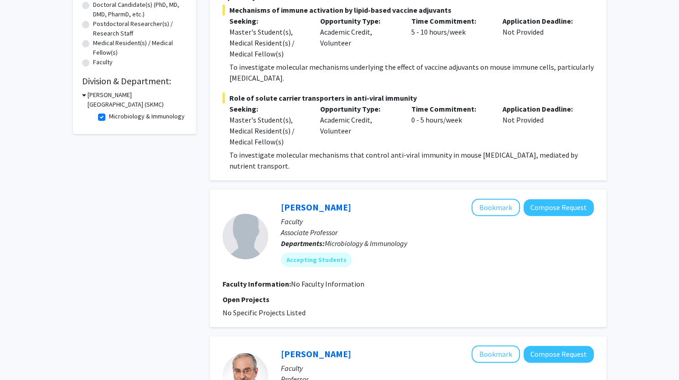
scroll to position [0, 0]
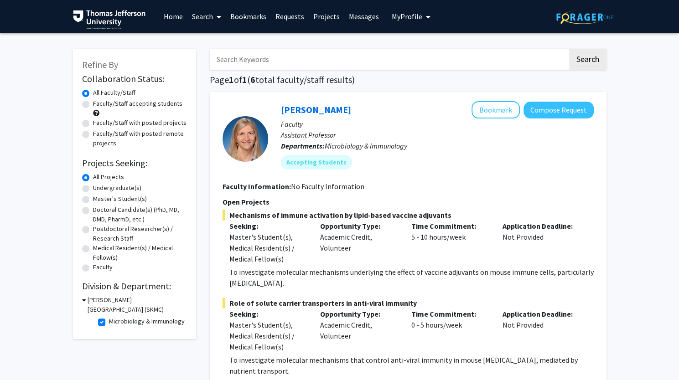
click at [109, 321] on label "Microbiology & Immunology" at bounding box center [147, 322] width 76 height 10
click at [109, 321] on input "Microbiology & Immunology" at bounding box center [112, 320] width 6 height 6
checkbox input "false"
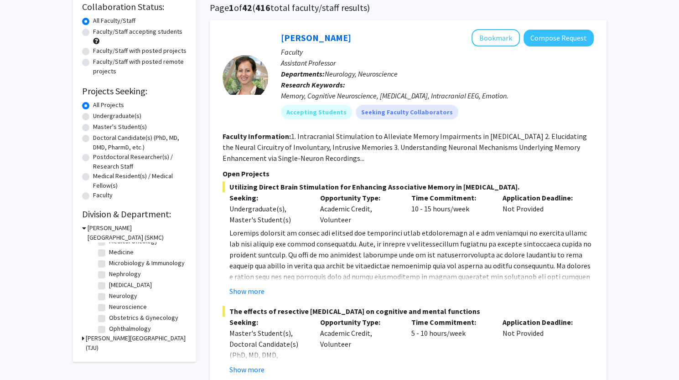
scroll to position [73, 0]
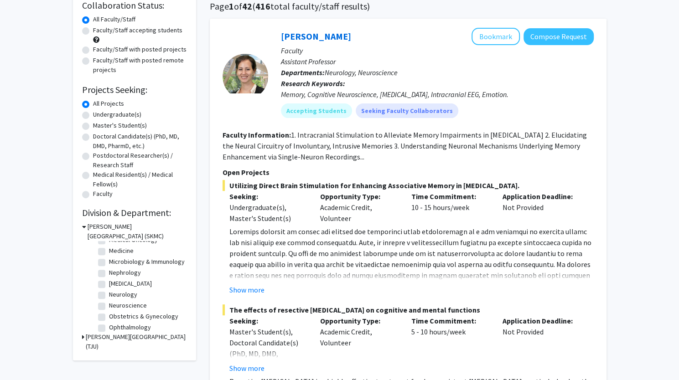
click at [139, 289] on label "[MEDICAL_DATA]" at bounding box center [130, 284] width 43 height 10
click at [115, 285] on input "[MEDICAL_DATA]" at bounding box center [112, 282] width 6 height 6
checkbox input "true"
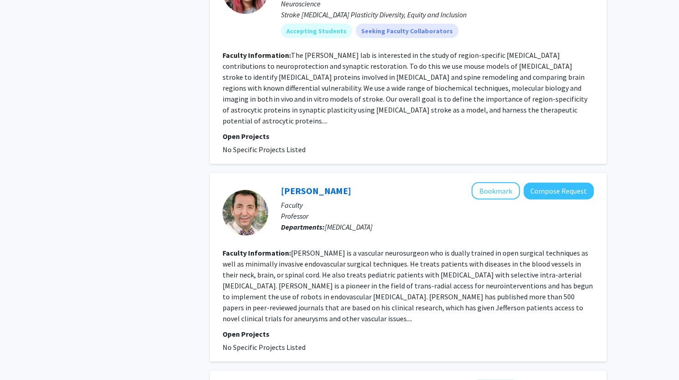
scroll to position [1192, 0]
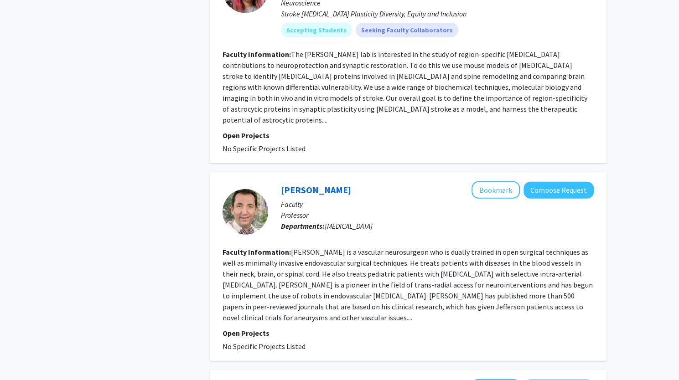
click at [298, 248] on fg-read-more "Dr. Jabbour is a vascular neurosurgeon who is dually trained in open surgical t…" at bounding box center [407, 284] width 370 height 75
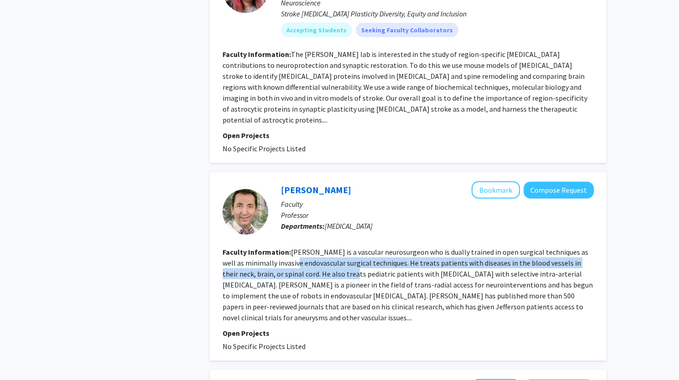
drag, startPoint x: 298, startPoint y: 248, endPoint x: 319, endPoint y: 263, distance: 25.5
click at [319, 263] on fg-read-more "Dr. Jabbour is a vascular neurosurgeon who is dually trained in open surgical t…" at bounding box center [407, 284] width 370 height 75
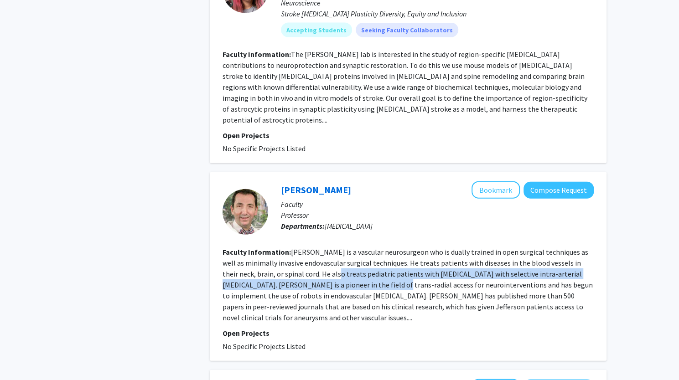
drag, startPoint x: 319, startPoint y: 263, endPoint x: 341, endPoint y: 278, distance: 26.8
click at [341, 278] on section "Faculty Information: Dr. Jabbour is a vascular neurosurgeon who is dually train…" at bounding box center [407, 285] width 371 height 77
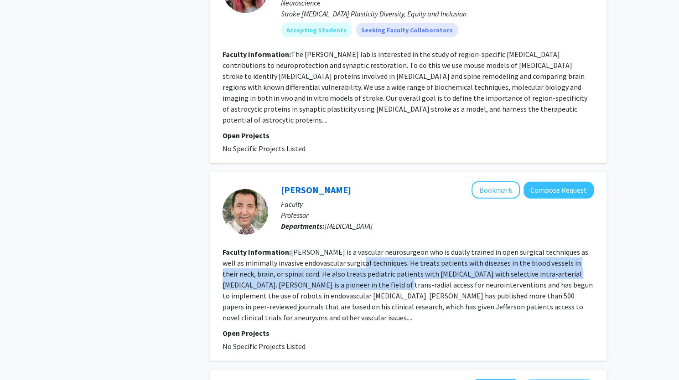
drag, startPoint x: 341, startPoint y: 278, endPoint x: 345, endPoint y: 249, distance: 30.0
click at [345, 249] on section "Faculty Information: Dr. Jabbour is a vascular neurosurgeon who is dually train…" at bounding box center [407, 285] width 371 height 77
click at [345, 249] on fg-read-more "Dr. Jabbour is a vascular neurosurgeon who is dually trained in open surgical t…" at bounding box center [407, 284] width 370 height 75
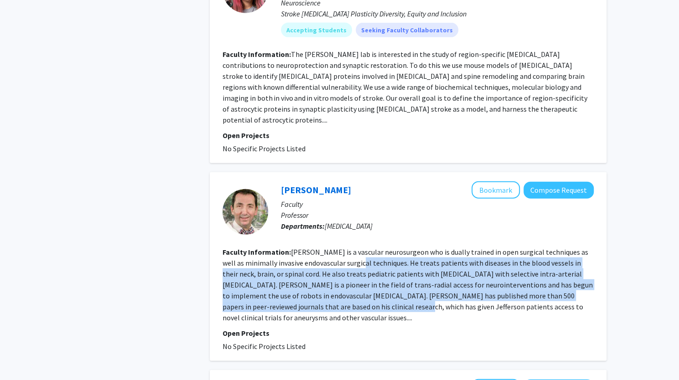
drag, startPoint x: 345, startPoint y: 249, endPoint x: 332, endPoint y: 291, distance: 44.5
click at [332, 291] on fg-read-more "Dr. Jabbour is a vascular neurosurgeon who is dually trained in open surgical t…" at bounding box center [407, 284] width 370 height 75
drag, startPoint x: 332, startPoint y: 291, endPoint x: 335, endPoint y: 256, distance: 35.7
click at [335, 256] on fg-read-more "Dr. Jabbour is a vascular neurosurgeon who is dually trained in open surgical t…" at bounding box center [407, 284] width 370 height 75
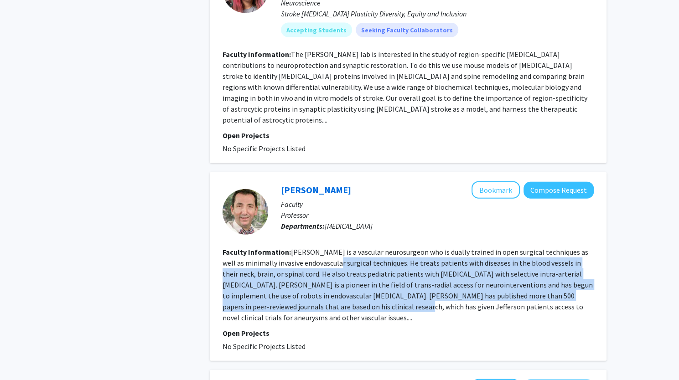
click at [335, 256] on fg-read-more "Dr. Jabbour is a vascular neurosurgeon who is dually trained in open surgical t…" at bounding box center [407, 284] width 370 height 75
drag, startPoint x: 335, startPoint y: 256, endPoint x: 333, endPoint y: 295, distance: 39.2
click at [333, 295] on fg-read-more "Dr. Jabbour is a vascular neurosurgeon who is dually trained in open surgical t…" at bounding box center [407, 284] width 370 height 75
drag, startPoint x: 333, startPoint y: 295, endPoint x: 347, endPoint y: 252, distance: 45.1
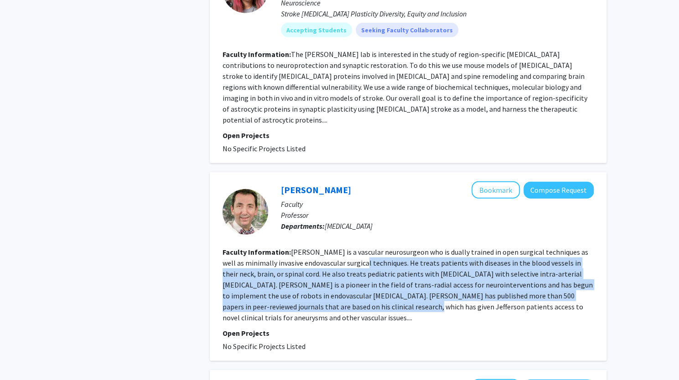
click at [347, 252] on fg-read-more "Dr. Jabbour is a vascular neurosurgeon who is dually trained in open surgical t…" at bounding box center [407, 284] width 370 height 75
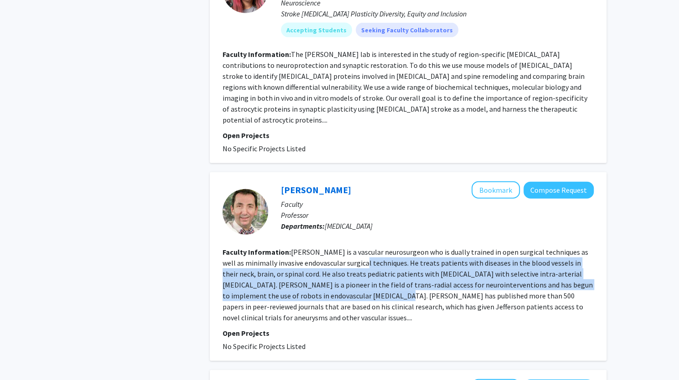
drag, startPoint x: 347, startPoint y: 252, endPoint x: 344, endPoint y: 288, distance: 35.7
click at [344, 288] on fg-read-more "Dr. Jabbour is a vascular neurosurgeon who is dually trained in open surgical t…" at bounding box center [407, 284] width 370 height 75
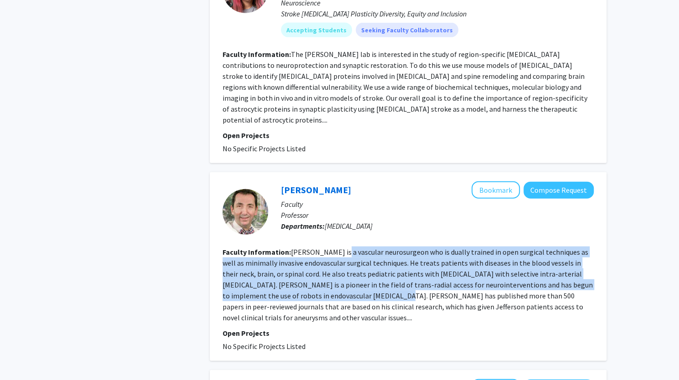
drag, startPoint x: 344, startPoint y: 288, endPoint x: 335, endPoint y: 238, distance: 50.1
click at [335, 247] on fg-read-more "Dr. Jabbour is a vascular neurosurgeon who is dually trained in open surgical t…" at bounding box center [407, 284] width 370 height 75
click at [547, 182] on button "Compose Request" at bounding box center [558, 190] width 70 height 17
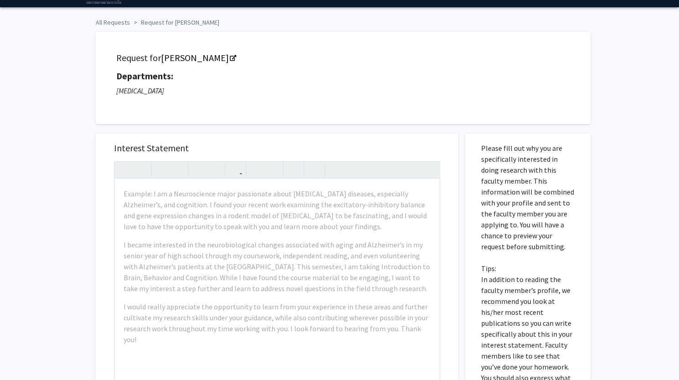
scroll to position [26, 0]
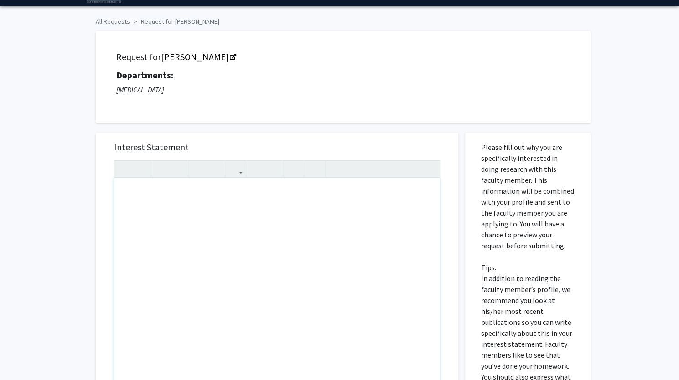
click at [327, 221] on div "Note to users with screen readers: Please press Alt+0 or Option+0 to deactivate…" at bounding box center [276, 282] width 325 height 209
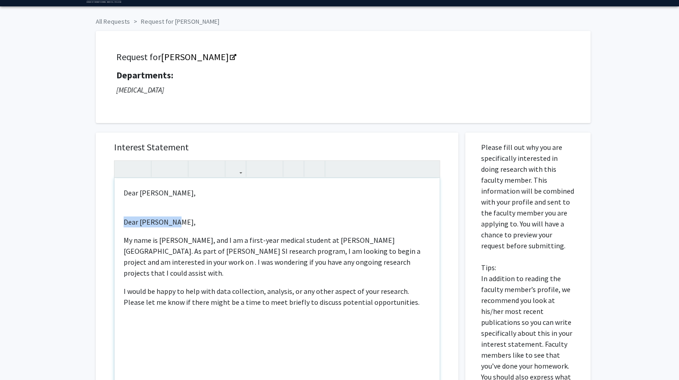
drag, startPoint x: 195, startPoint y: 226, endPoint x: 104, endPoint y: 220, distance: 90.9
click at [105, 220] on div "Interest Statement <p>Dear Dr. Jabour,</p><br><p>Dear Dr. Evans, </p><p>My name…" at bounding box center [277, 269] width 344 height 272
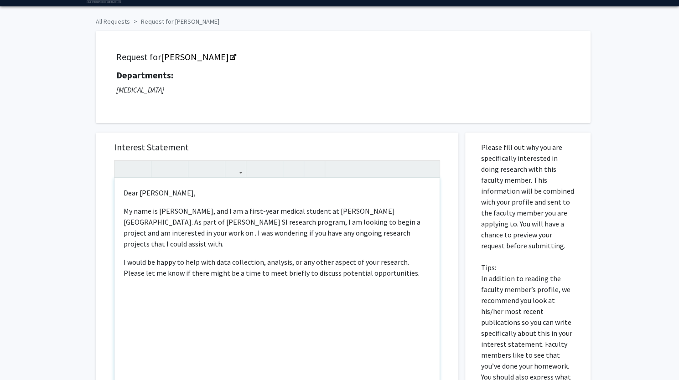
click at [152, 231] on p "My name is Romanch Shah, and I am a first-year medical student at Sidney Kimmel…" at bounding box center [277, 228] width 307 height 44
click at [148, 232] on p "My name is Romanch Shah, and I am a first-year medical student at Sidney Kimmel…" at bounding box center [277, 228] width 307 height 44
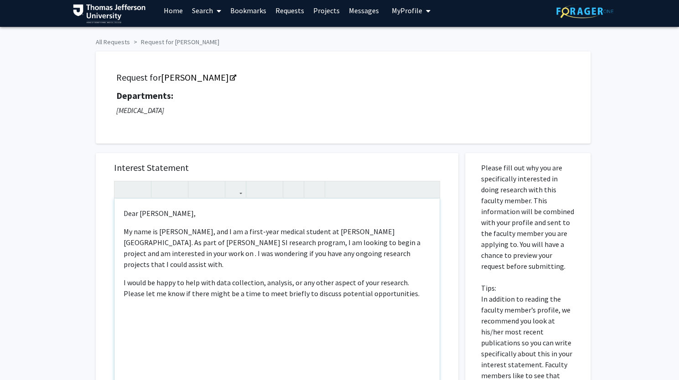
scroll to position [5, 0]
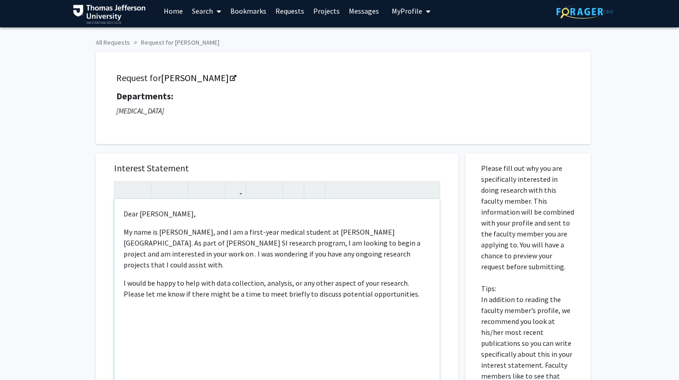
click at [142, 253] on p "My name is Romanch Shah, and I am a first-year medical student at Sidney Kimmel…" at bounding box center [277, 249] width 307 height 44
drag, startPoint x: 142, startPoint y: 253, endPoint x: 129, endPoint y: 255, distance: 12.9
click at [129, 255] on p "My name is Romanch Shah, and I am a first-year medical student at Sidney Kimmel…" at bounding box center [277, 249] width 307 height 44
click at [148, 258] on p "My name is Romanch Shah, and I am a first-year medical student at Sidney Kimmel…" at bounding box center [277, 249] width 307 height 44
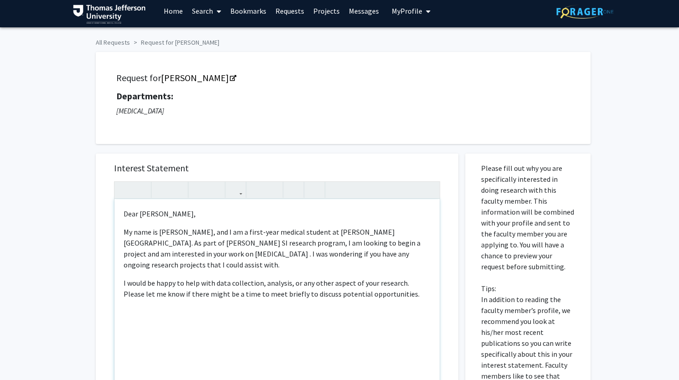
click at [151, 254] on p "My name is Romanch Shah, and I am a first-year medical student at Sidney Kimmel…" at bounding box center [277, 249] width 307 height 44
click at [148, 255] on p "My name is Romanch Shah, and I am a first-year medical student at Sidney Kimmel…" at bounding box center [277, 249] width 307 height 44
click at [144, 255] on p "My name is Romanch Shah, and I am a first-year medical student at Sidney Kimmel…" at bounding box center [277, 249] width 307 height 44
click at [214, 252] on p "My name is Romanch Shah, and I am a first-year medical student at Sidney Kimmel…" at bounding box center [277, 249] width 307 height 44
click at [221, 267] on p "My name is Romanch Shah, and I am a first-year medical student at Sidney Kimmel…" at bounding box center [277, 249] width 307 height 44
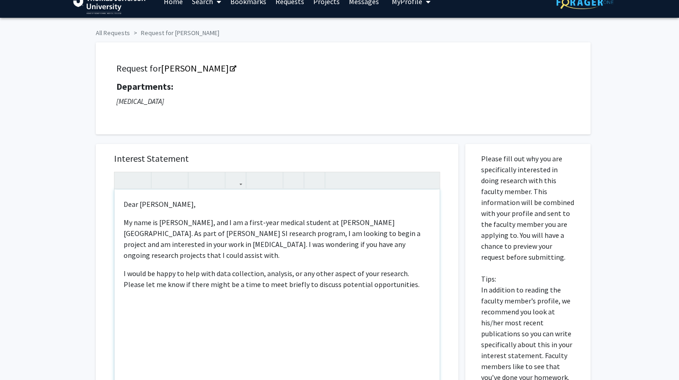
scroll to position [15, 0]
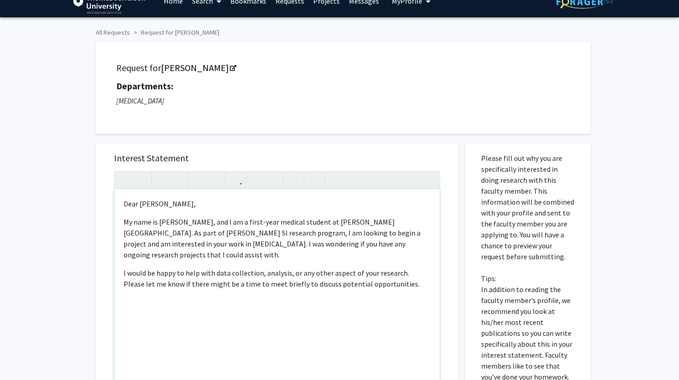
click at [402, 286] on p "I would be happy to help with data collection, analysis, or any other aspect of…" at bounding box center [277, 279] width 307 height 22
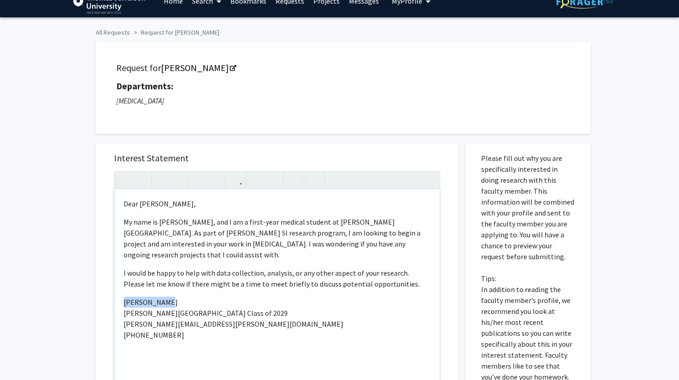
drag, startPoint x: 188, startPoint y: 300, endPoint x: 122, endPoint y: 302, distance: 66.1
click at [122, 302] on div "Dear Dr. Jabour, My name is Romanch Shah, and I am a first-year medical student…" at bounding box center [276, 293] width 325 height 209
type textarea "<p>Dear Dr. Jabour,</p><p>My name is Romanch Shah, and I am a first-year medica…"
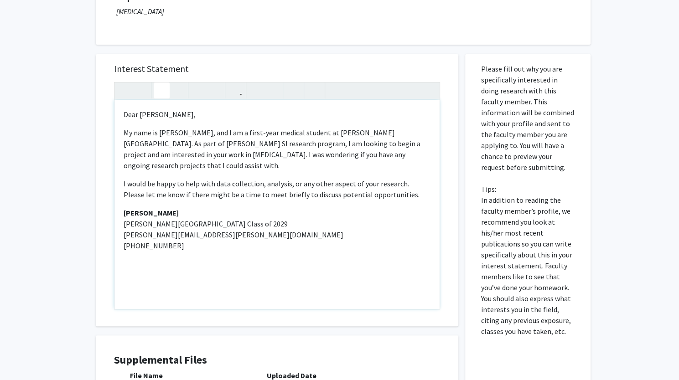
click at [244, 293] on div "Dear Dr. Jabour, My name is Romanch Shah, and I am a first-year medical student…" at bounding box center [276, 204] width 325 height 209
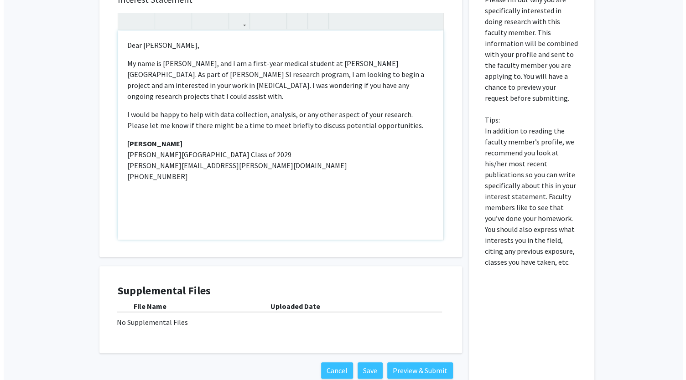
scroll to position [175, 0]
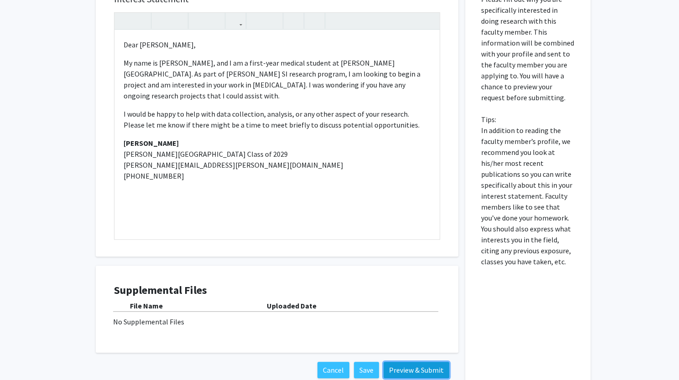
click at [428, 373] on button "Preview & Submit" at bounding box center [416, 370] width 66 height 16
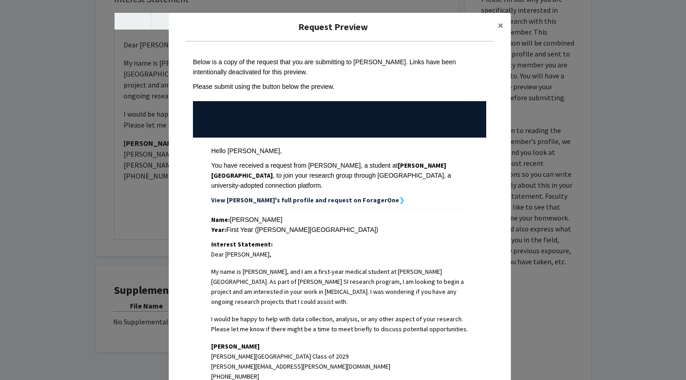
scroll to position [165, 0]
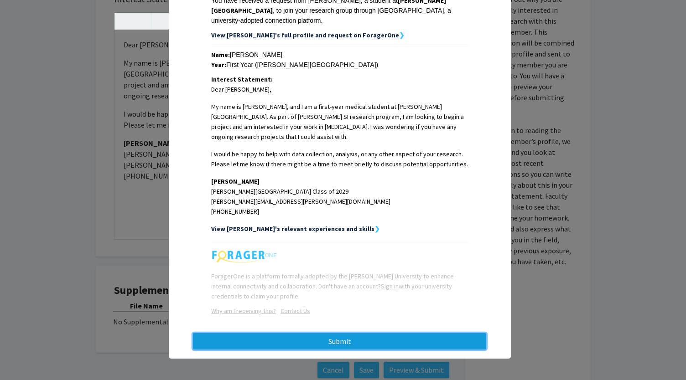
click at [350, 336] on button "Submit" at bounding box center [339, 341] width 293 height 16
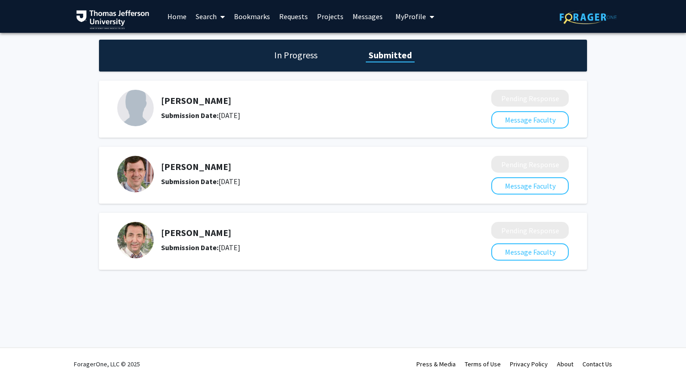
click at [205, 16] on link "Search" at bounding box center [210, 16] width 38 height 32
click at [218, 36] on span "Faculty/Staff" at bounding box center [224, 42] width 67 height 18
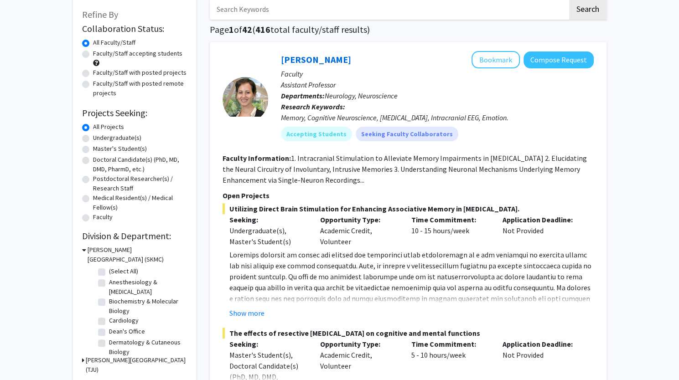
scroll to position [53, 0]
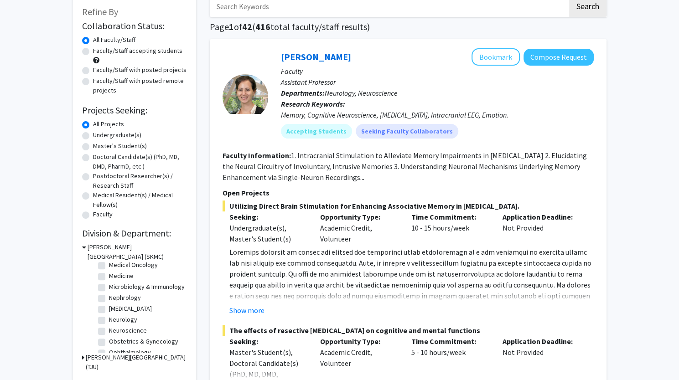
click at [135, 266] on label "Medical Oncology" at bounding box center [133, 265] width 49 height 10
click at [115, 266] on input "Medical Oncology" at bounding box center [112, 263] width 6 height 6
checkbox input "true"
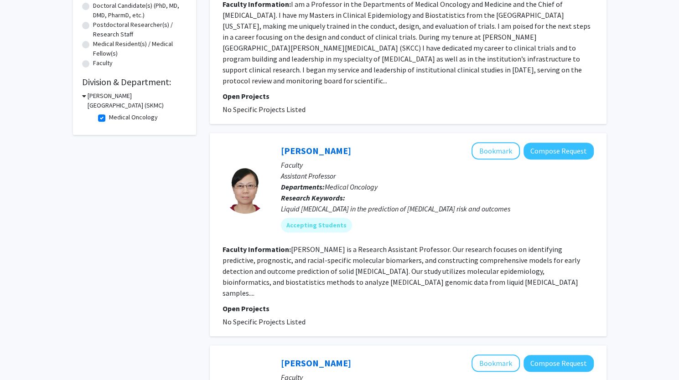
scroll to position [220, 0]
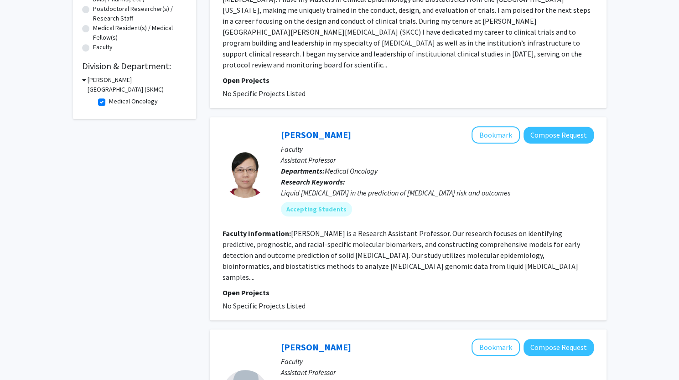
click at [341, 244] on fg-read-more "Chun Wang is a Research Assistant Professor. Our research focuses on identifyin…" at bounding box center [400, 255] width 357 height 53
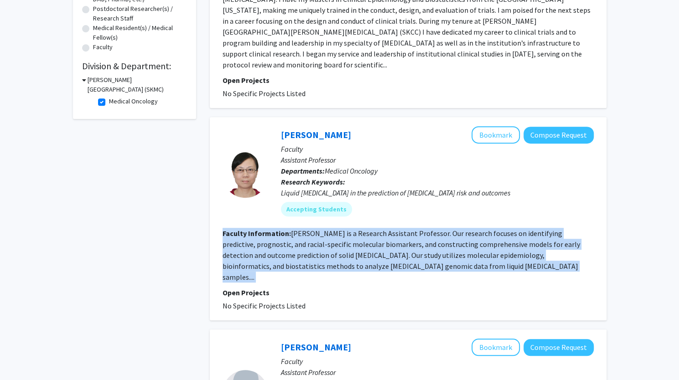
click at [341, 244] on fg-read-more "Chun Wang is a Research Assistant Professor. Our research focuses on identifyin…" at bounding box center [400, 255] width 357 height 53
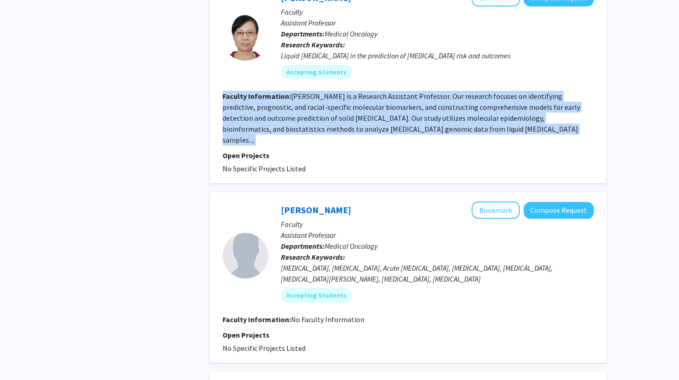
scroll to position [358, 0]
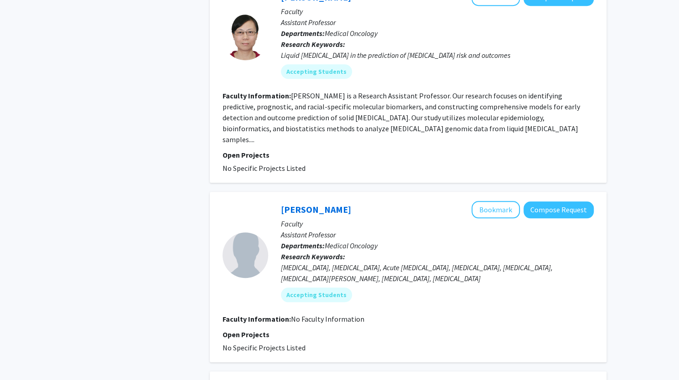
click at [353, 262] on div "Acute Myeloid Leukemia, Myelodysplastic Syndromes, Acute Lymphoblastic Leukemia…" at bounding box center [437, 273] width 313 height 22
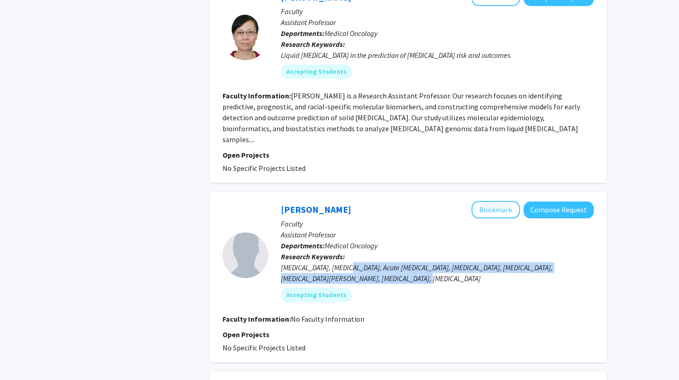
drag, startPoint x: 353, startPoint y: 254, endPoint x: 352, endPoint y: 245, distance: 9.2
click at [352, 262] on div "Acute Myeloid Leukemia, Myelodysplastic Syndromes, Acute Lymphoblastic Leukemia…" at bounding box center [437, 273] width 313 height 22
drag, startPoint x: 352, startPoint y: 245, endPoint x: 317, endPoint y: 256, distance: 36.6
click at [317, 262] on div "Acute Myeloid Leukemia, Myelodysplastic Syndromes, Acute Lymphoblastic Leukemia…" at bounding box center [437, 273] width 313 height 22
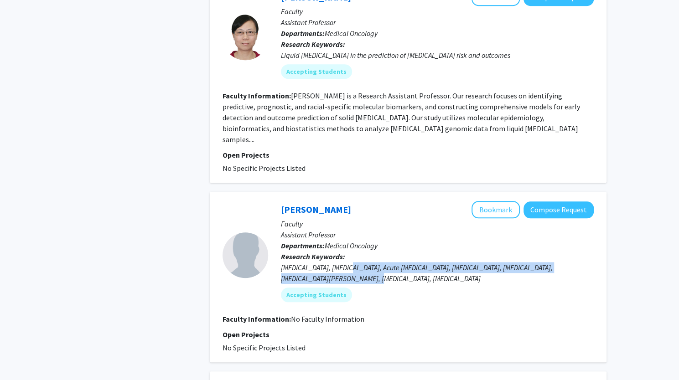
click at [317, 262] on div "Acute Myeloid Leukemia, Myelodysplastic Syndromes, Acute Lymphoblastic Leukemia…" at bounding box center [437, 273] width 313 height 22
drag, startPoint x: 317, startPoint y: 256, endPoint x: 315, endPoint y: 247, distance: 8.3
click at [315, 262] on div "Acute Myeloid Leukemia, Myelodysplastic Syndromes, Acute Lymphoblastic Leukemia…" at bounding box center [437, 273] width 313 height 22
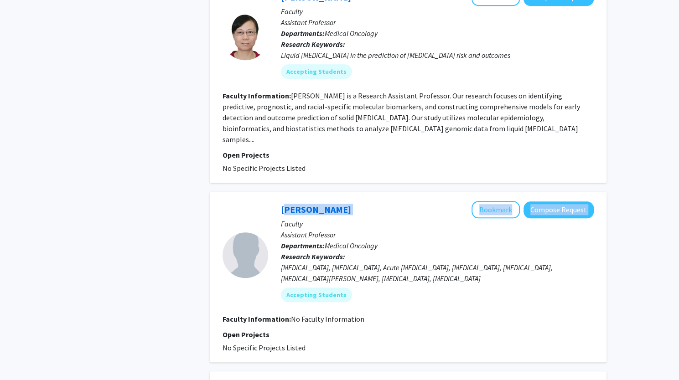
drag, startPoint x: 355, startPoint y: 187, endPoint x: 279, endPoint y: 187, distance: 75.2
click at [279, 201] on div "Chetan Jeurkar Bookmark Compose Request Faculty Assistant Professor Departments…" at bounding box center [430, 255] width 325 height 108
copy div "Chetan Jeurkar Bookmark Compose Request"
click at [421, 240] on p "Departments: Medical Oncology" at bounding box center [437, 245] width 313 height 11
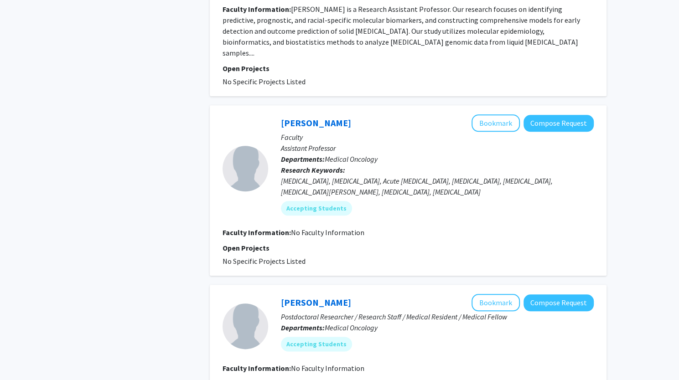
scroll to position [444, 0]
click at [547, 115] on button "Compose Request" at bounding box center [558, 123] width 70 height 17
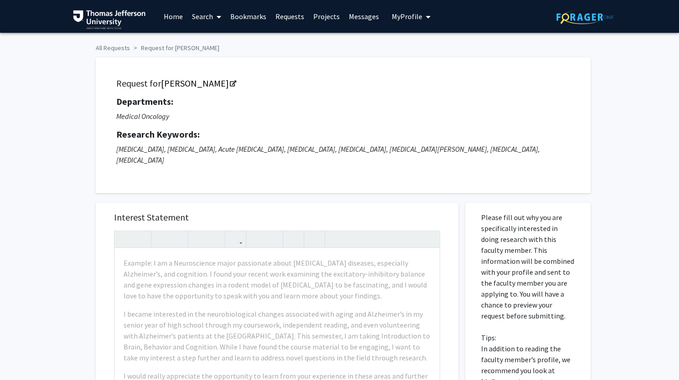
scroll to position [42, 0]
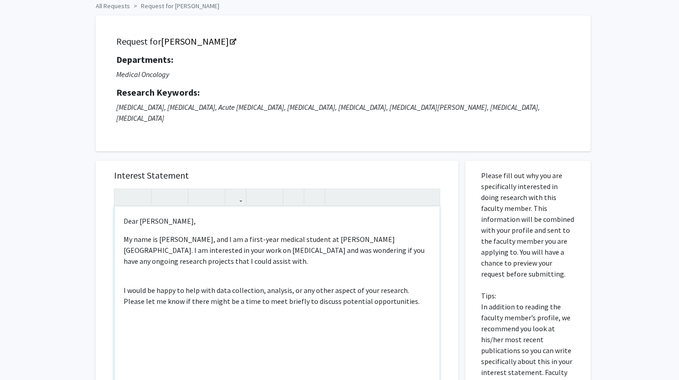
click at [189, 280] on div "Dear Dr. Jeurkar, My name is Romanch Shah, and I am a first-year medical studen…" at bounding box center [276, 310] width 325 height 209
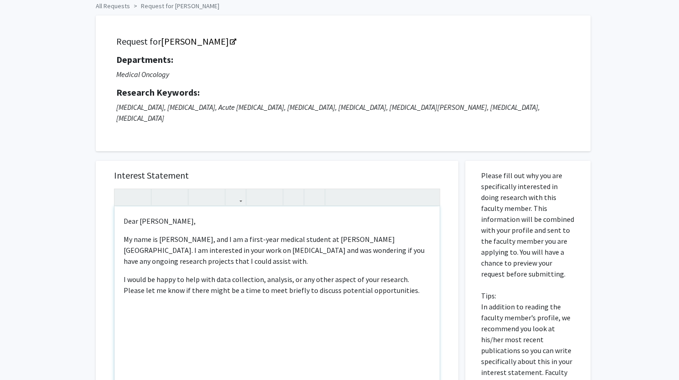
click at [236, 251] on p "My name is Romanch Shah, and I am a first-year medical student at Sidney Kimmel…" at bounding box center [277, 250] width 307 height 33
drag, startPoint x: 236, startPoint y: 251, endPoint x: 215, endPoint y: 253, distance: 21.5
click at [215, 253] on p "My name is Romanch Shah, and I am a first-year medical student at Sidney Kimmel…" at bounding box center [277, 250] width 307 height 33
drag, startPoint x: 258, startPoint y: 249, endPoint x: 216, endPoint y: 248, distance: 42.0
click at [216, 248] on p "My name is Romanch Shah, and I am a first-year medical student at Sidney Kimmel…" at bounding box center [277, 250] width 307 height 33
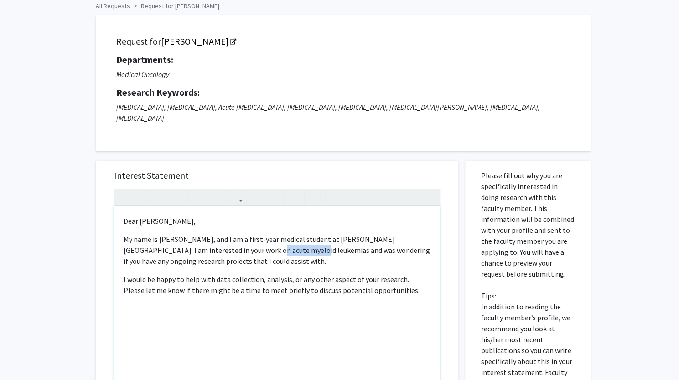
click at [227, 253] on p "My name is Romanch Shah, and I am a first-year medical student at Sidney Kimmel…" at bounding box center [277, 250] width 307 height 33
click at [250, 258] on p "My name is Romanch Shah, and I am a first-year medical student at Sidney Kimmel…" at bounding box center [277, 250] width 307 height 33
click at [410, 282] on p "I would be happy to help with data collection, analysis, or any other aspect of…" at bounding box center [277, 285] width 307 height 22
click at [398, 291] on p "I would be happy to help with data collection, analysis, or any other aspect of…" at bounding box center [277, 285] width 307 height 22
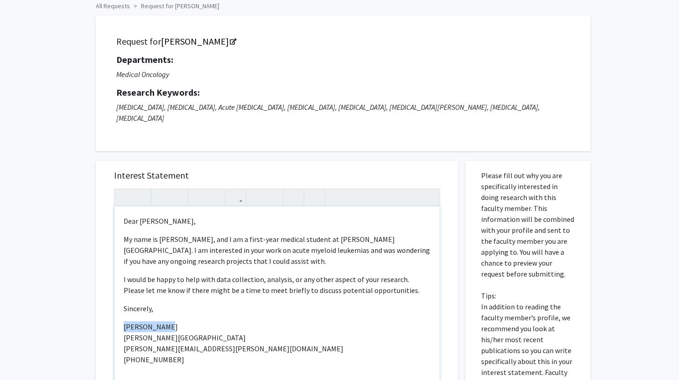
drag, startPoint x: 176, startPoint y: 327, endPoint x: 91, endPoint y: 330, distance: 85.3
click at [91, 330] on div "Interest Statement <p>Dear Dr. Jeurkar,</p><p>My name is Romanch Shah, and I am…" at bounding box center [277, 358] width 376 height 412
type textarea "<p>Dear Dr. Jeurkar,</p><p>My name is Romanch Shah, and I am a first-year medic…"
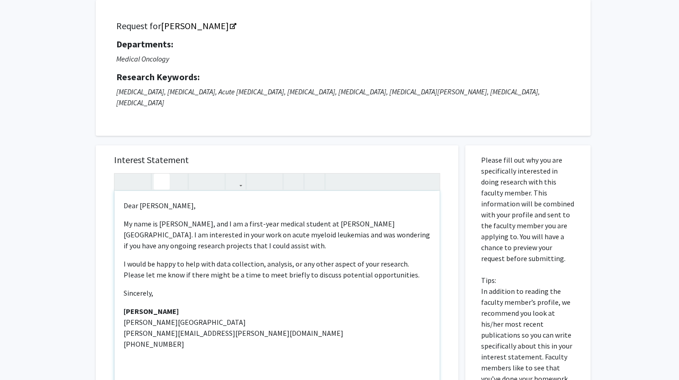
click at [382, 278] on p "I would be happy to help with data collection, analysis, or any other aspect of…" at bounding box center [277, 269] width 307 height 22
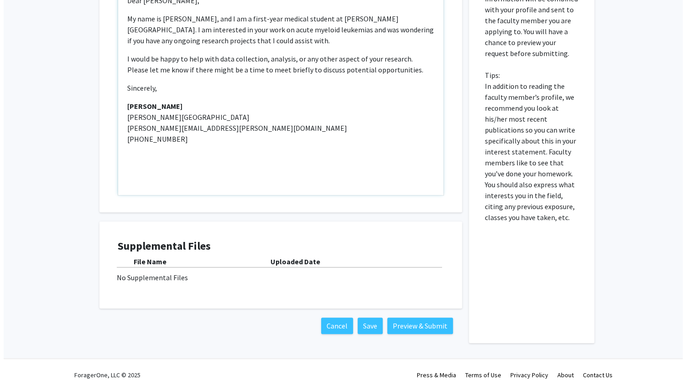
scroll to position [266, 0]
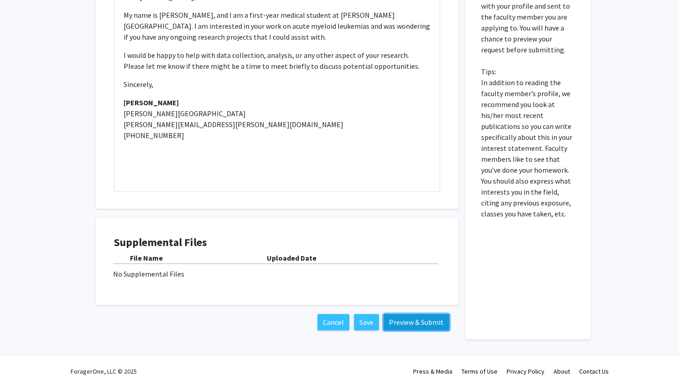
click at [395, 321] on button "Preview & Submit" at bounding box center [416, 322] width 66 height 16
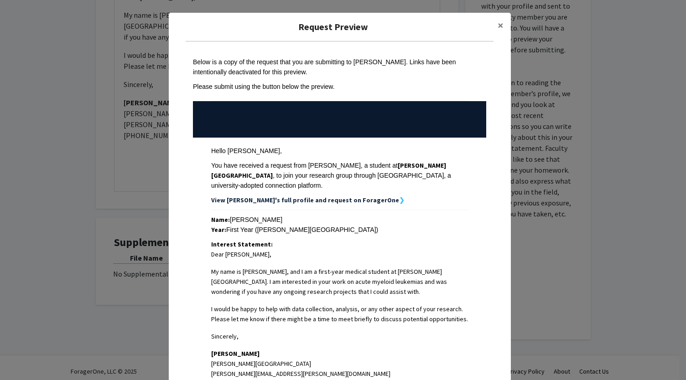
scroll to position [172, 0]
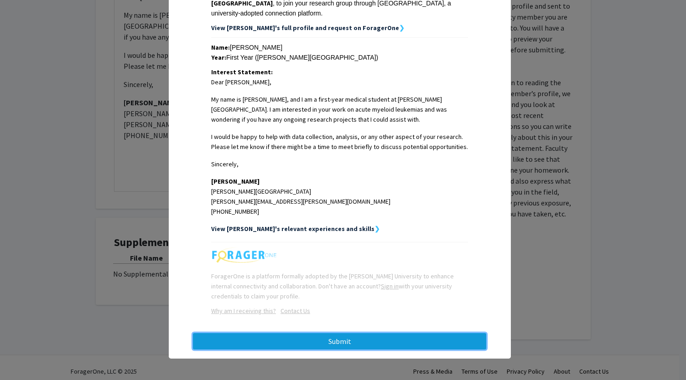
click at [340, 339] on button "Submit" at bounding box center [339, 341] width 293 height 16
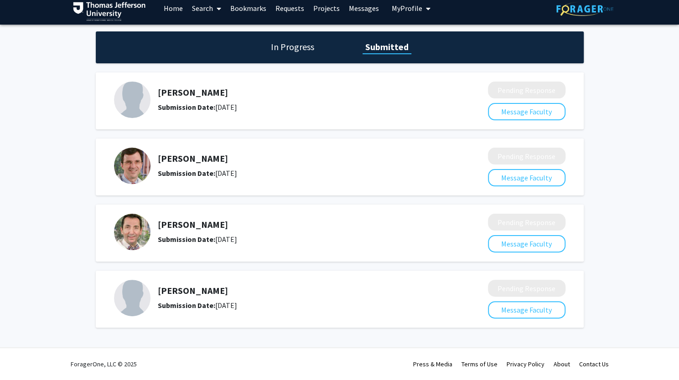
scroll to position [6, 0]
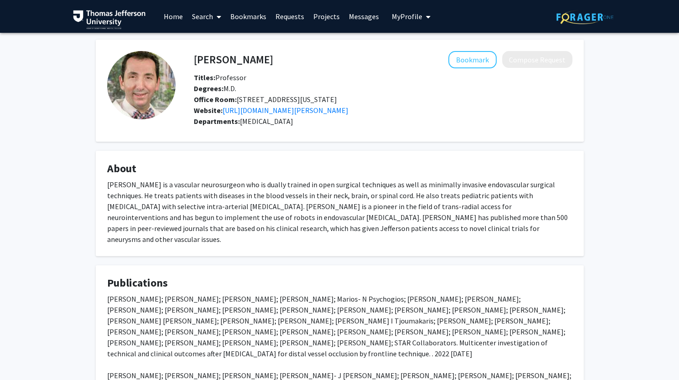
click at [254, 175] on h4 "About" at bounding box center [339, 168] width 465 height 13
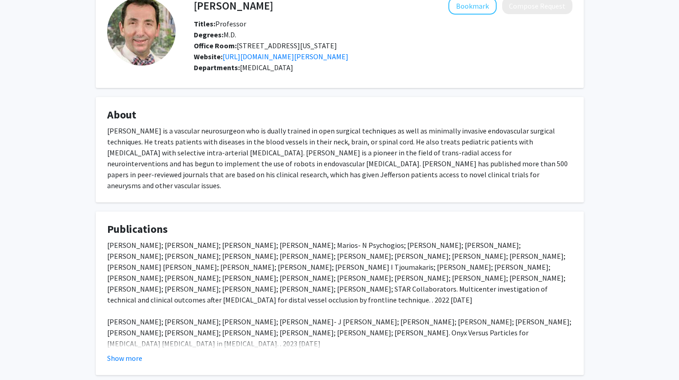
scroll to position [55, 0]
click at [254, 185] on div "[PERSON_NAME] is a vascular neurosurgeon who is dually trained in open surgical…" at bounding box center [339, 157] width 465 height 66
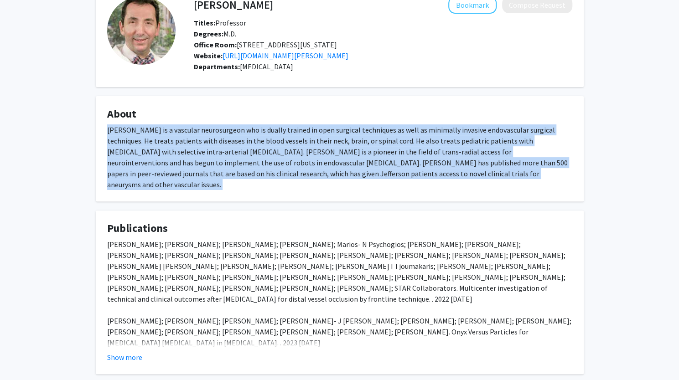
drag, startPoint x: 254, startPoint y: 185, endPoint x: 254, endPoint y: 177, distance: 7.3
click at [254, 177] on div "[PERSON_NAME] is a vascular neurosurgeon who is dually trained in open surgical…" at bounding box center [339, 157] width 465 height 66
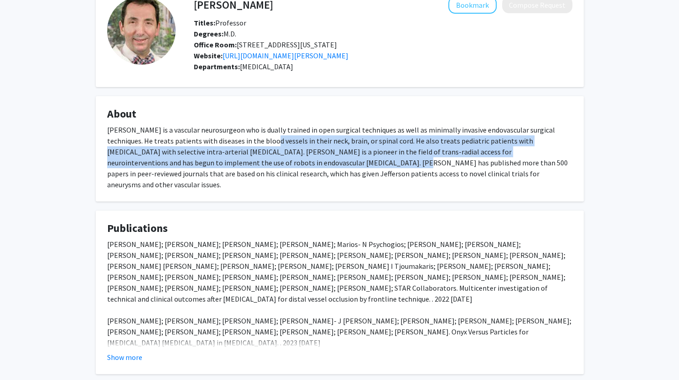
drag, startPoint x: 254, startPoint y: 177, endPoint x: 261, endPoint y: 155, distance: 22.8
click at [261, 155] on div "[PERSON_NAME] is a vascular neurosurgeon who is dually trained in open surgical…" at bounding box center [339, 157] width 465 height 66
click at [240, 175] on div "[PERSON_NAME] is a vascular neurosurgeon who is dually trained in open surgical…" at bounding box center [339, 157] width 465 height 66
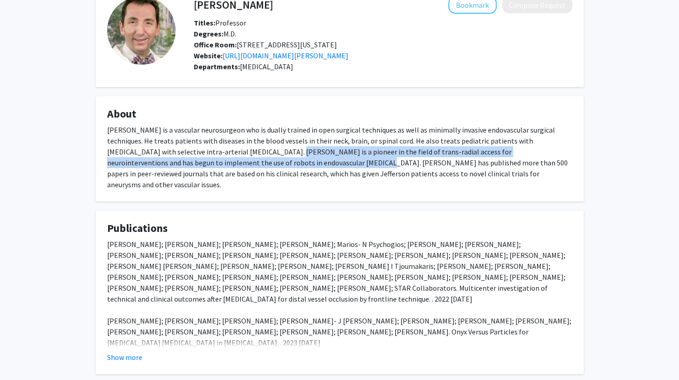
drag, startPoint x: 240, startPoint y: 175, endPoint x: 245, endPoint y: 157, distance: 18.5
click at [245, 157] on div "[PERSON_NAME] is a vascular neurosurgeon who is dually trained in open surgical…" at bounding box center [339, 157] width 465 height 66
